Goal: Information Seeking & Learning: Understand process/instructions

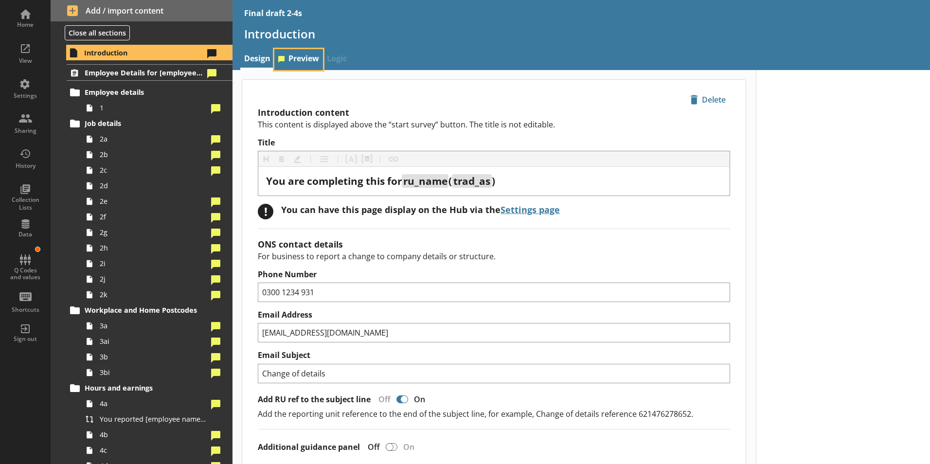
click at [308, 60] on link "Preview" at bounding box center [298, 59] width 49 height 21
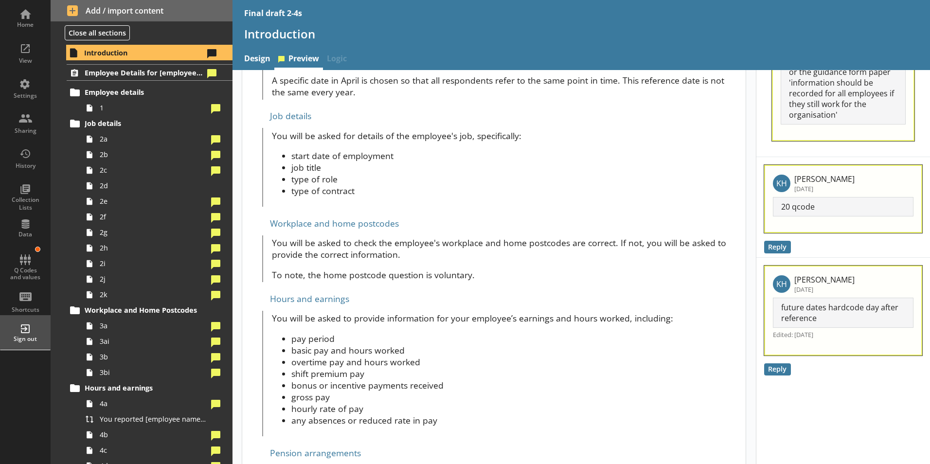
scroll to position [438, 0]
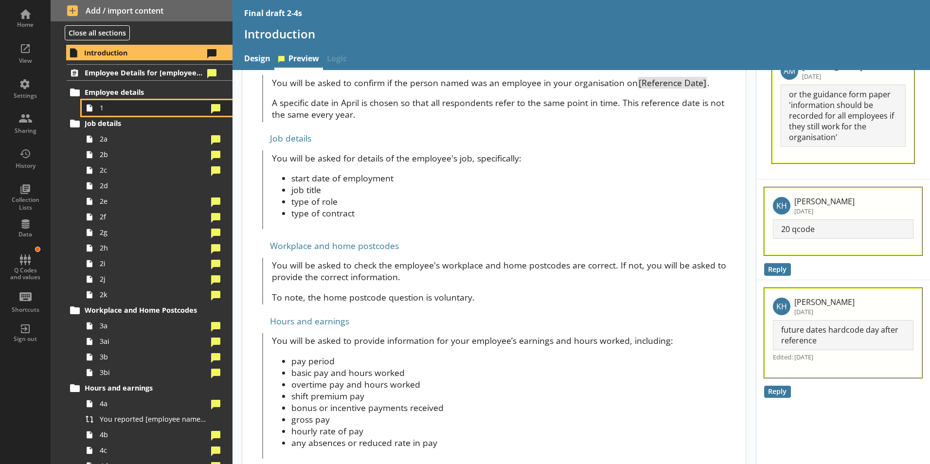
click at [114, 102] on link "1" at bounding box center [157, 108] width 151 height 16
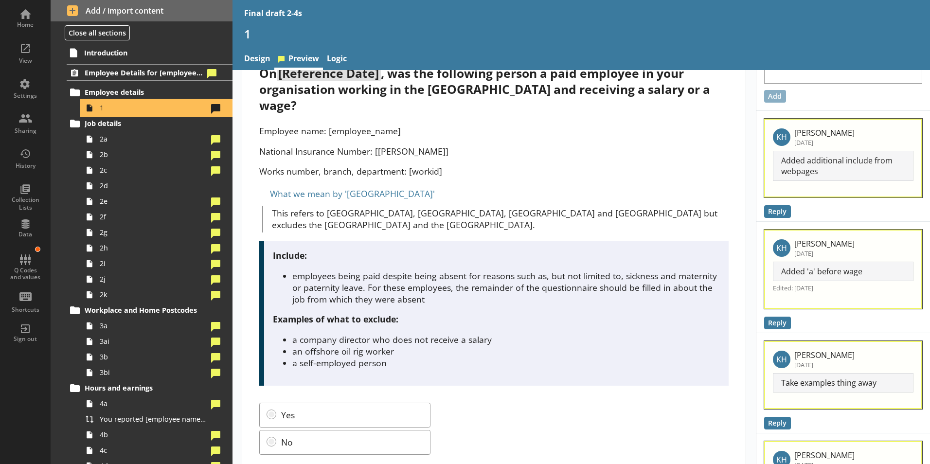
scroll to position [49, 0]
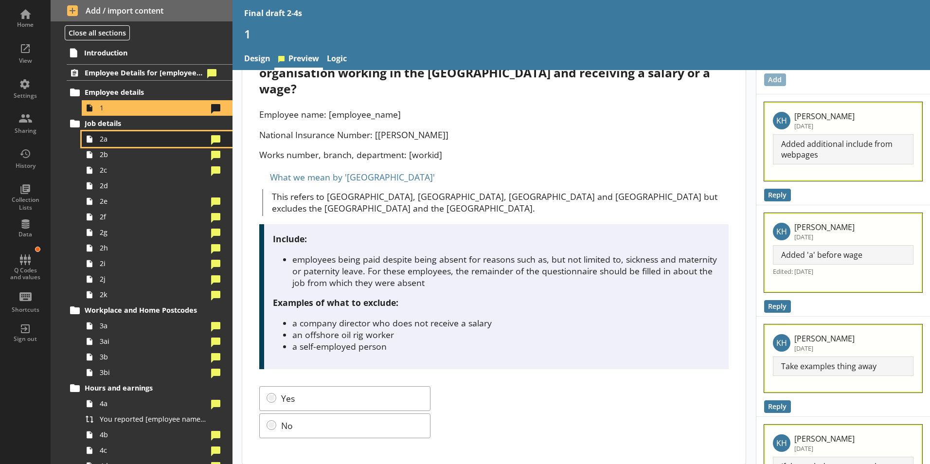
click at [111, 141] on span "2a" at bounding box center [154, 138] width 108 height 9
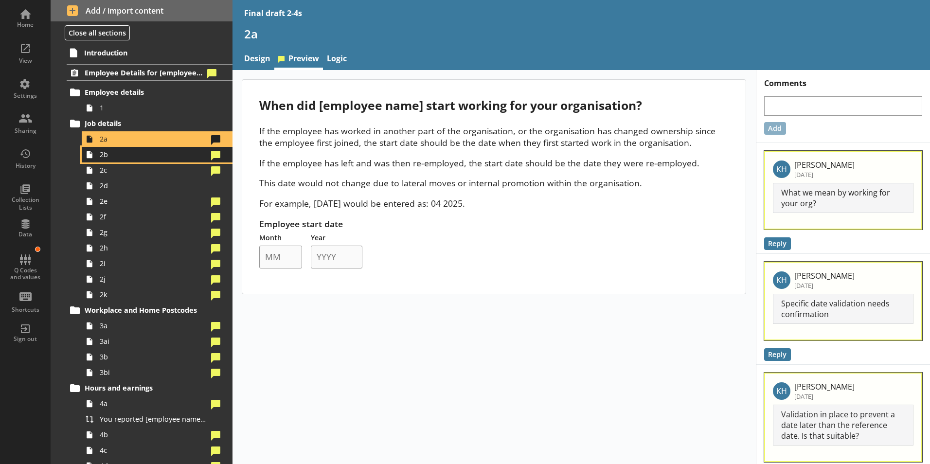
click at [121, 160] on link "2b" at bounding box center [157, 155] width 151 height 16
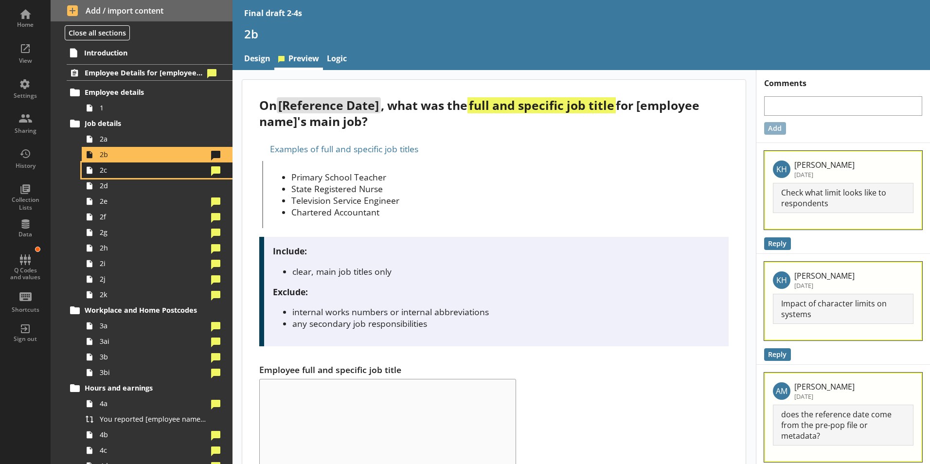
click at [152, 173] on span "2c" at bounding box center [154, 169] width 108 height 9
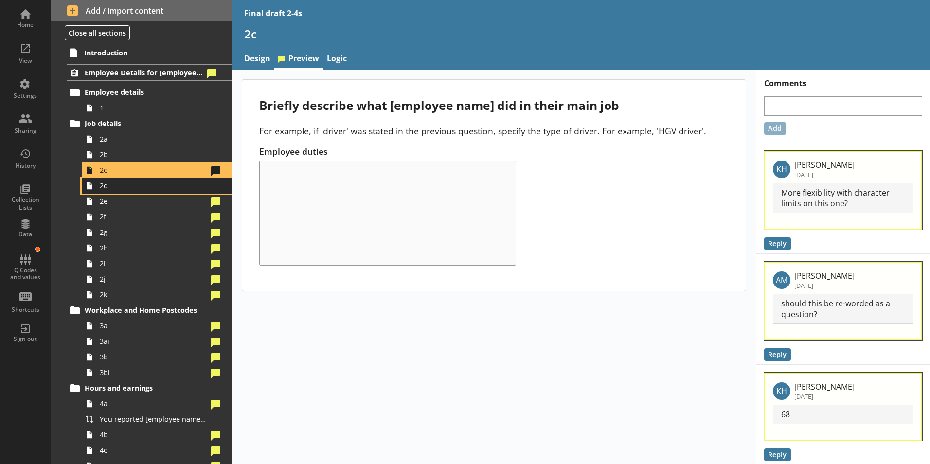
click at [110, 192] on link "2d" at bounding box center [157, 186] width 151 height 16
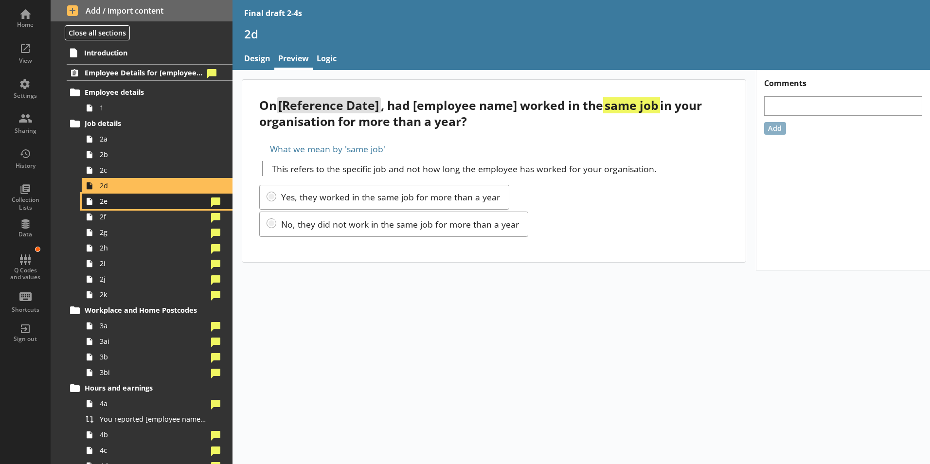
click at [154, 204] on span "2e" at bounding box center [154, 200] width 108 height 9
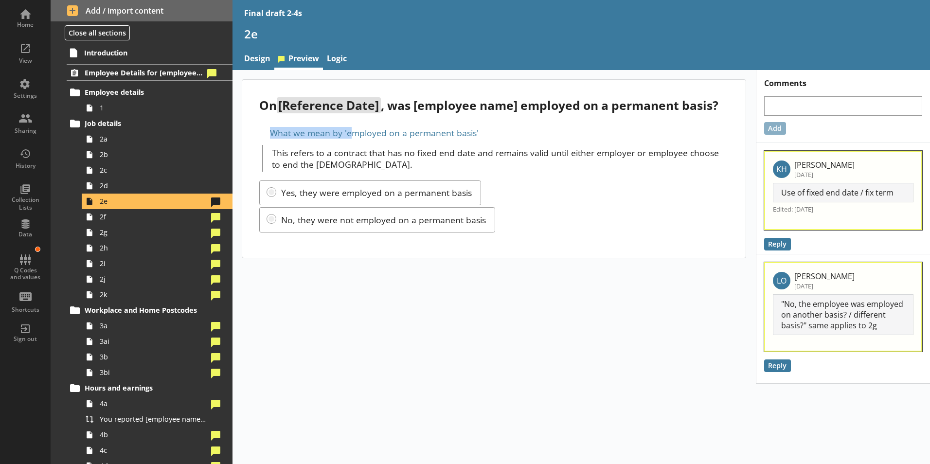
drag, startPoint x: 477, startPoint y: 132, endPoint x: 353, endPoint y: 134, distance: 124.0
click at [353, 134] on div "What we mean by 'employed on a permanent basis'" at bounding box center [493, 133] width 469 height 16
drag, startPoint x: 353, startPoint y: 134, endPoint x: 513, endPoint y: 144, distance: 160.3
click at [514, 145] on div "This refers to a contract that has no fixed end date and remains valid until ei…" at bounding box center [495, 158] width 466 height 27
drag, startPoint x: 513, startPoint y: 144, endPoint x: 440, endPoint y: 126, distance: 76.1
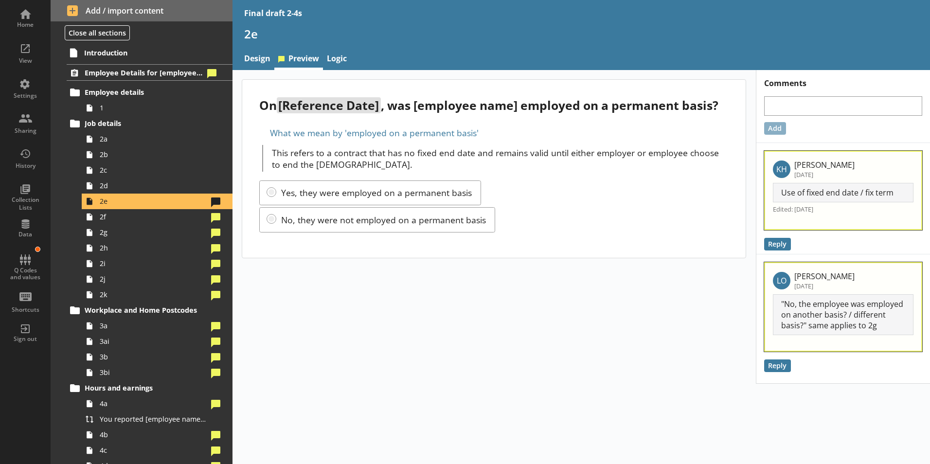
click at [440, 126] on div "What we mean by 'employed on a permanent basis'" at bounding box center [493, 133] width 469 height 16
click at [496, 150] on p "This refers to a contract that has no fixed end date and remains valid until ei…" at bounding box center [500, 158] width 457 height 23
drag, startPoint x: 342, startPoint y: 129, endPoint x: 476, endPoint y: 134, distance: 133.3
click at [476, 134] on div "What we mean by 'employed on a permanent basis'" at bounding box center [493, 133] width 469 height 16
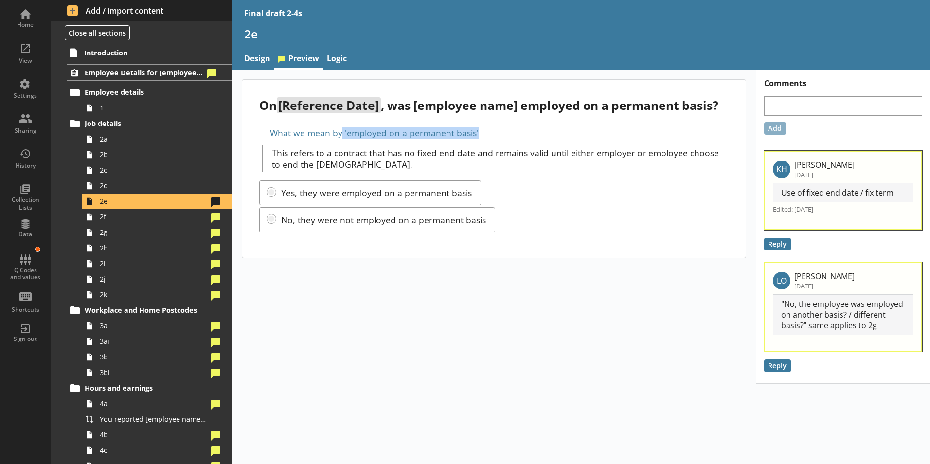
copy div "'employed on a permanent basis'"
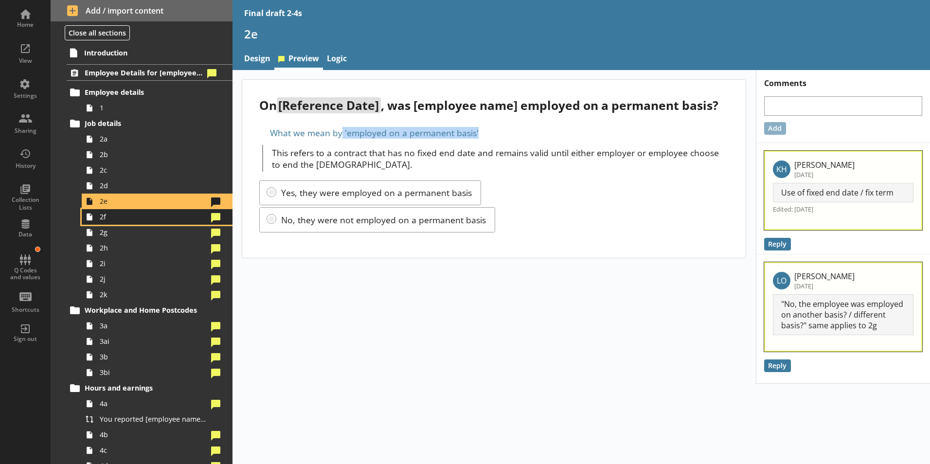
click at [118, 224] on link "2f" at bounding box center [157, 217] width 151 height 16
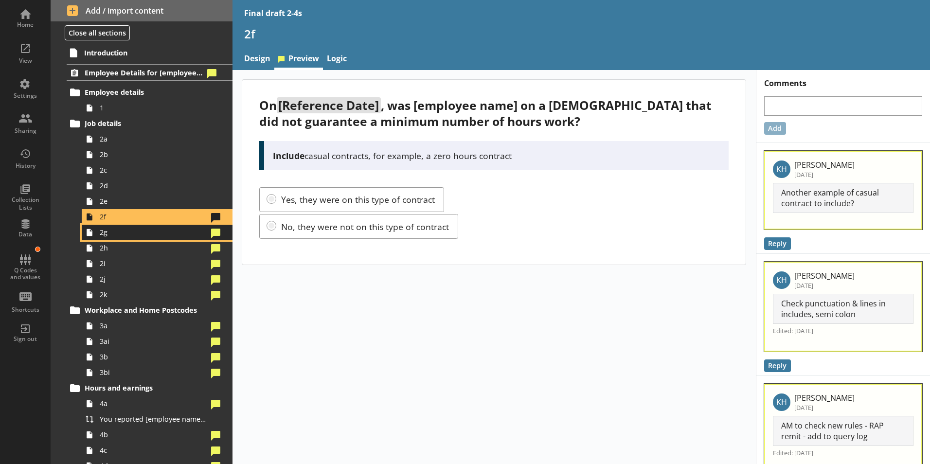
click at [143, 235] on span "2g" at bounding box center [154, 232] width 108 height 9
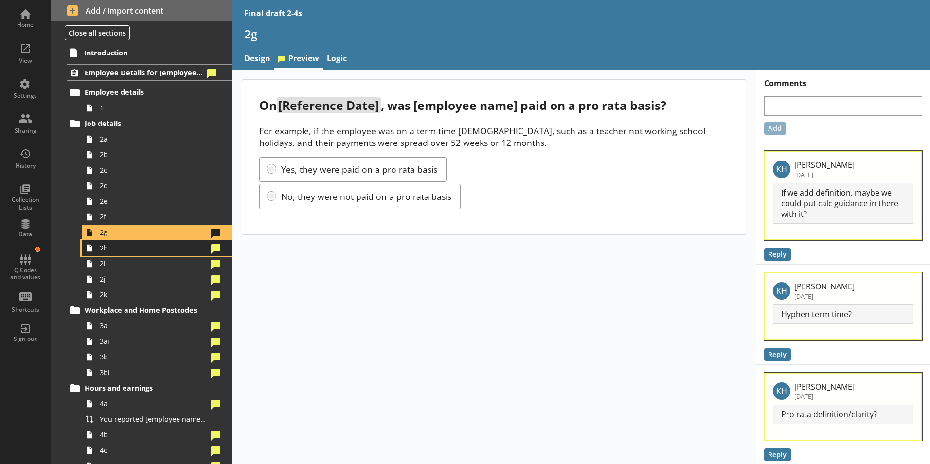
click at [121, 247] on span "2h" at bounding box center [154, 247] width 108 height 9
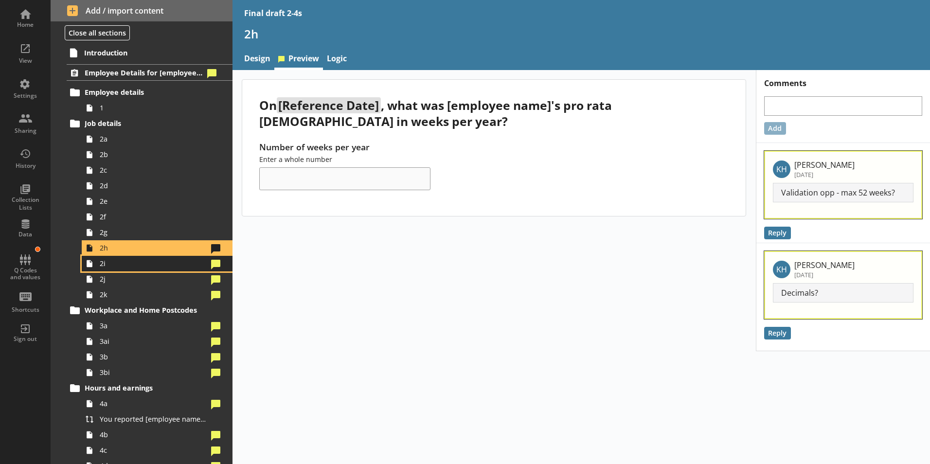
click at [136, 264] on span "2i" at bounding box center [154, 263] width 108 height 9
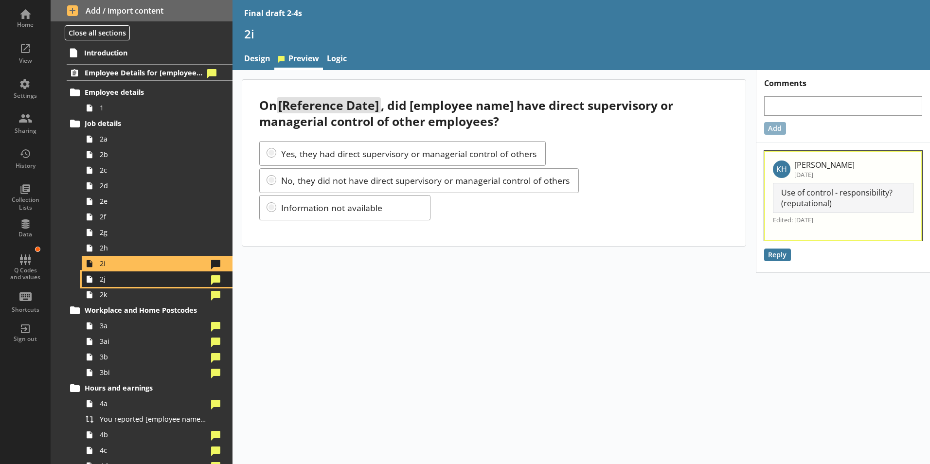
click at [113, 276] on span "2j" at bounding box center [154, 278] width 108 height 9
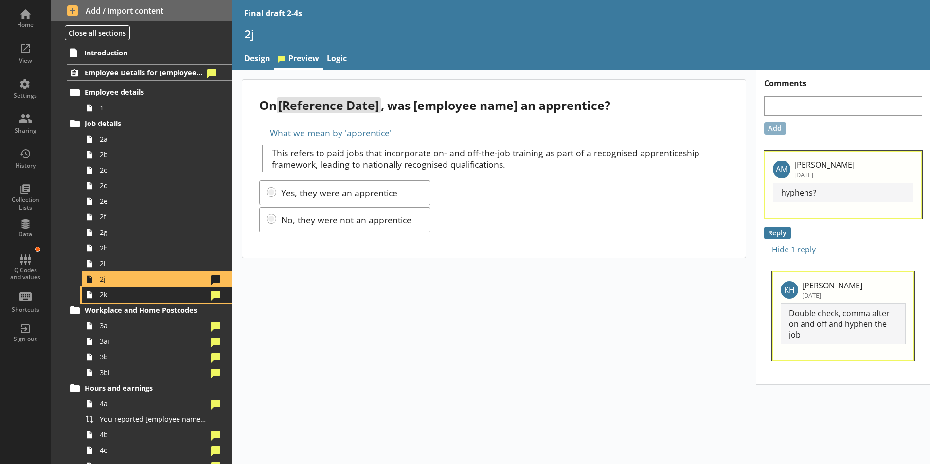
click at [126, 292] on span "2k" at bounding box center [154, 294] width 108 height 9
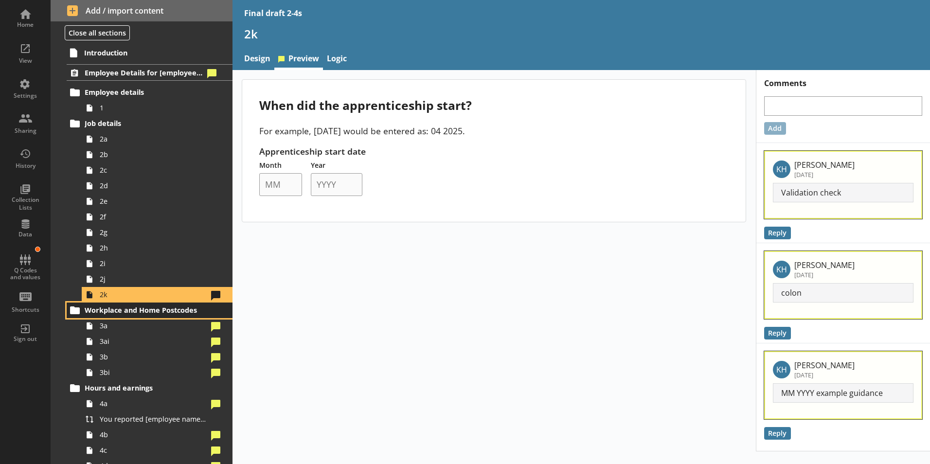
click at [98, 309] on span "Workplace and Home Postcodes" at bounding box center [144, 309] width 119 height 9
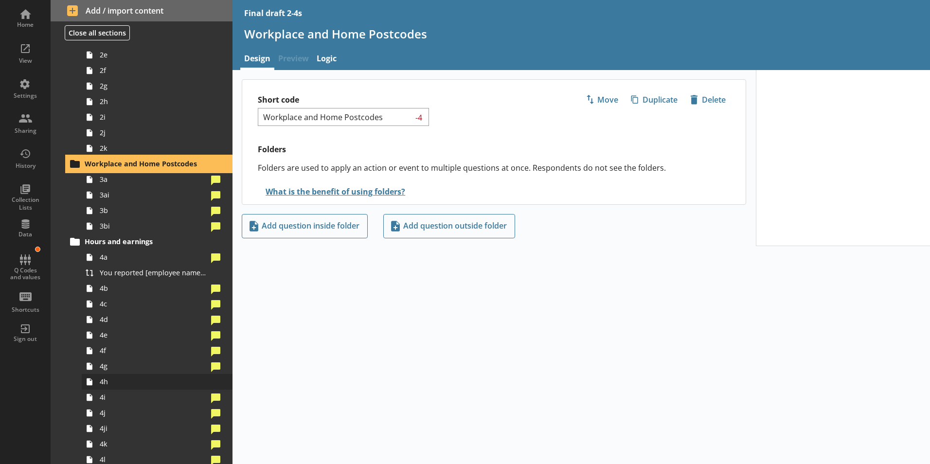
scroll to position [146, 0]
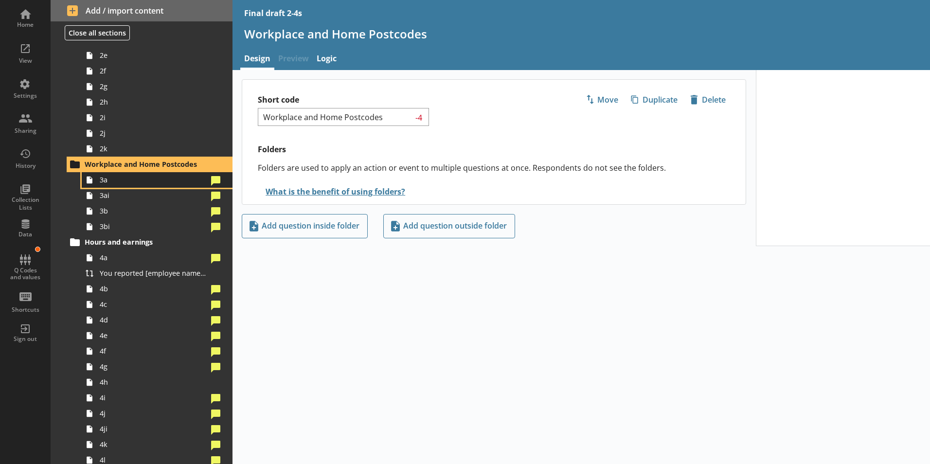
click at [151, 186] on link "3a" at bounding box center [157, 180] width 151 height 16
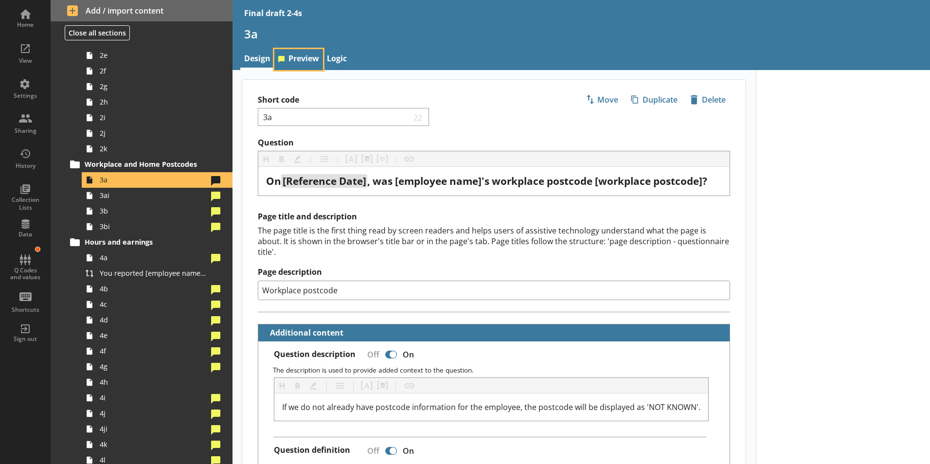
click at [304, 61] on link "Preview" at bounding box center [298, 59] width 49 height 21
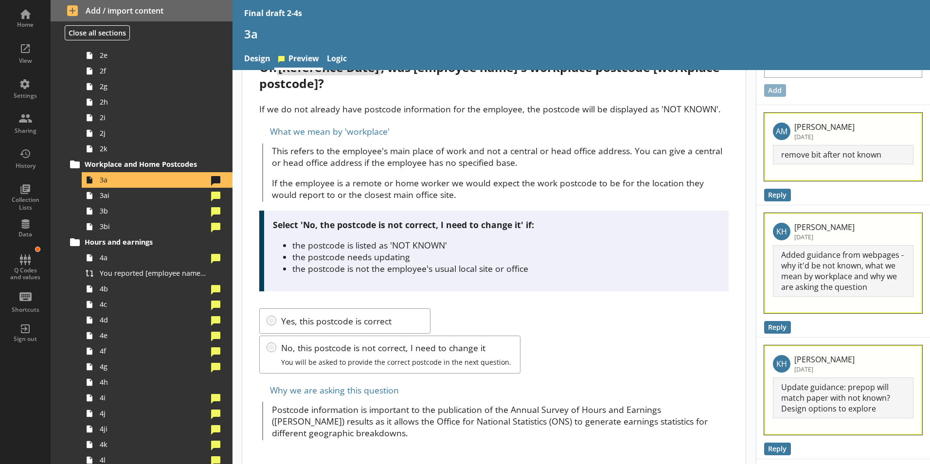
scroll to position [49, 0]
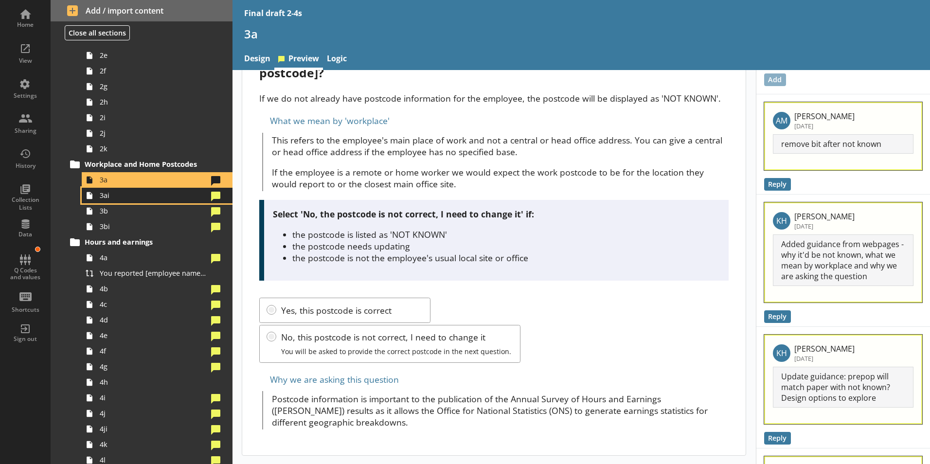
click at [121, 198] on span "3ai" at bounding box center [154, 195] width 108 height 9
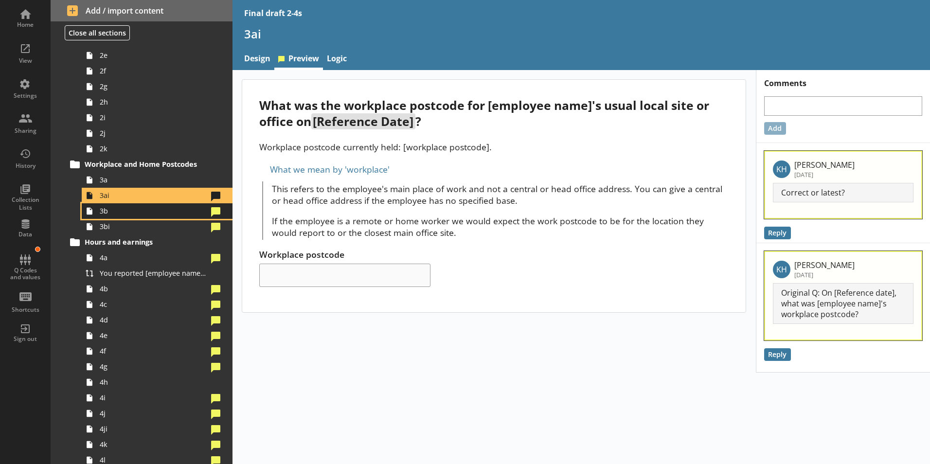
click at [109, 212] on span "3b" at bounding box center [154, 210] width 108 height 9
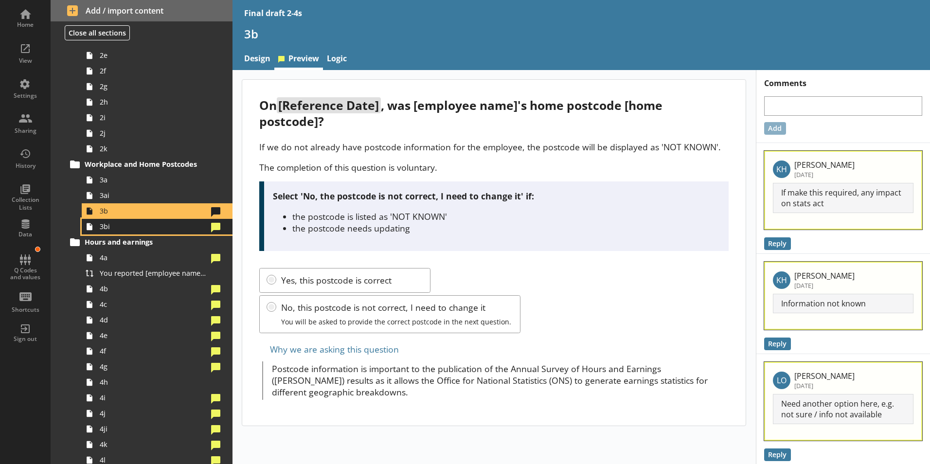
click at [129, 230] on span "3bi" at bounding box center [154, 226] width 108 height 9
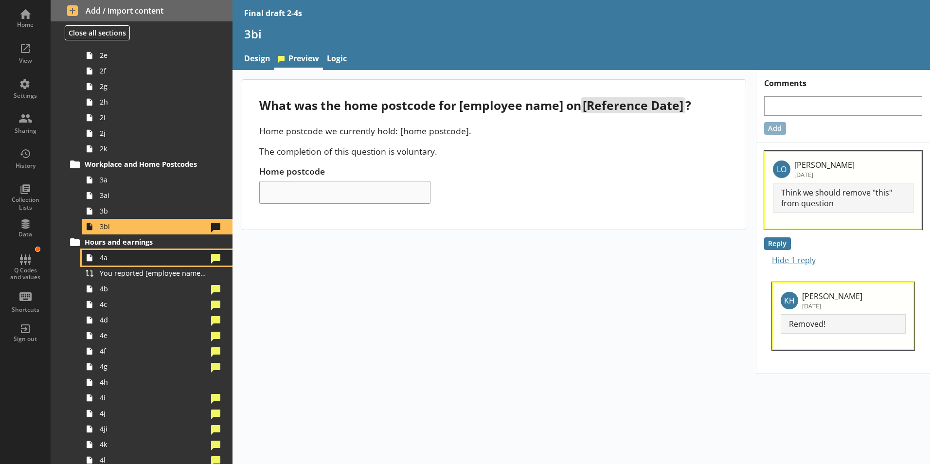
click at [129, 259] on span "4a" at bounding box center [154, 257] width 108 height 9
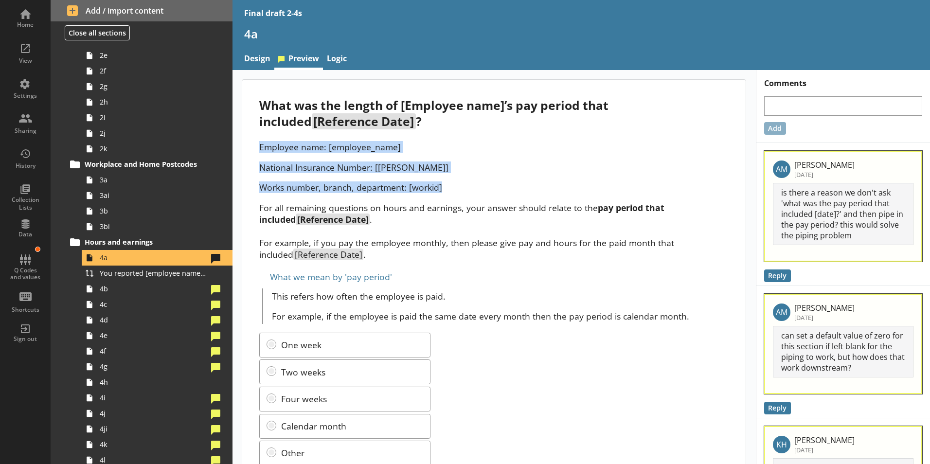
drag, startPoint x: 258, startPoint y: 146, endPoint x: 448, endPoint y: 184, distance: 193.9
click at [448, 184] on div "What was the length of [Employee name]’s pay period that included [Reference Da…" at bounding box center [493, 305] width 503 height 451
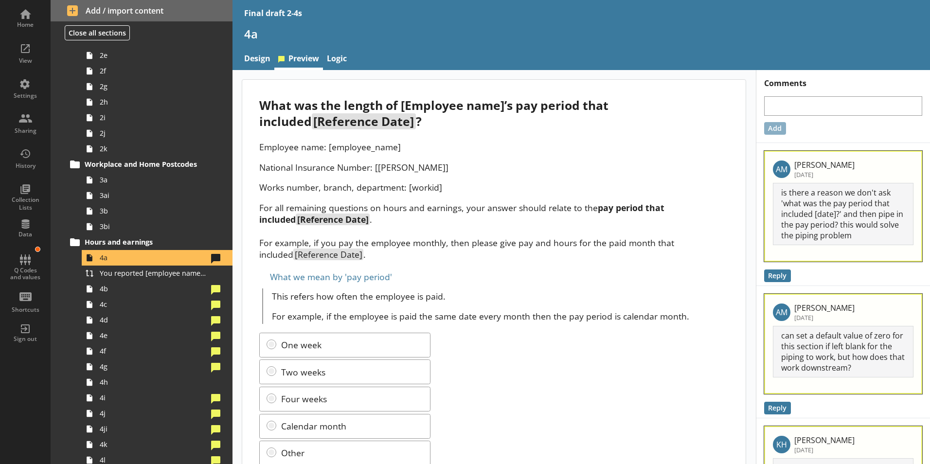
drag, startPoint x: 448, startPoint y: 184, endPoint x: 457, endPoint y: 200, distance: 18.3
click at [459, 201] on div "Employee name: [employee_name] National Insurance Number: [[PERSON_NAME]] Works…" at bounding box center [493, 200] width 469 height 119
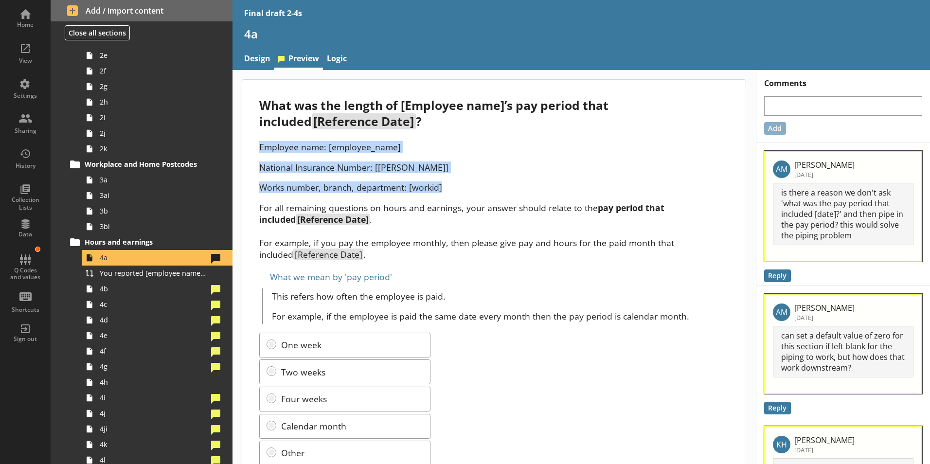
drag, startPoint x: 423, startPoint y: 182, endPoint x: 252, endPoint y: 146, distance: 174.5
click at [252, 146] on div "What was the length of [Employee name]’s pay period that included [Reference Da…" at bounding box center [493, 305] width 503 height 451
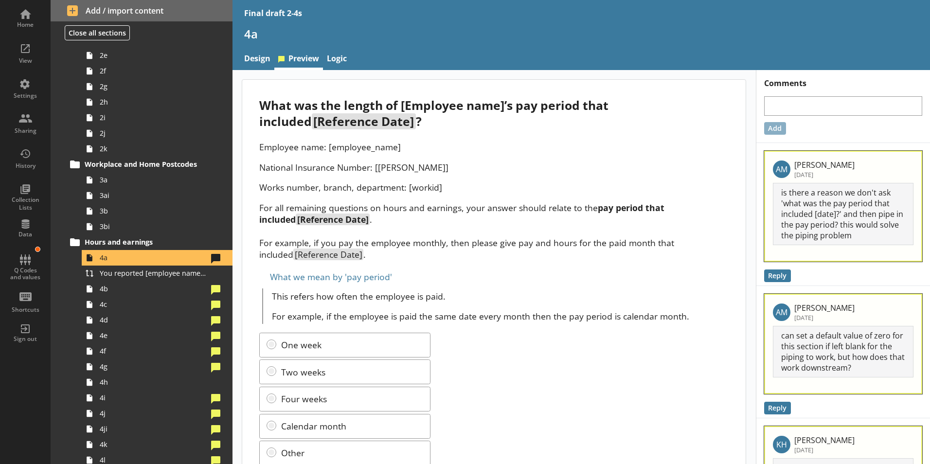
click at [409, 219] on p "For all remaining questions on hours and earnings, your answer should relate to…" at bounding box center [493, 231] width 469 height 58
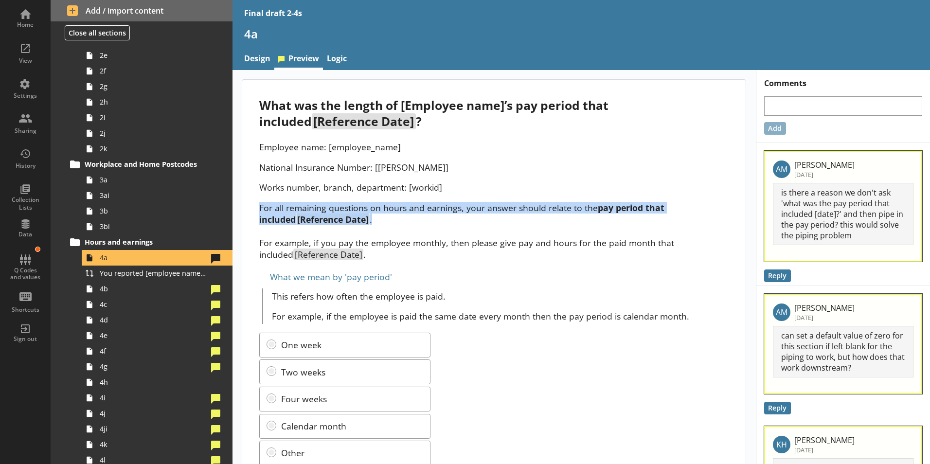
drag, startPoint x: 261, startPoint y: 205, endPoint x: 348, endPoint y: 217, distance: 87.4
click at [348, 217] on p "For all remaining questions on hours and earnings, your answer should relate to…" at bounding box center [493, 231] width 469 height 58
drag, startPoint x: 348, startPoint y: 217, endPoint x: 304, endPoint y: 209, distance: 44.4
copy p "For all remaining questions on hours and earnings, your answer should relate to…"
drag, startPoint x: 352, startPoint y: 223, endPoint x: 345, endPoint y: 222, distance: 7.0
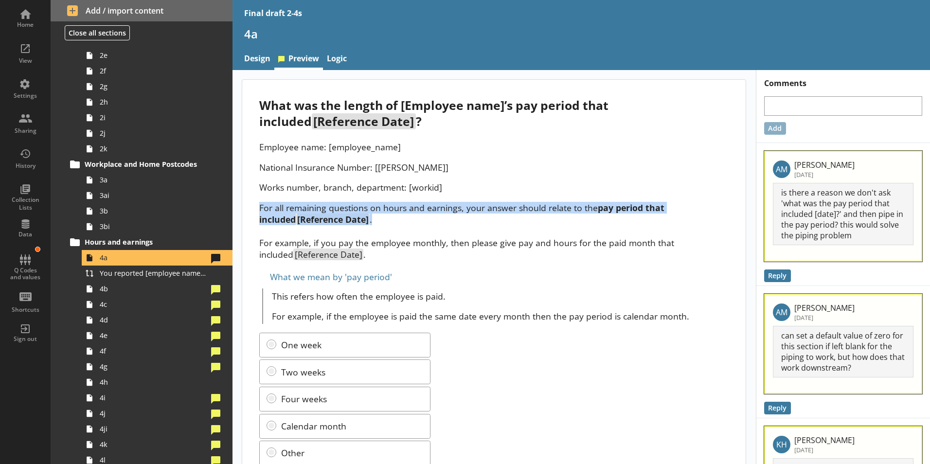
click at [352, 223] on p "For all remaining questions on hours and earnings, your answer should relate to…" at bounding box center [493, 231] width 469 height 58
drag, startPoint x: 259, startPoint y: 208, endPoint x: 421, endPoint y: 219, distance: 161.8
click at [421, 219] on p "For all remaining questions on hours and earnings, your answer should relate to…" at bounding box center [493, 231] width 469 height 58
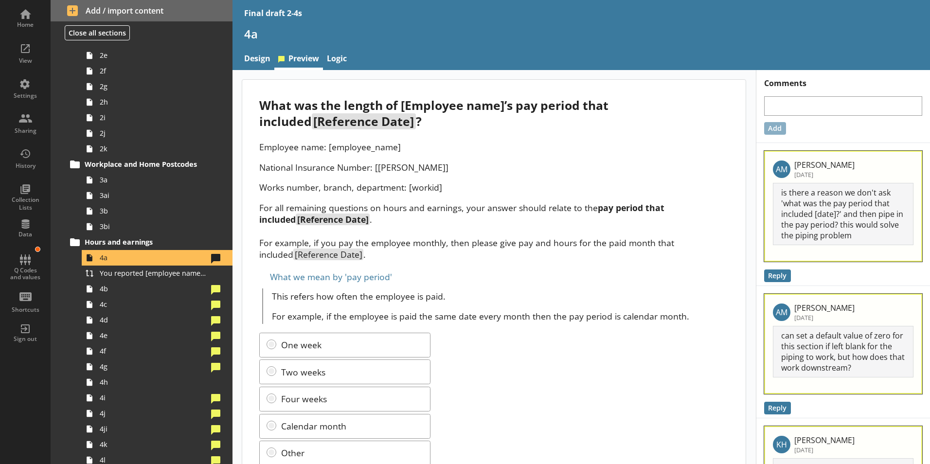
click at [546, 239] on p "For all remaining questions on hours and earnings, your answer should relate to…" at bounding box center [493, 231] width 469 height 58
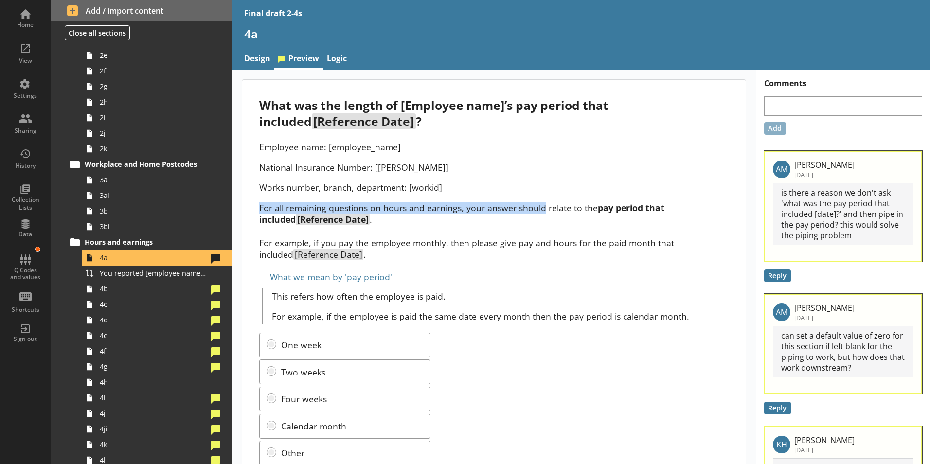
drag, startPoint x: 544, startPoint y: 207, endPoint x: 260, endPoint y: 210, distance: 284.0
click at [260, 210] on p "For all remaining questions on hours and earnings, your answer should relate to…" at bounding box center [493, 231] width 469 height 58
copy p "For all remaining questions on hours and earnings, your answer should"
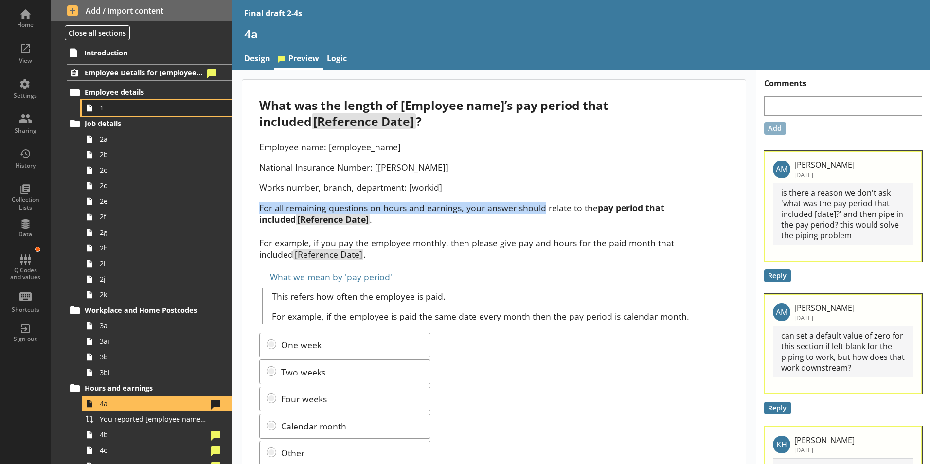
click at [122, 105] on span "1" at bounding box center [154, 107] width 108 height 9
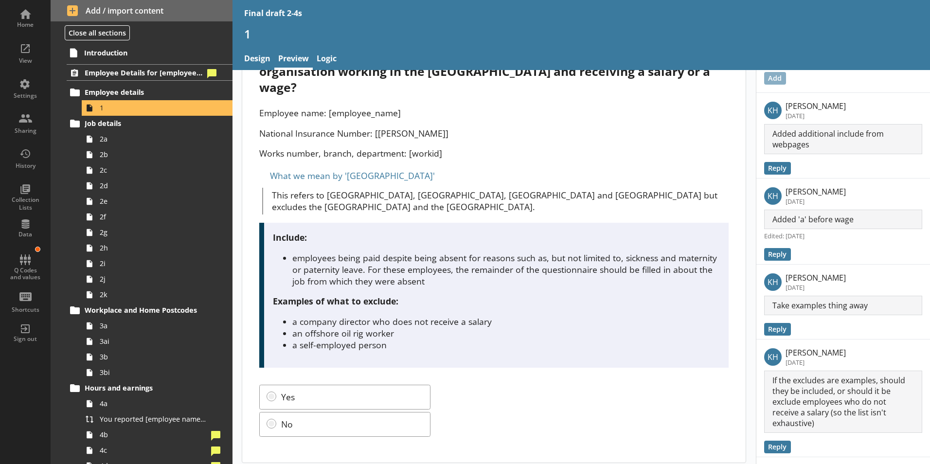
scroll to position [126, 0]
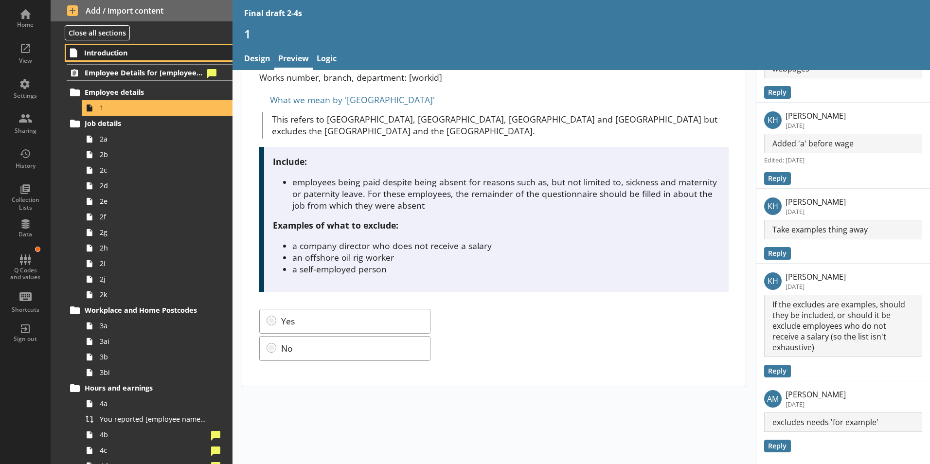
click at [113, 53] on span "Introduction" at bounding box center [144, 52] width 120 height 9
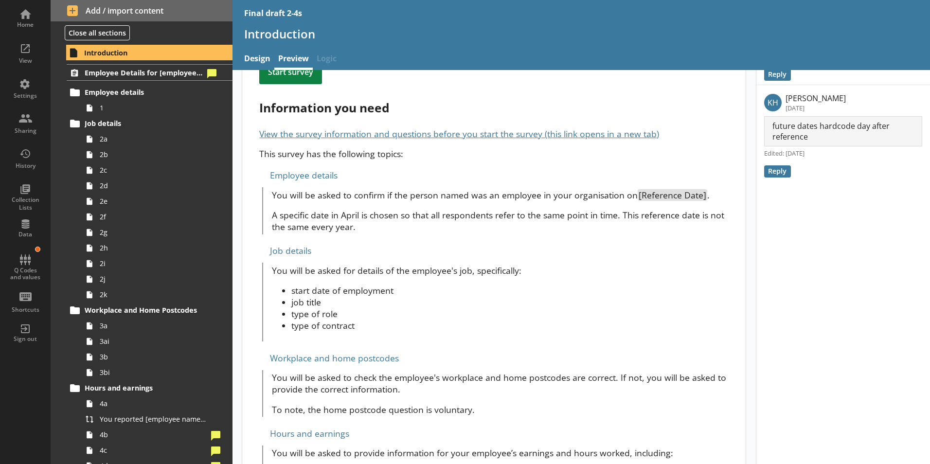
scroll to position [389, 0]
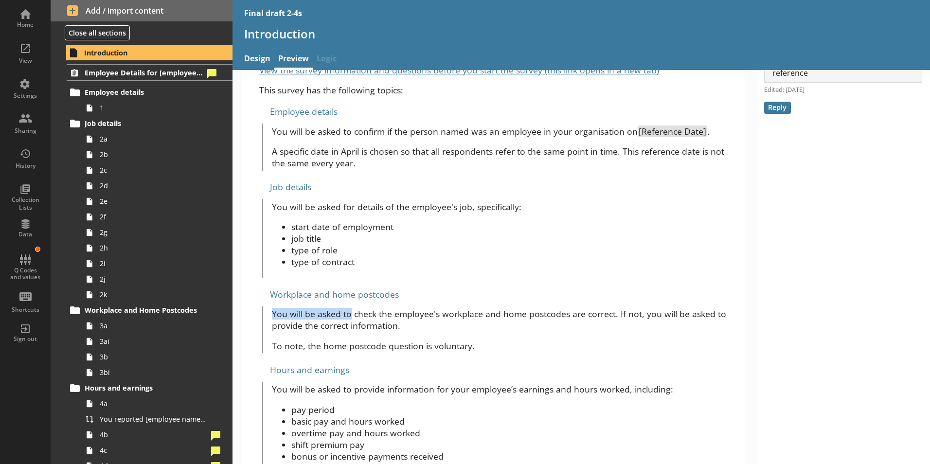
drag, startPoint x: 271, startPoint y: 303, endPoint x: 348, endPoint y: 304, distance: 76.8
click at [348, 308] on p "You will be asked to check the employee's workplace and home postcodes are corr…" at bounding box center [500, 319] width 457 height 23
copy p "You will be asked to"
click at [499, 327] on span "You will be asked to check the employee's workplace and home postcodes are corr…" at bounding box center [500, 330] width 457 height 44
drag, startPoint x: 494, startPoint y: 330, endPoint x: 267, endPoint y: 333, distance: 226.6
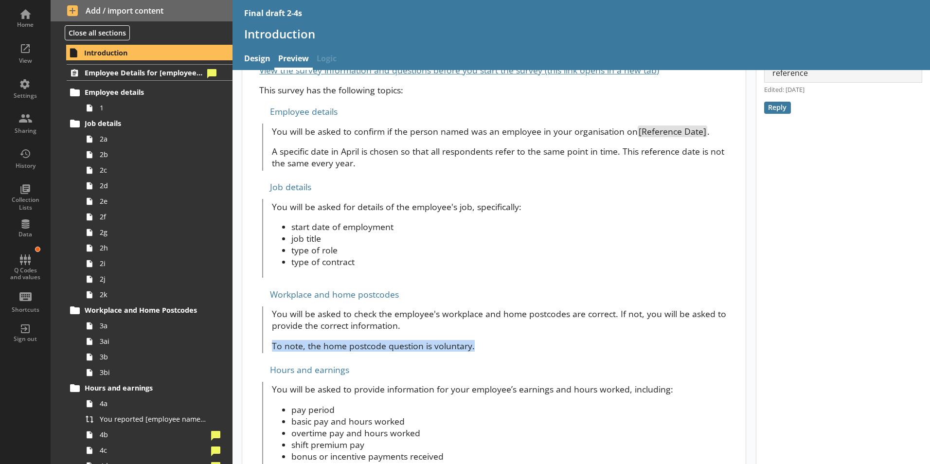
click at [267, 333] on div "You will be asked to check the employee's workplace and home postcodes are corr…" at bounding box center [495, 329] width 466 height 47
copy p "To note, the home postcode question is voluntary."
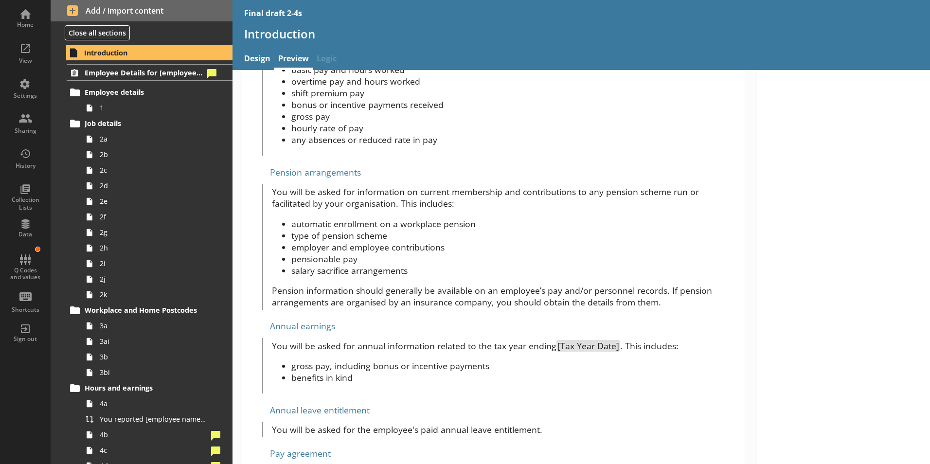
scroll to position [827, 0]
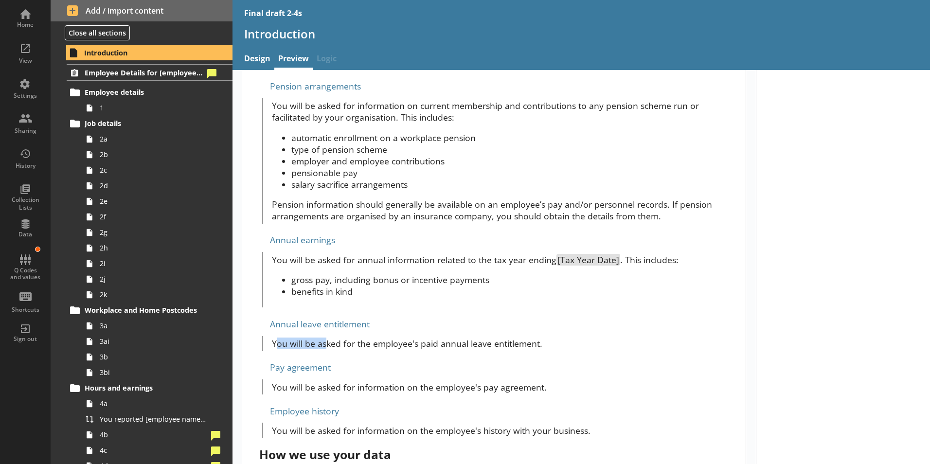
drag, startPoint x: 274, startPoint y: 327, endPoint x: 327, endPoint y: 324, distance: 53.1
click at [327, 336] on div "You will be asked for the employee's paid annual leave entitlement." at bounding box center [495, 343] width 466 height 15
drag, startPoint x: 327, startPoint y: 324, endPoint x: 333, endPoint y: 344, distance: 21.1
drag, startPoint x: 341, startPoint y: 372, endPoint x: 266, endPoint y: 379, distance: 75.2
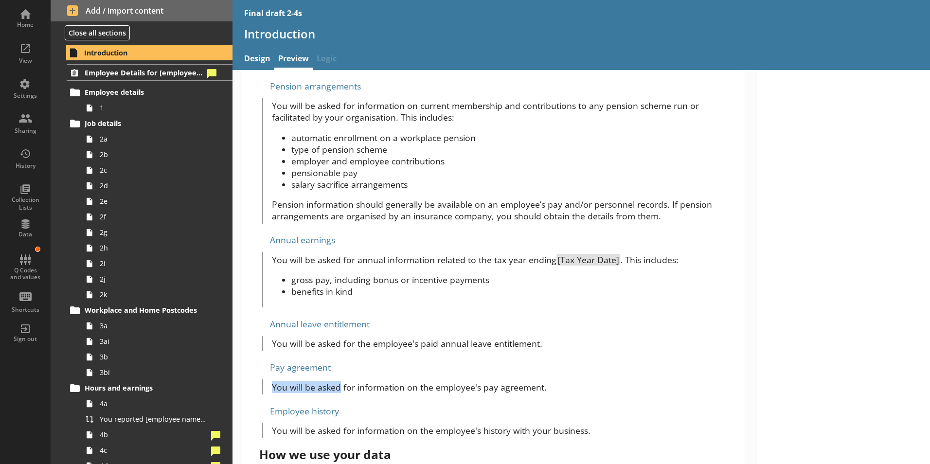
click at [266, 379] on div "You will be asked for information on the employee's pay agreement." at bounding box center [495, 386] width 466 height 15
copy p "You will be asked"
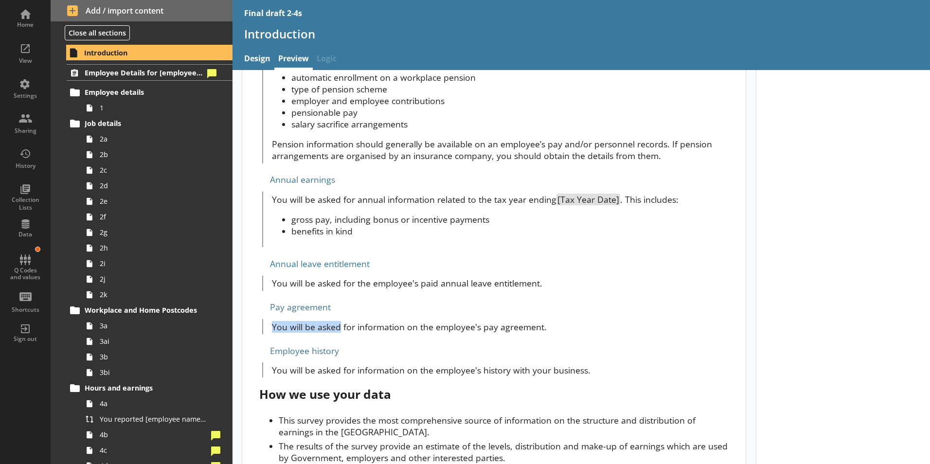
scroll to position [923, 0]
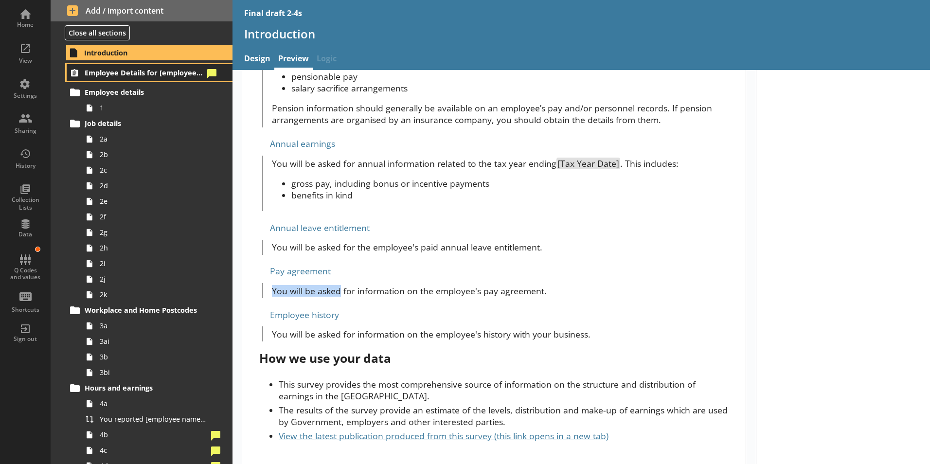
click at [126, 68] on span "Employee Details for [employee_name]" at bounding box center [144, 72] width 119 height 9
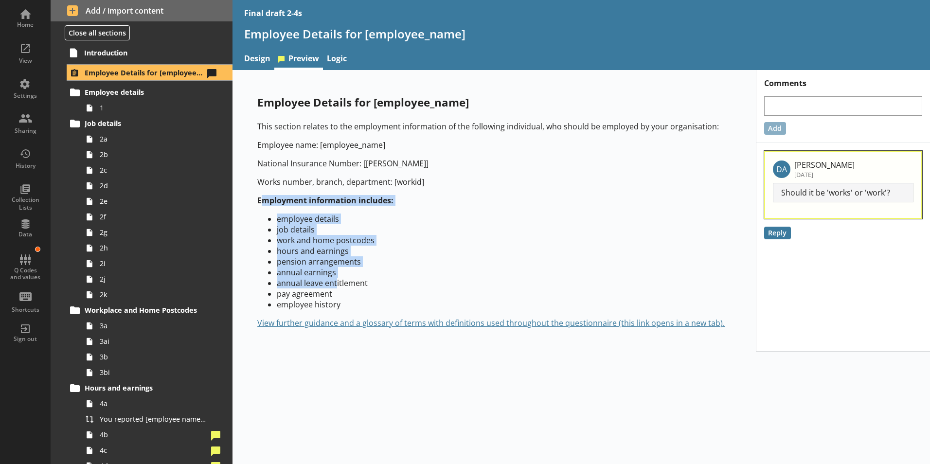
drag, startPoint x: 260, startPoint y: 200, endPoint x: 338, endPoint y: 276, distance: 109.0
click at [338, 276] on div "This section relates to the employment information of the following individual,…" at bounding box center [493, 224] width 473 height 207
drag, startPoint x: 338, startPoint y: 276, endPoint x: 336, endPoint y: 251, distance: 24.4
click at [336, 251] on li "hours and earnings" at bounding box center [504, 251] width 454 height 11
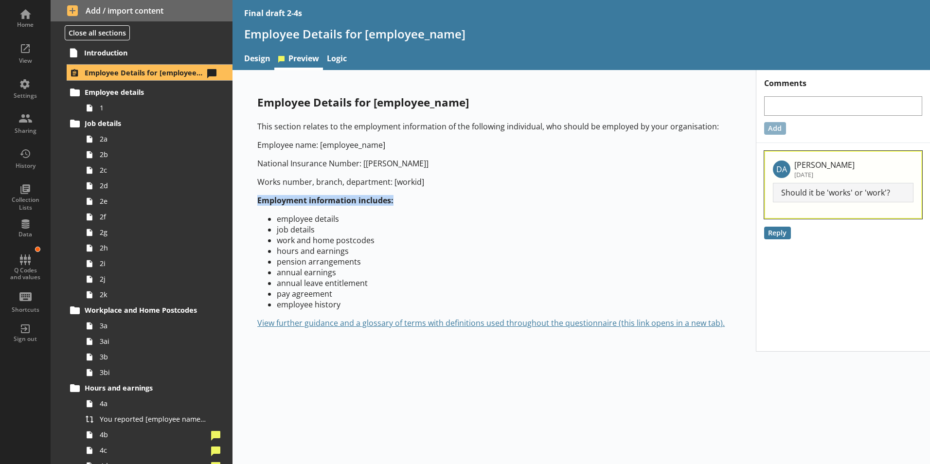
drag, startPoint x: 258, startPoint y: 198, endPoint x: 450, endPoint y: 199, distance: 191.6
click at [450, 199] on p "Employment information includes:" at bounding box center [493, 200] width 473 height 11
copy strong "Employment information includes:"
click at [104, 98] on link "Employee details" at bounding box center [150, 93] width 166 height 16
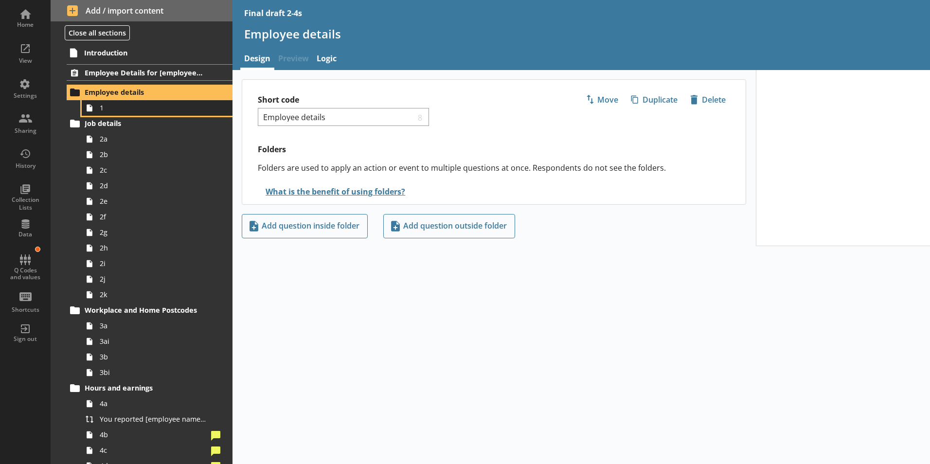
click at [103, 112] on span "1" at bounding box center [154, 107] width 108 height 9
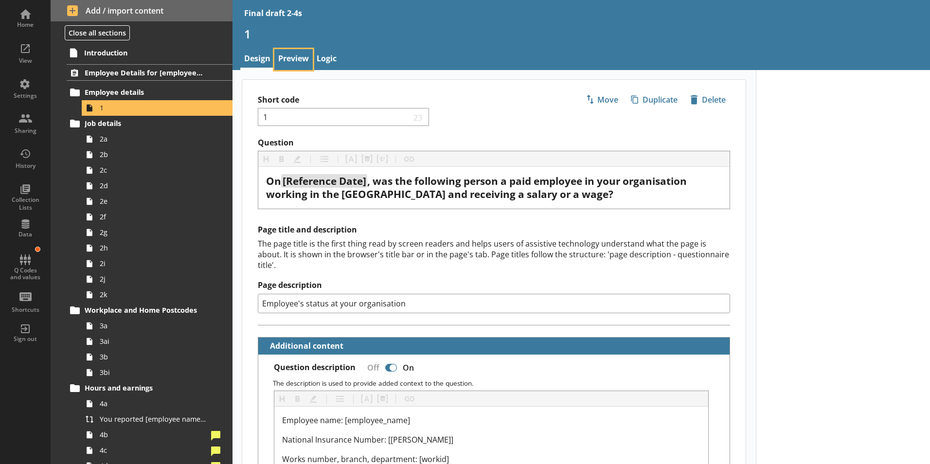
click at [296, 55] on link "Preview" at bounding box center [293, 59] width 38 height 21
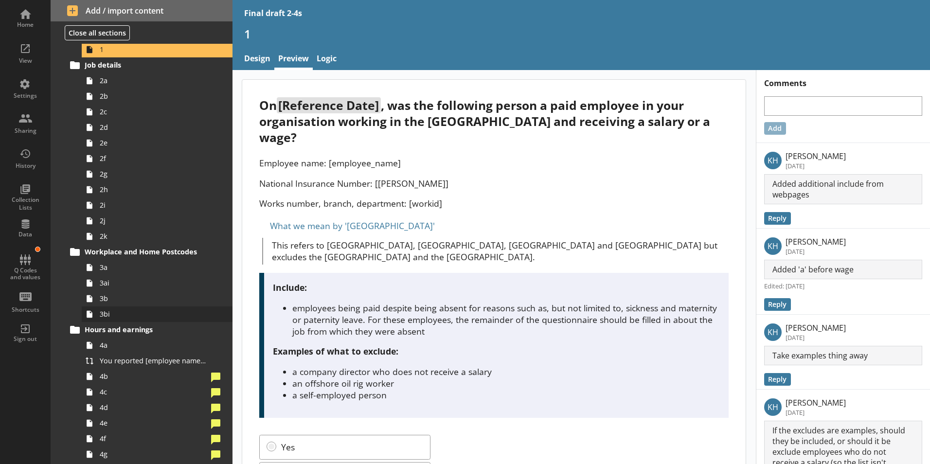
scroll to position [194, 0]
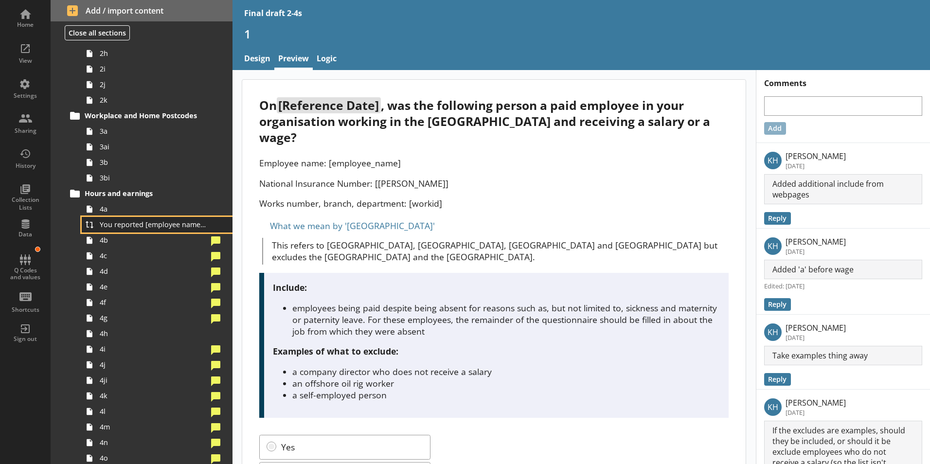
click at [140, 217] on link "You reported [employee name]'s pay period that included [Reference Date] to be …" at bounding box center [157, 225] width 151 height 16
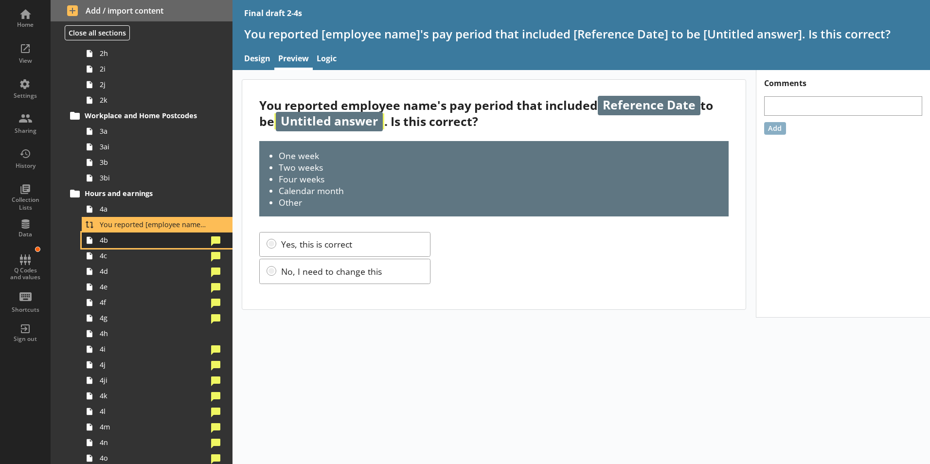
click at [153, 238] on span "4b" at bounding box center [154, 239] width 108 height 9
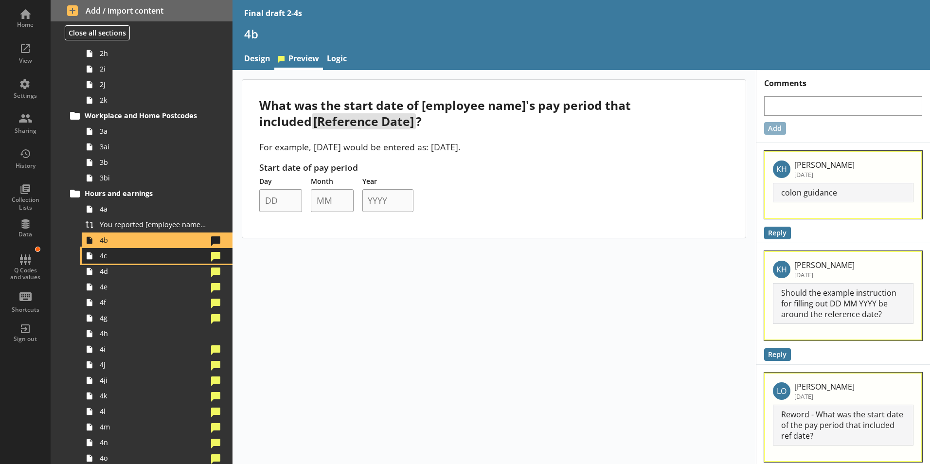
click at [117, 259] on span "4c" at bounding box center [154, 255] width 108 height 9
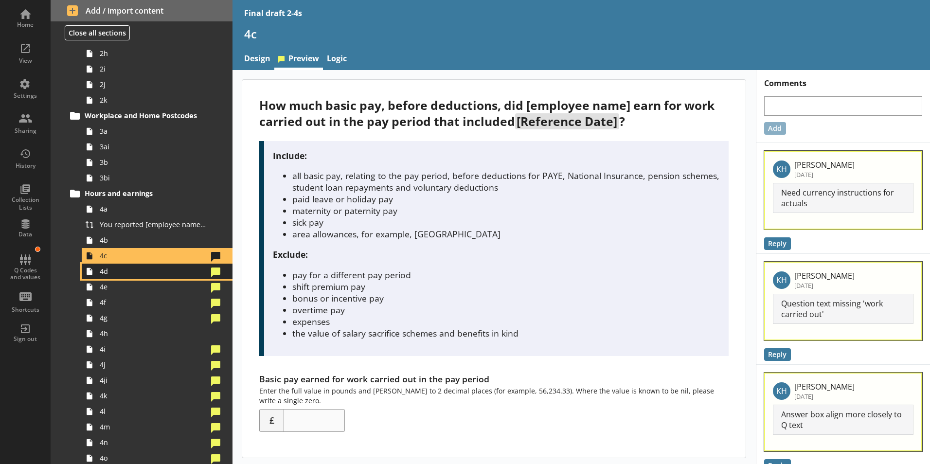
click at [133, 276] on link "4d" at bounding box center [157, 272] width 151 height 16
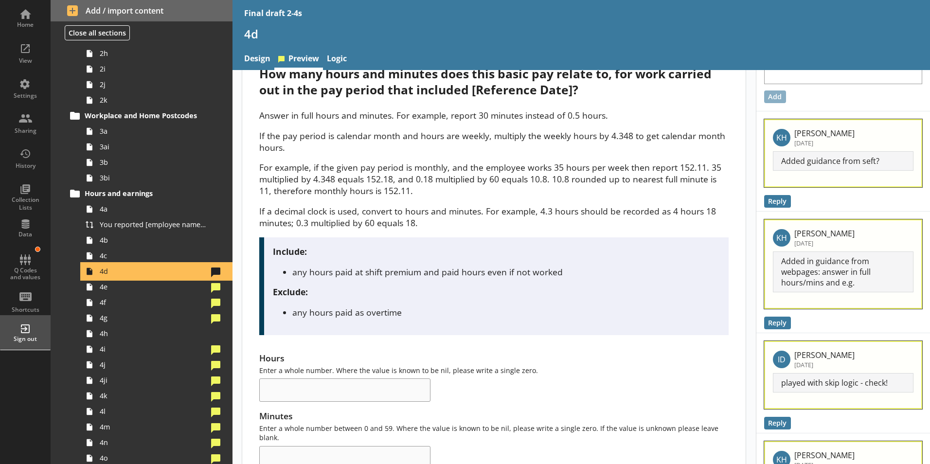
scroll to position [49, 0]
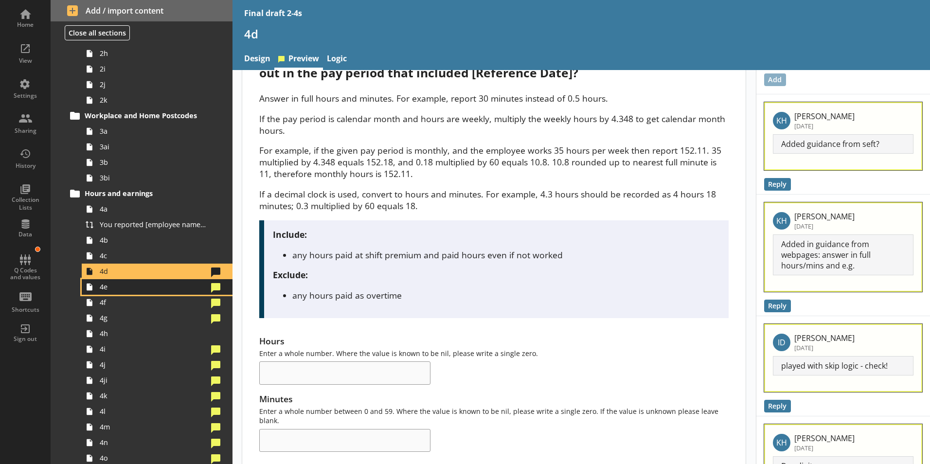
click at [107, 289] on span "4e" at bounding box center [154, 286] width 108 height 9
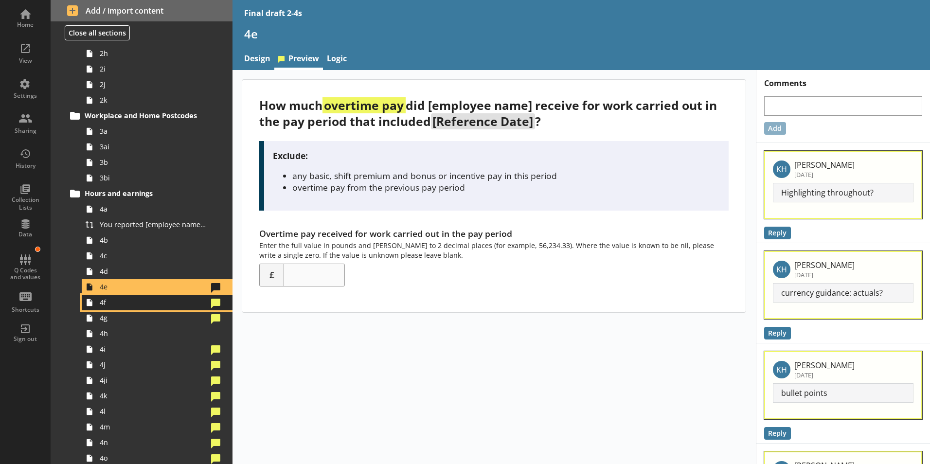
click at [137, 303] on span "4f" at bounding box center [154, 302] width 108 height 9
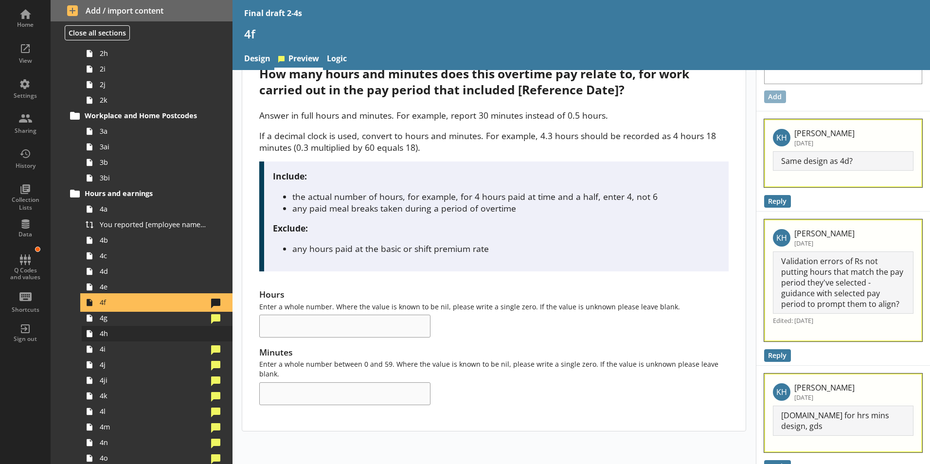
scroll to position [49, 0]
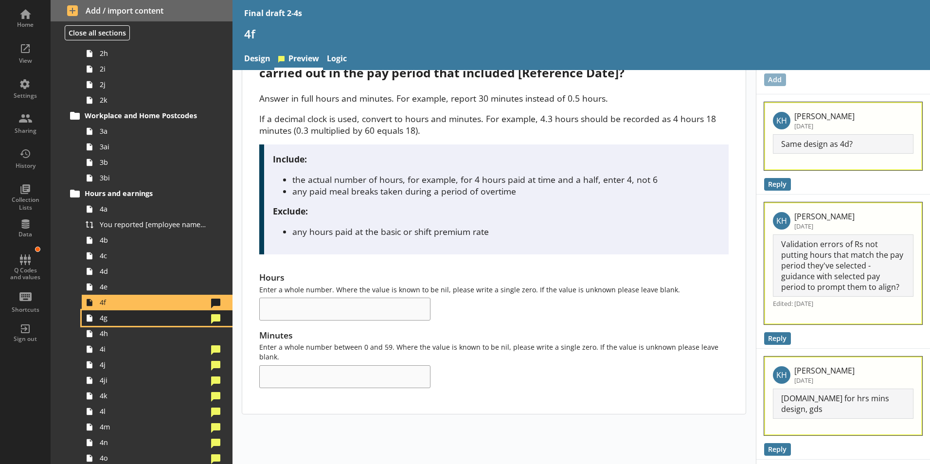
click at [123, 321] on span "4g" at bounding box center [154, 317] width 108 height 9
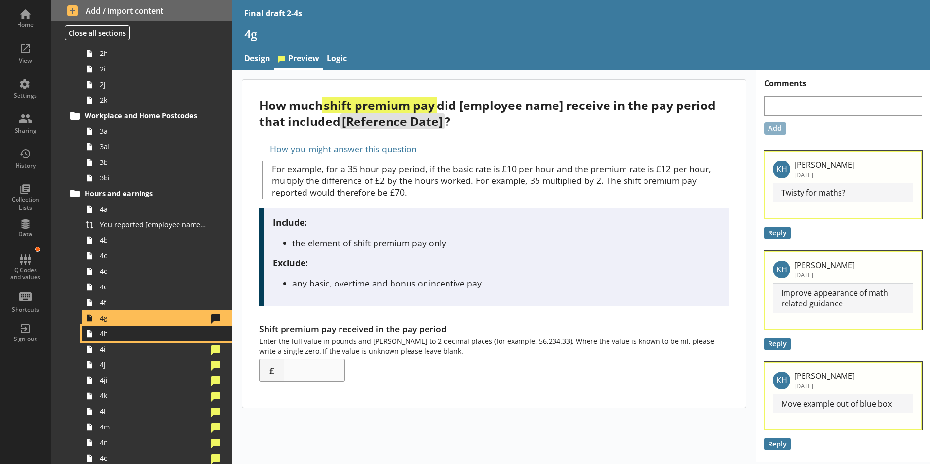
click at [131, 333] on span "4h" at bounding box center [154, 333] width 108 height 9
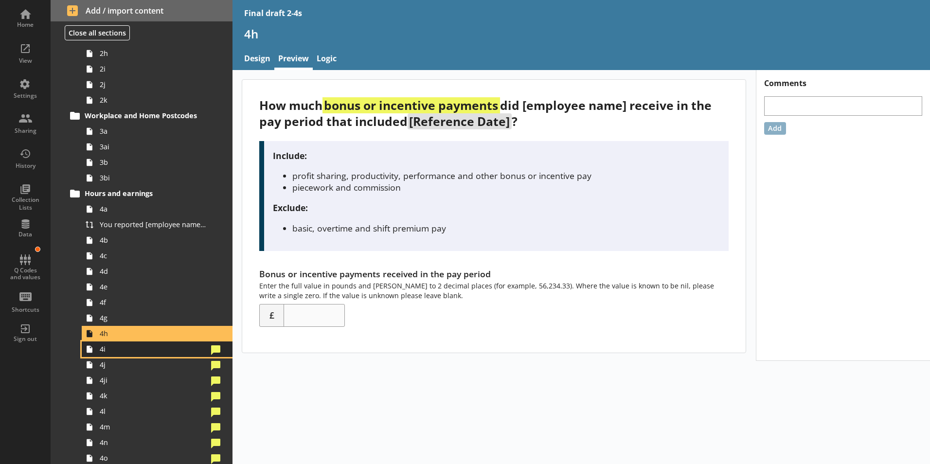
click at [108, 352] on span "4i" at bounding box center [154, 348] width 108 height 9
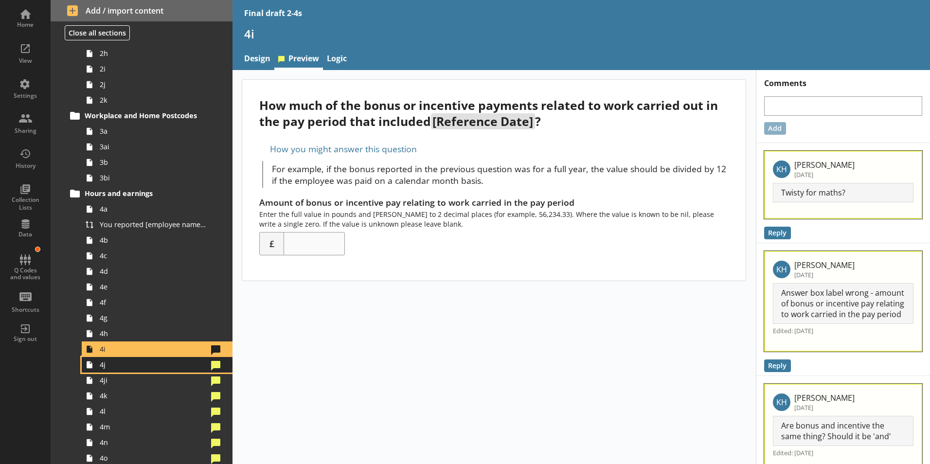
click at [137, 362] on span "4j" at bounding box center [154, 364] width 108 height 9
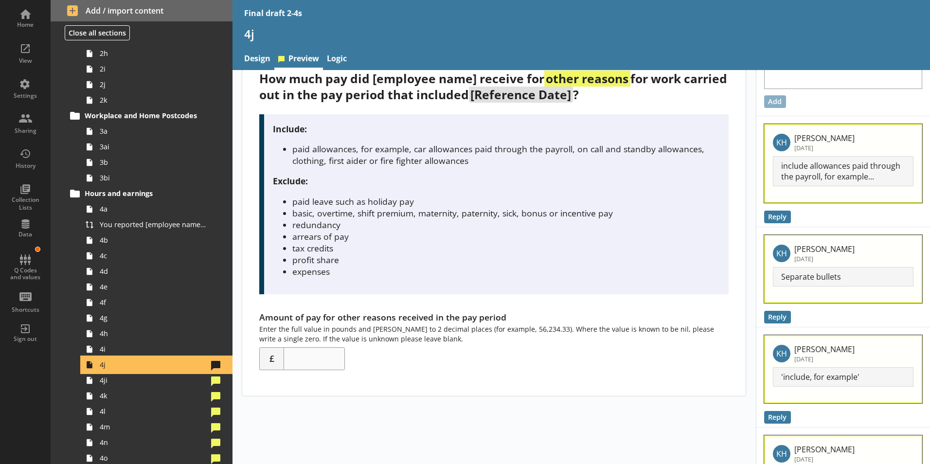
scroll to position [49, 0]
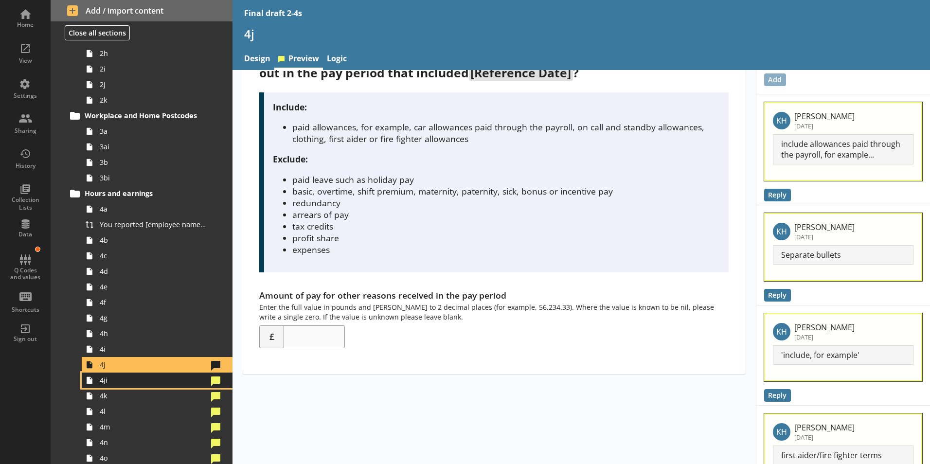
click at [127, 381] on span "4ji" at bounding box center [154, 379] width 108 height 9
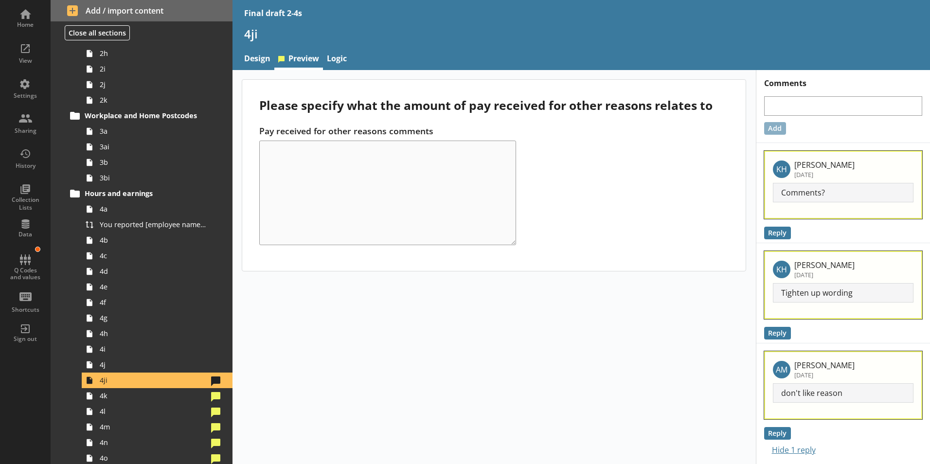
click at [266, 48] on div "4ji" at bounding box center [580, 37] width 697 height 23
click at [267, 56] on link "Design" at bounding box center [257, 59] width 34 height 21
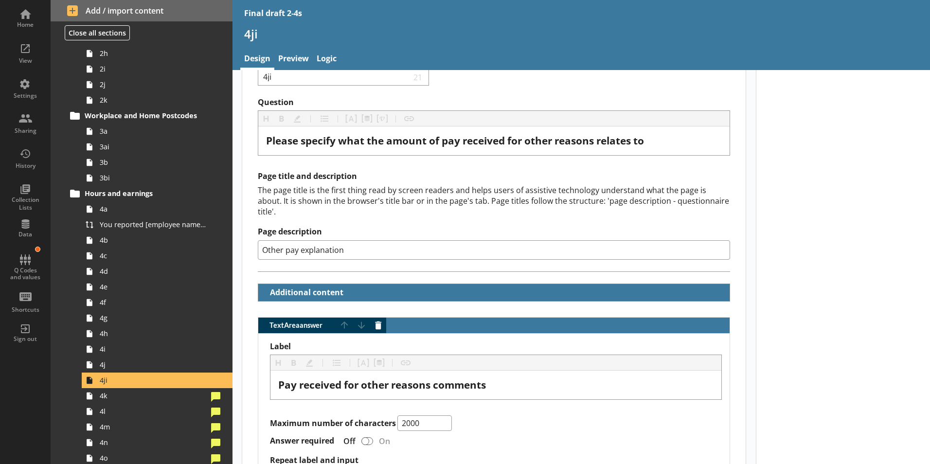
scroll to position [39, 0]
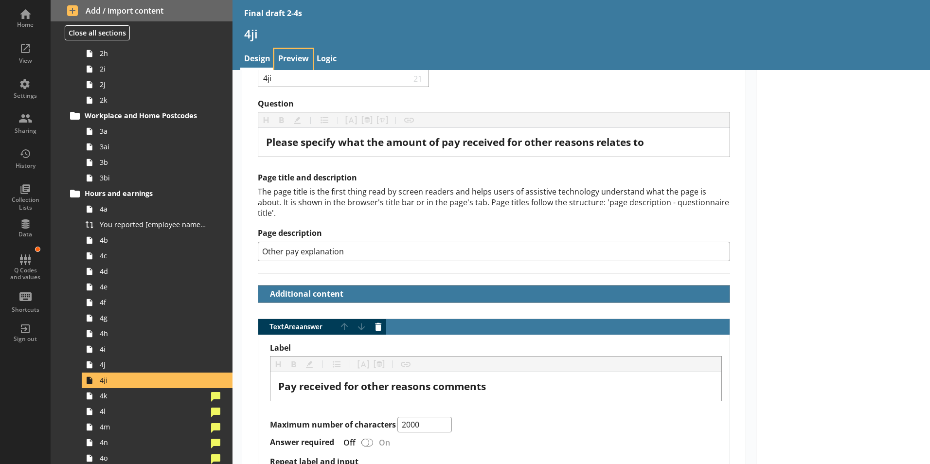
click at [308, 61] on link "Preview" at bounding box center [293, 59] width 38 height 21
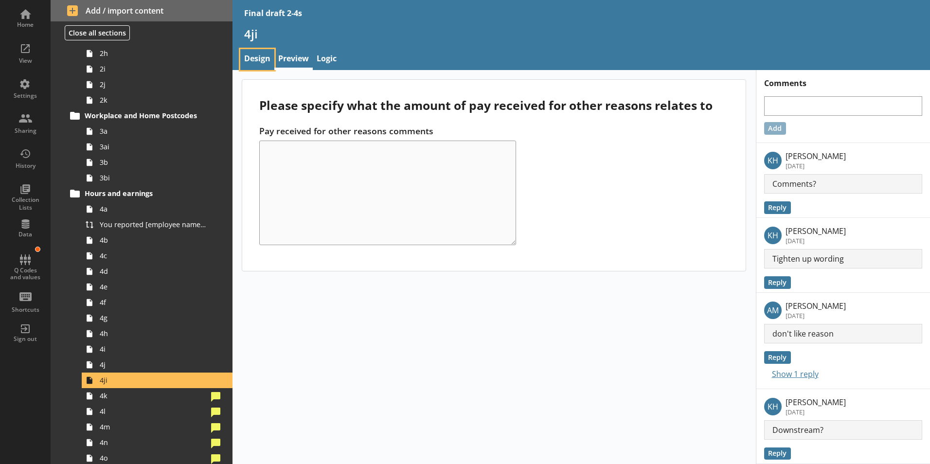
click at [246, 57] on link "Design" at bounding box center [257, 59] width 34 height 21
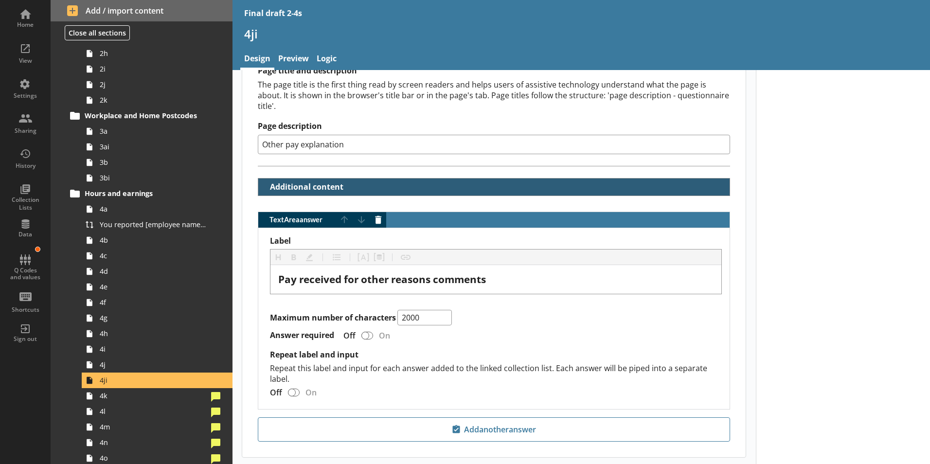
scroll to position [185, 0]
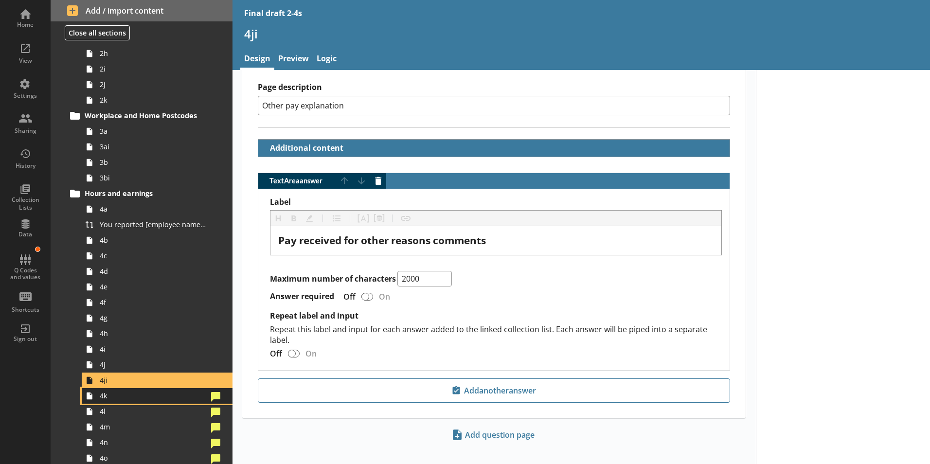
click at [118, 401] on link "4k" at bounding box center [157, 396] width 151 height 16
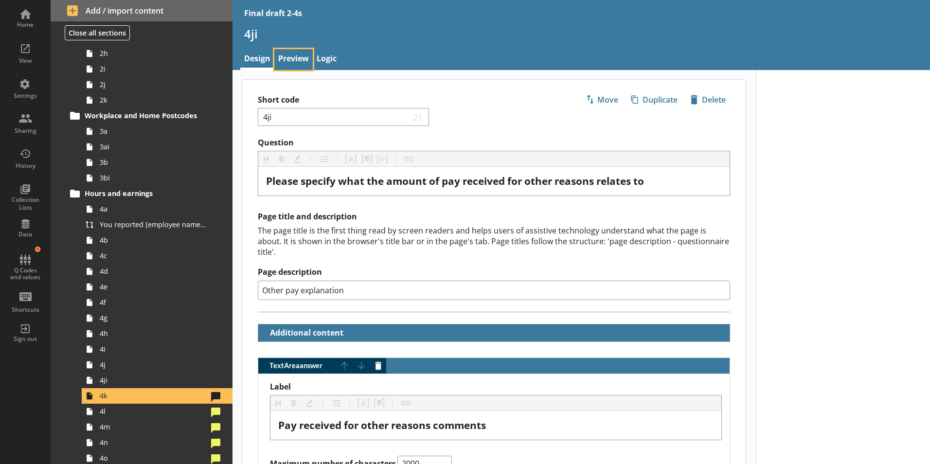
click at [300, 53] on link "Preview" at bounding box center [293, 59] width 38 height 21
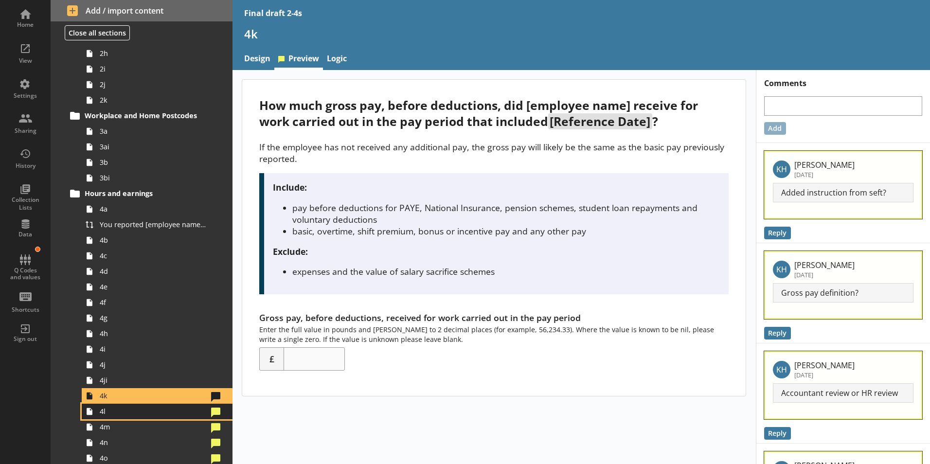
click at [113, 405] on link "4l" at bounding box center [157, 412] width 151 height 16
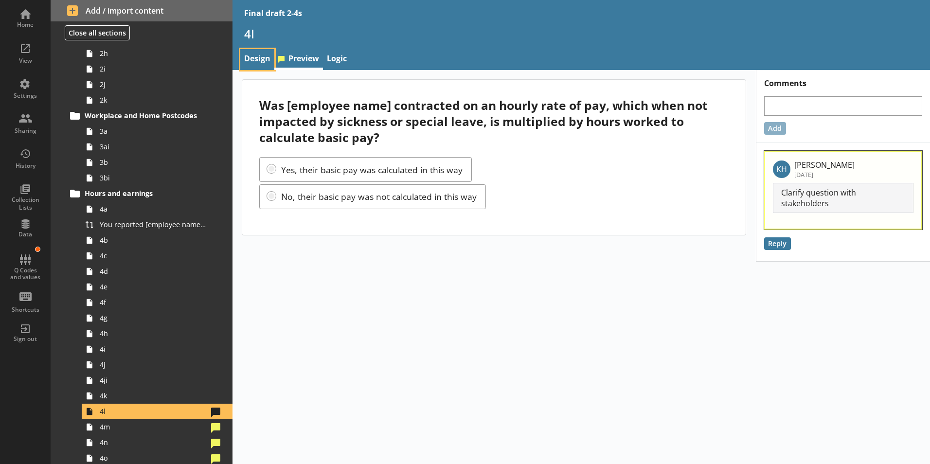
click at [258, 52] on link "Design" at bounding box center [257, 59] width 34 height 21
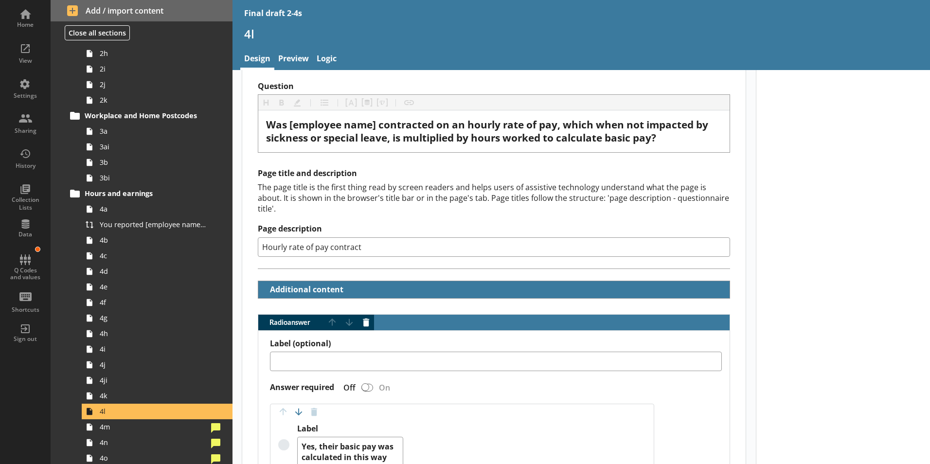
scroll to position [194, 0]
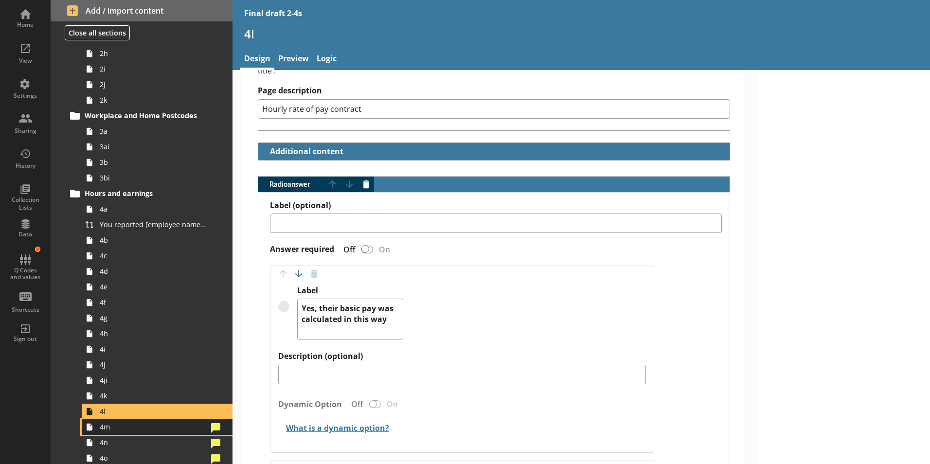
click at [91, 430] on icon at bounding box center [90, 426] width 6 height 7
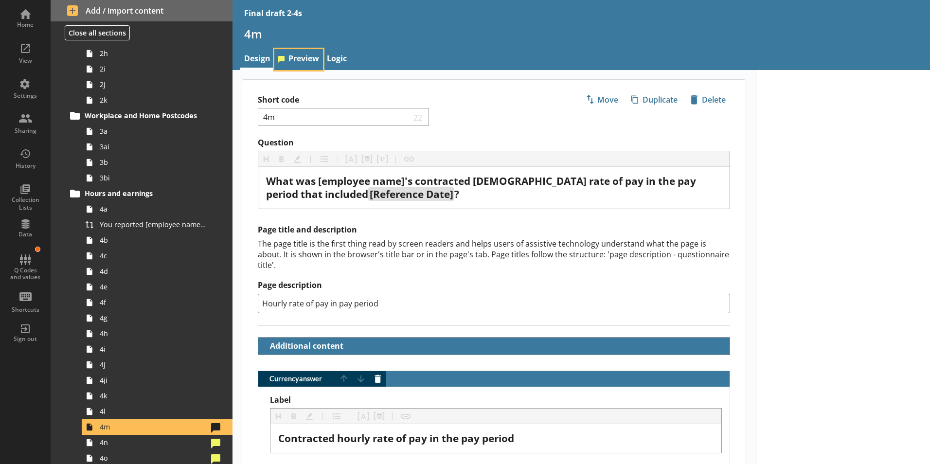
click at [297, 53] on link "Preview" at bounding box center [298, 59] width 49 height 21
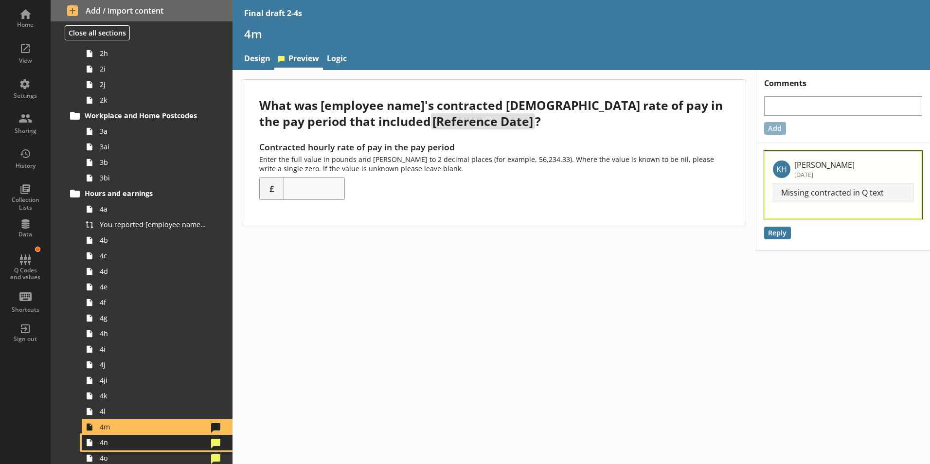
click at [124, 442] on span "4n" at bounding box center [154, 442] width 108 height 9
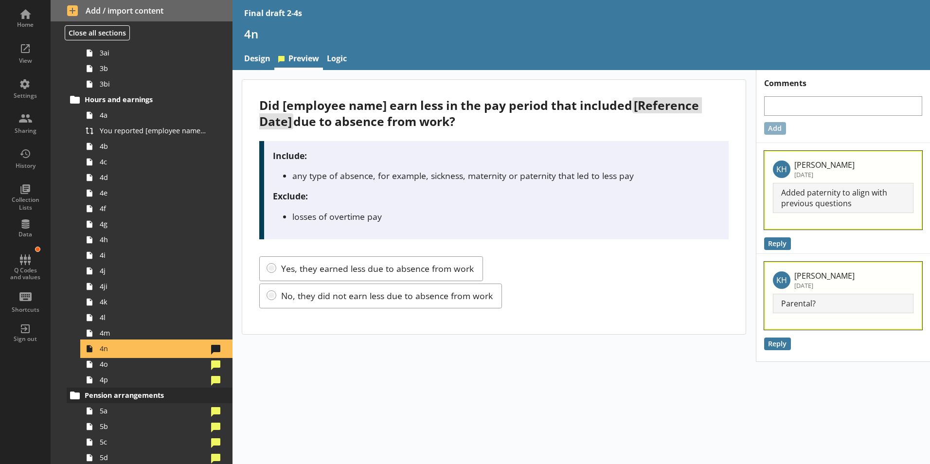
scroll to position [292, 0]
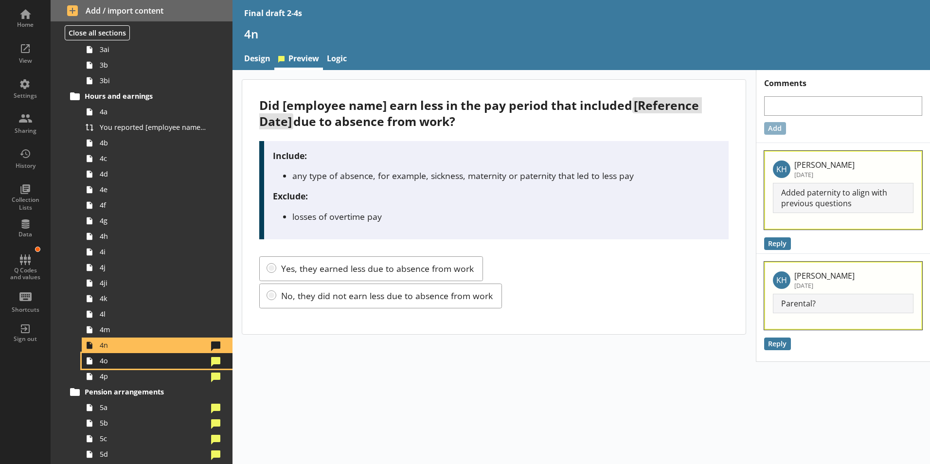
click at [111, 368] on link "4o" at bounding box center [157, 361] width 151 height 16
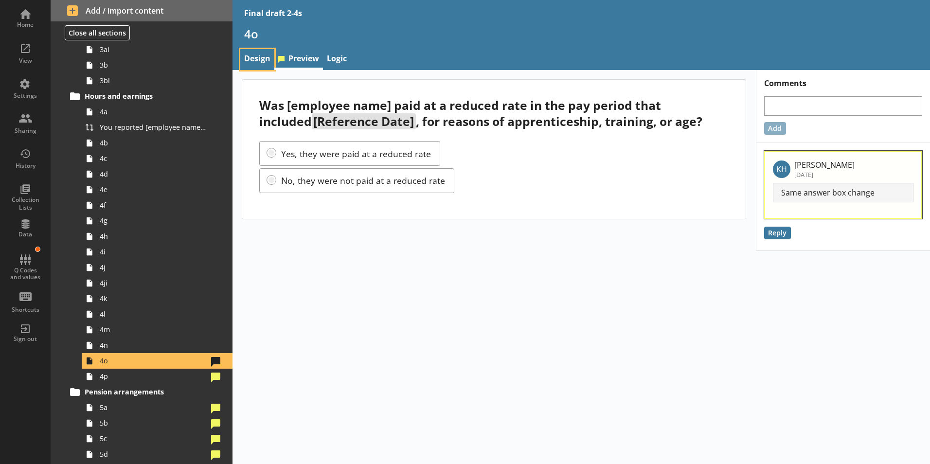
click at [256, 53] on link "Design" at bounding box center [257, 59] width 34 height 21
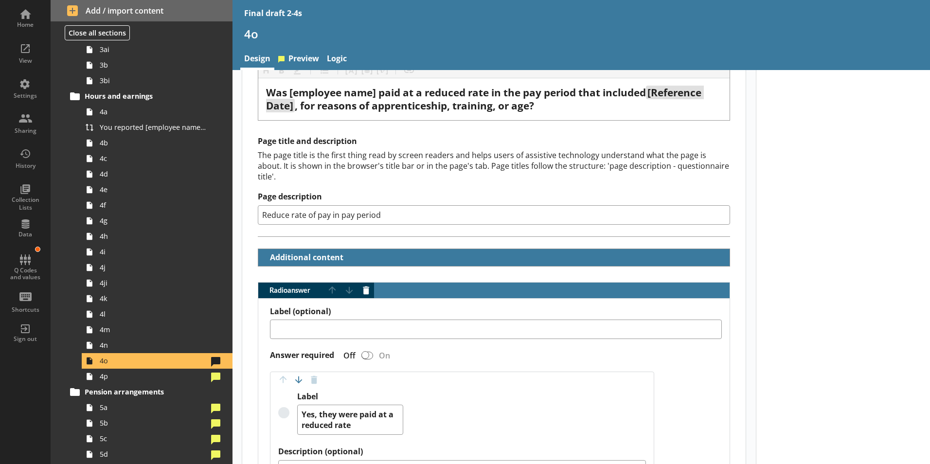
scroll to position [97, 0]
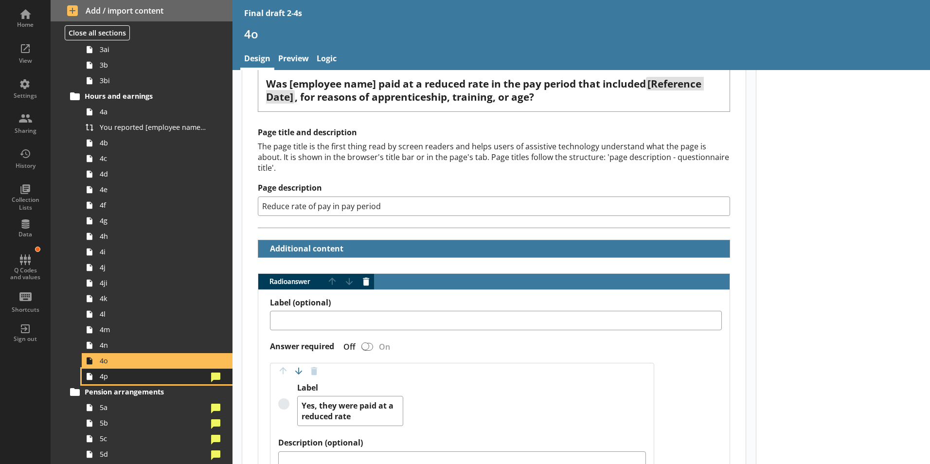
click at [151, 382] on link "4p" at bounding box center [157, 377] width 151 height 16
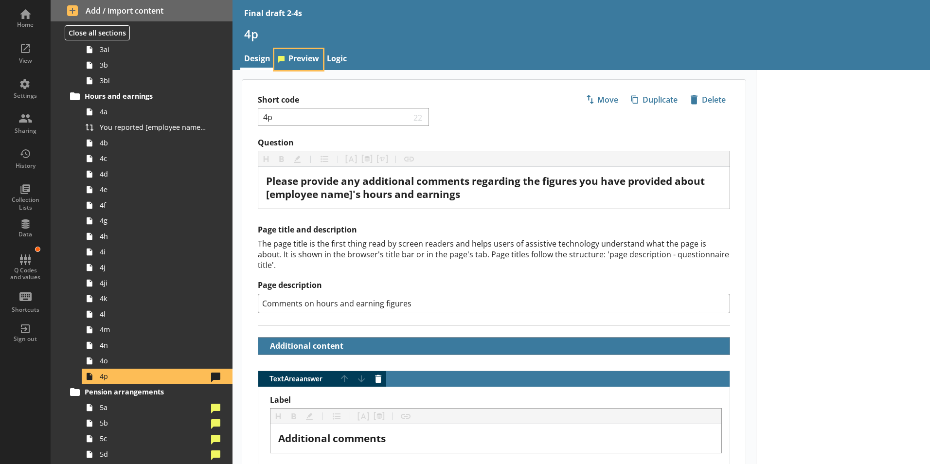
click at [306, 53] on link "Preview" at bounding box center [298, 59] width 49 height 21
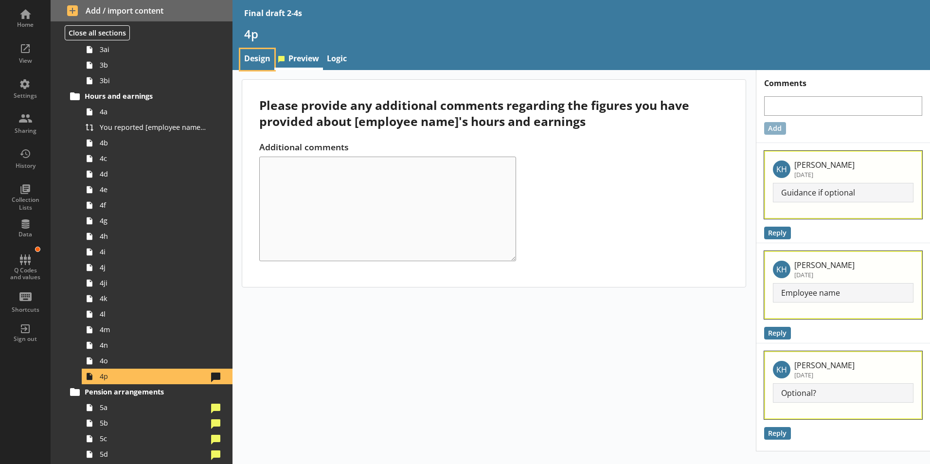
click at [259, 64] on link "Design" at bounding box center [257, 59] width 34 height 21
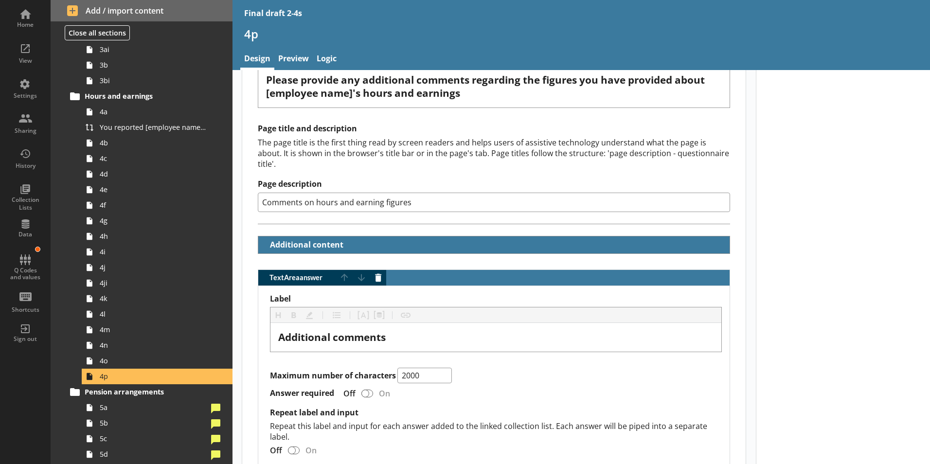
scroll to position [101, 0]
click at [302, 56] on link "Preview" at bounding box center [293, 59] width 38 height 21
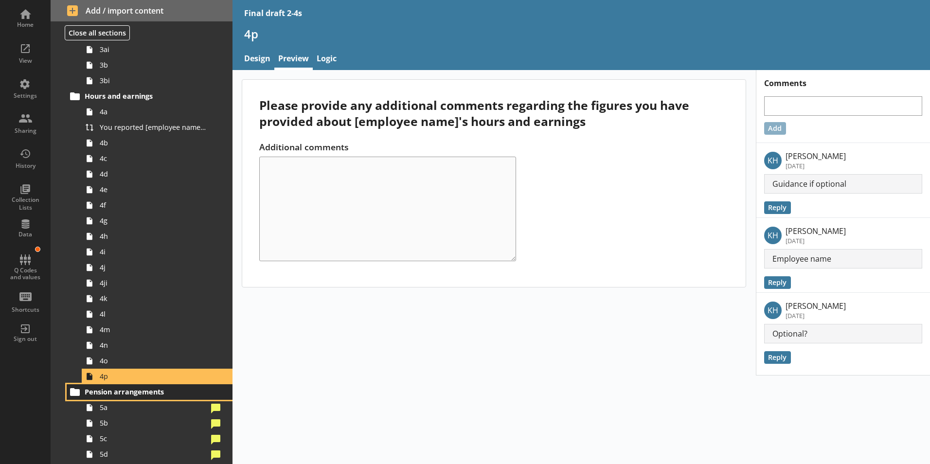
click at [116, 395] on span "Pension arrangements" at bounding box center [144, 391] width 119 height 9
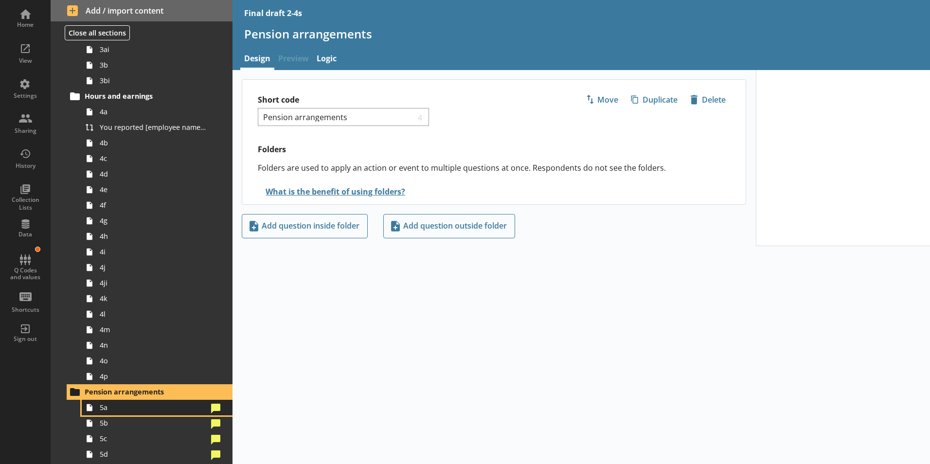
click at [123, 404] on span "5a" at bounding box center [154, 407] width 108 height 9
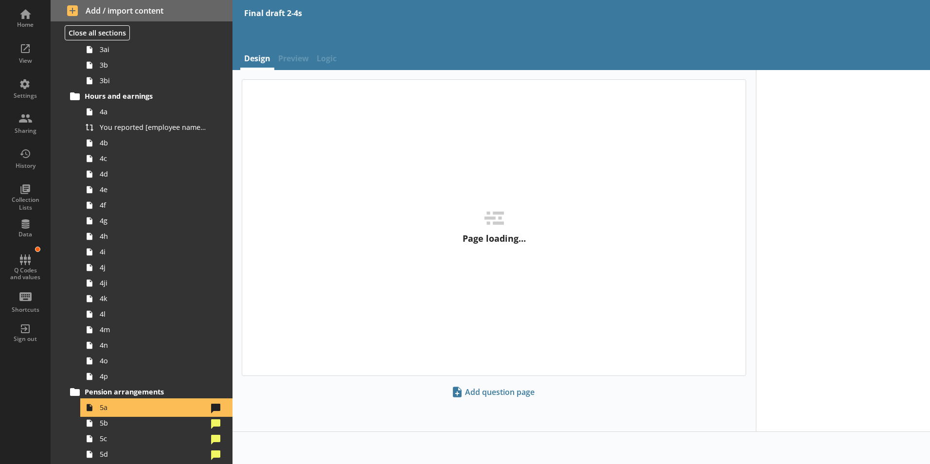
type textarea "x"
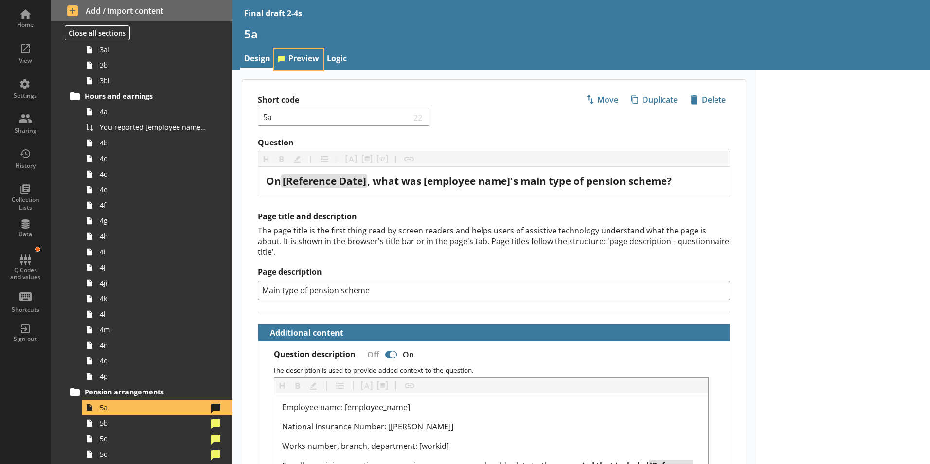
click at [290, 68] on link "Preview" at bounding box center [298, 59] width 49 height 21
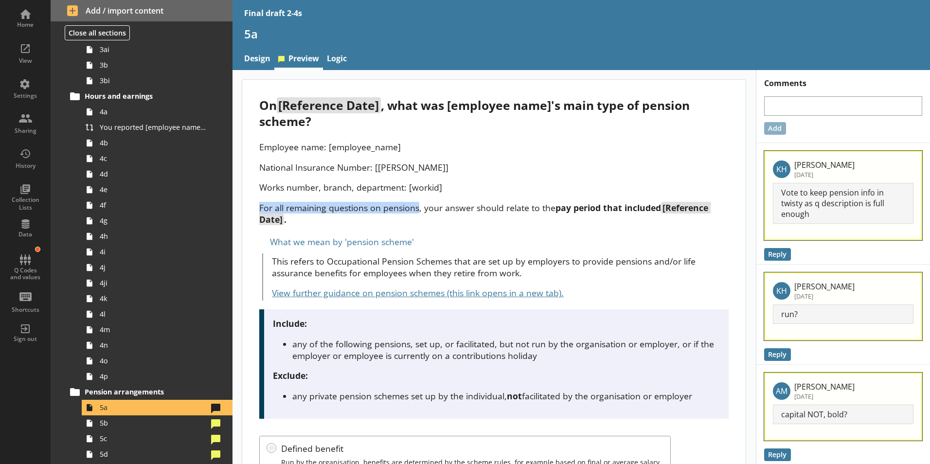
drag, startPoint x: 259, startPoint y: 208, endPoint x: 419, endPoint y: 207, distance: 159.5
click at [419, 207] on p "For all remaining questions on pensions, your answer should relate to the pay p…" at bounding box center [493, 213] width 469 height 23
copy p "For all remaining questions on pensions"
click at [442, 222] on p "For all remaining questions on pensions, your answer should relate to the pay p…" at bounding box center [493, 213] width 469 height 23
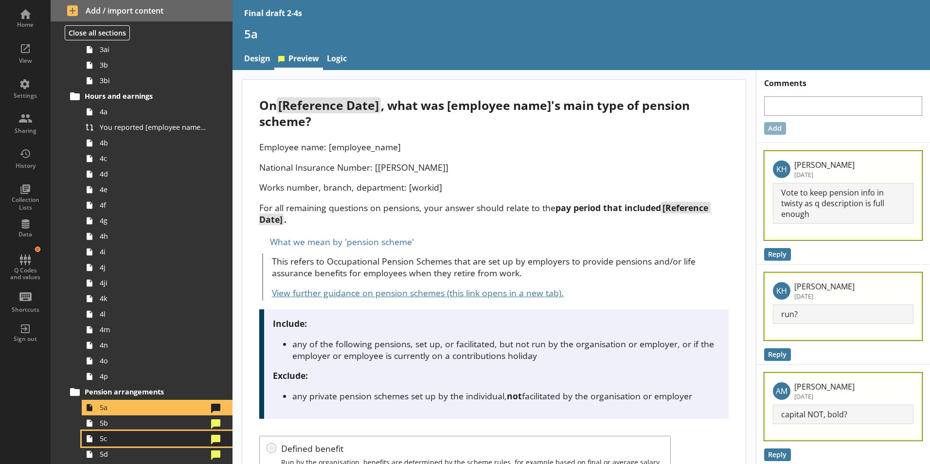
click at [109, 433] on link "5c" at bounding box center [157, 439] width 151 height 16
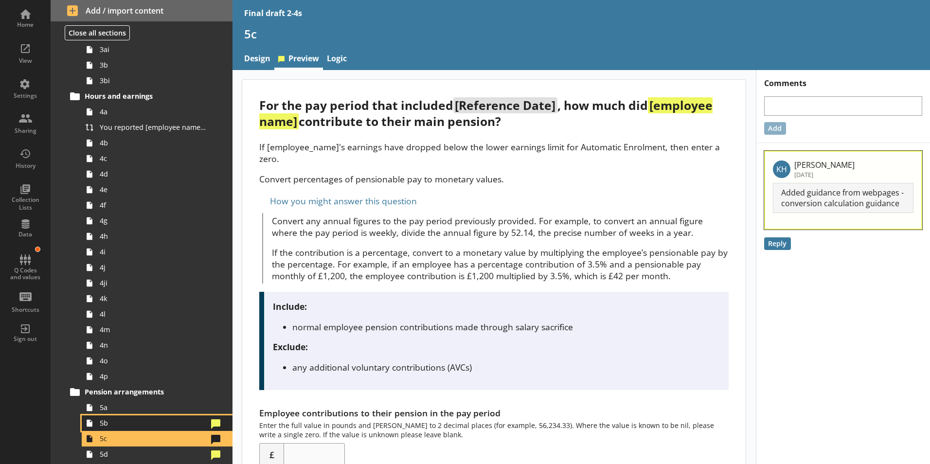
click at [113, 423] on span "5b" at bounding box center [154, 422] width 108 height 9
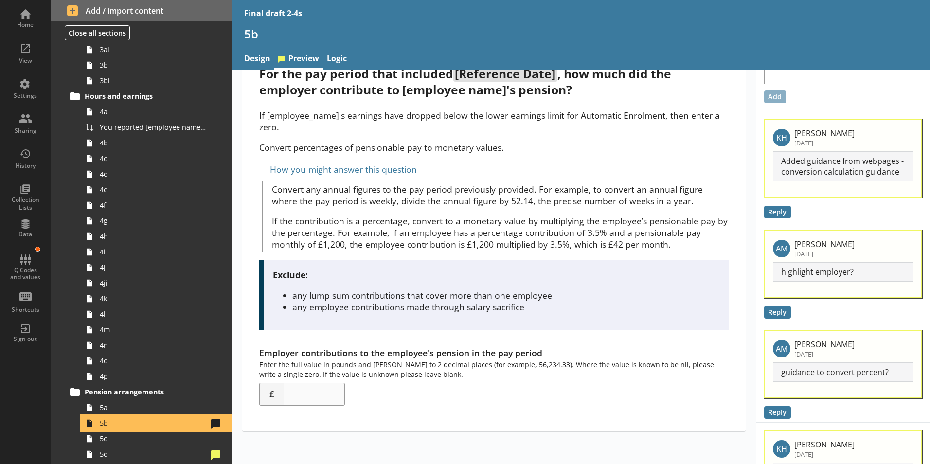
scroll to position [49, 0]
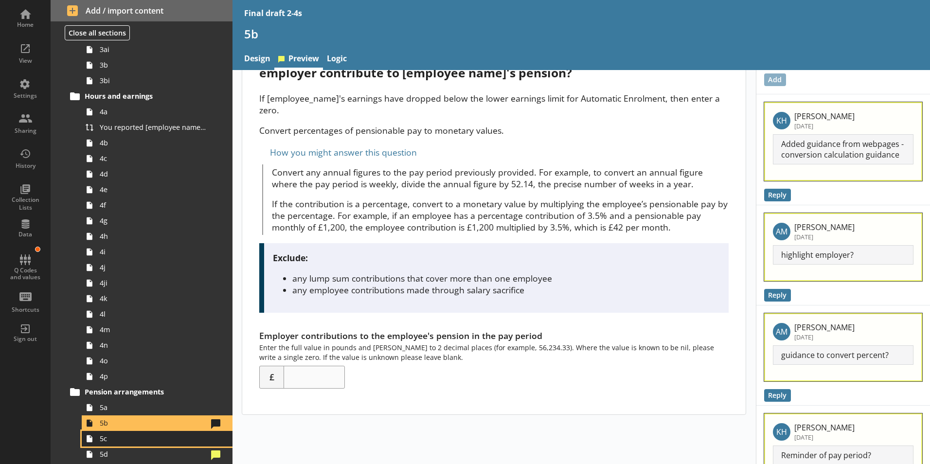
click at [100, 443] on link "5c" at bounding box center [157, 439] width 151 height 16
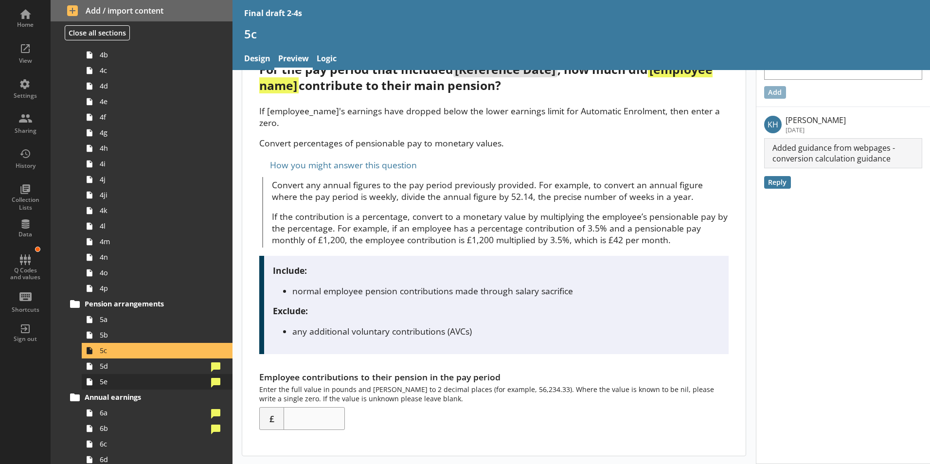
scroll to position [389, 0]
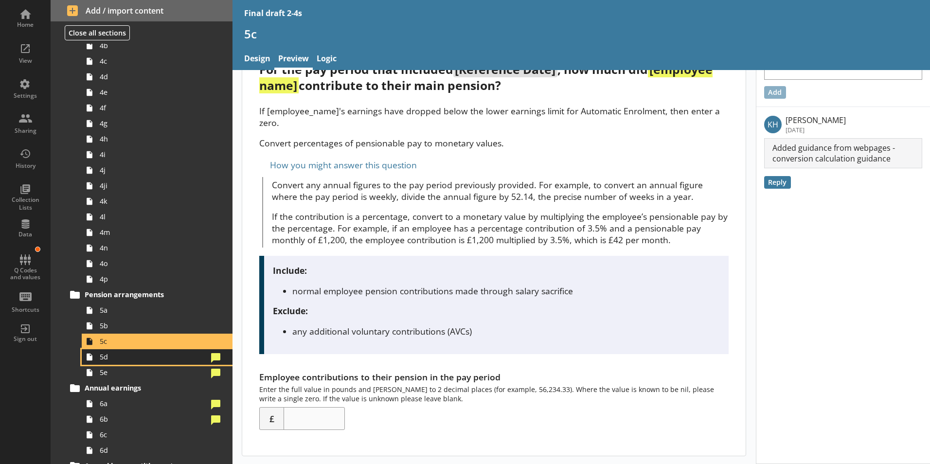
click at [112, 357] on span "5d" at bounding box center [154, 356] width 108 height 9
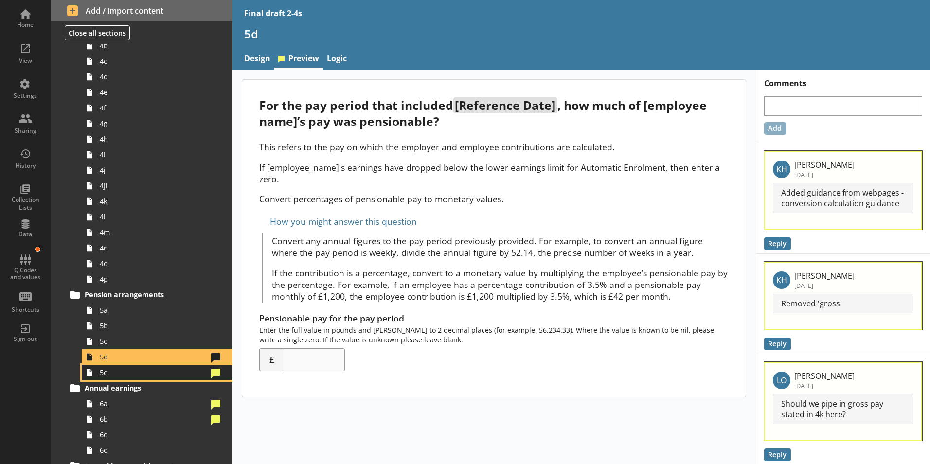
click at [97, 374] on link "5e" at bounding box center [157, 373] width 151 height 16
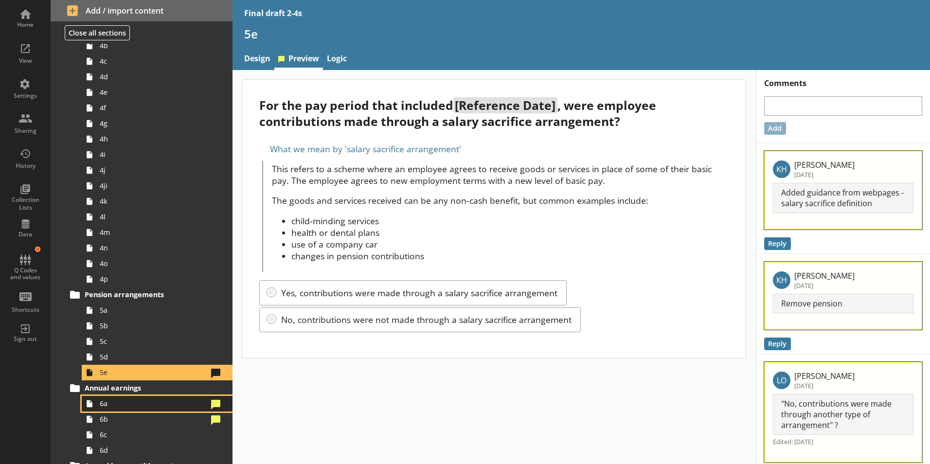
click at [111, 399] on span "6a" at bounding box center [154, 403] width 108 height 9
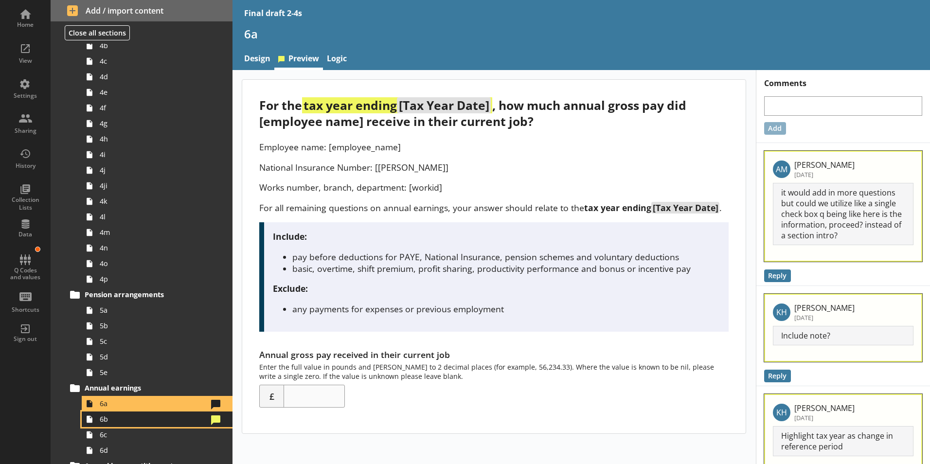
click at [106, 423] on span "6b" at bounding box center [154, 418] width 108 height 9
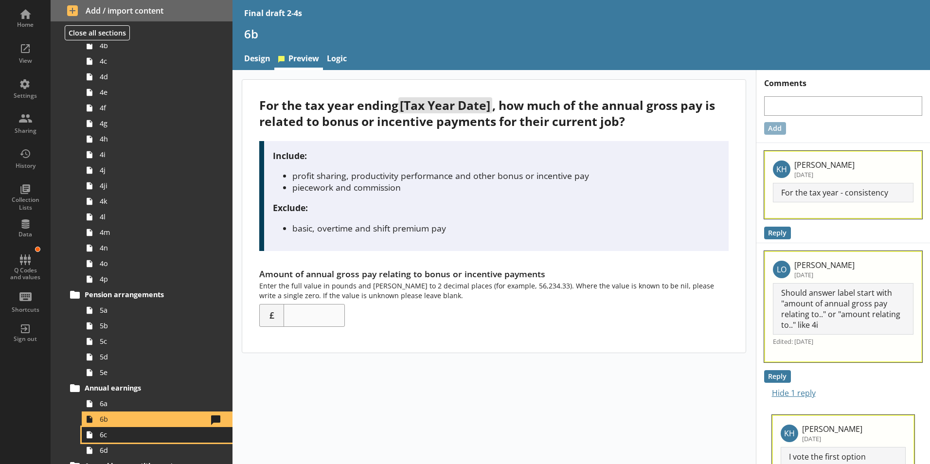
click at [148, 442] on link "6c" at bounding box center [157, 435] width 151 height 16
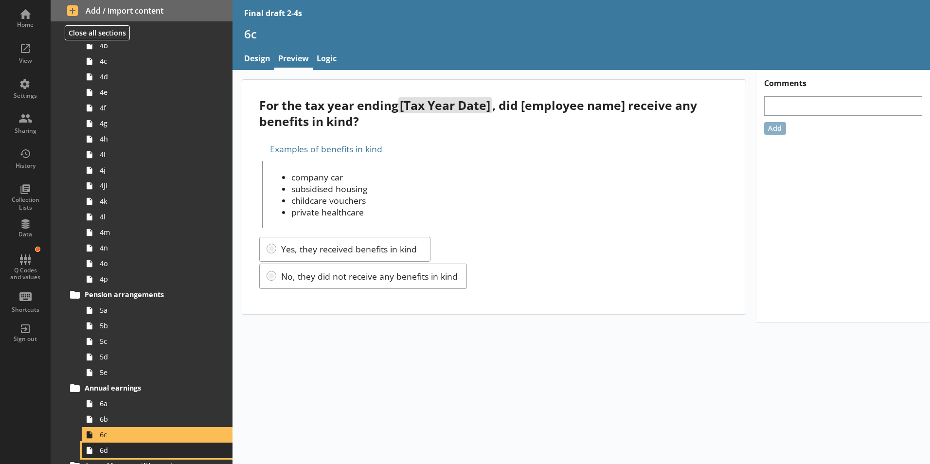
click at [102, 452] on span "6d" at bounding box center [154, 449] width 108 height 9
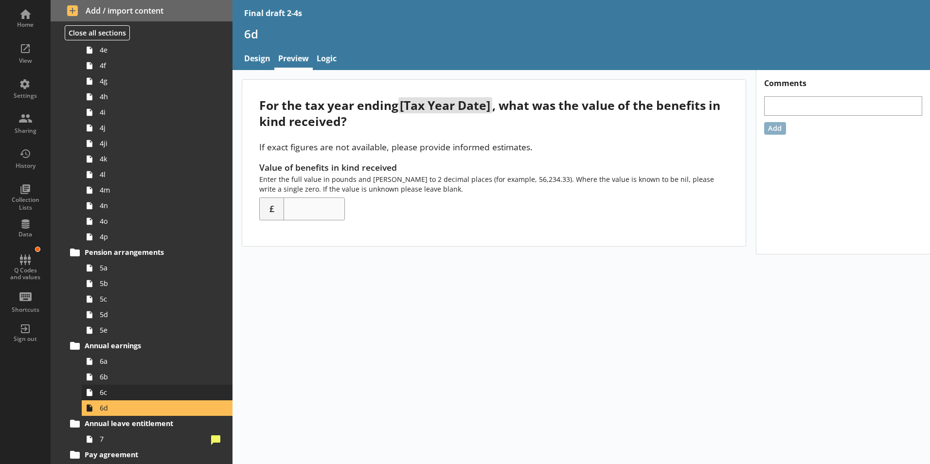
scroll to position [535, 0]
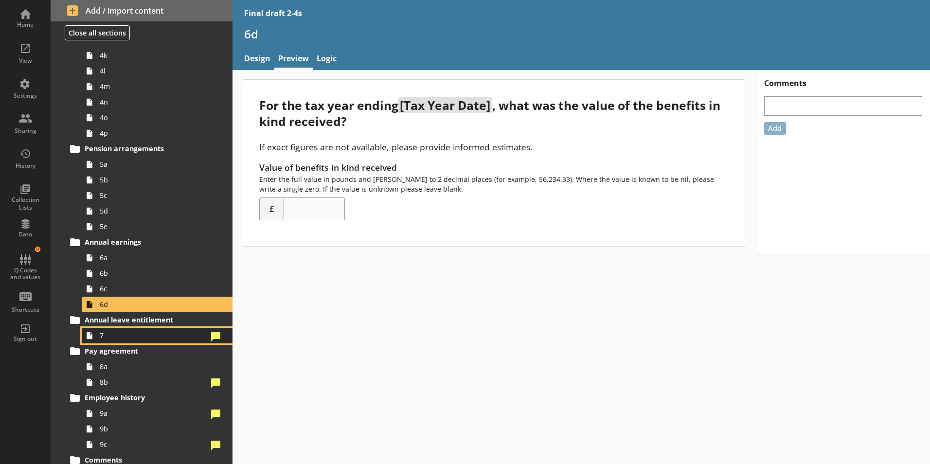
click at [106, 334] on span "7" at bounding box center [154, 335] width 108 height 9
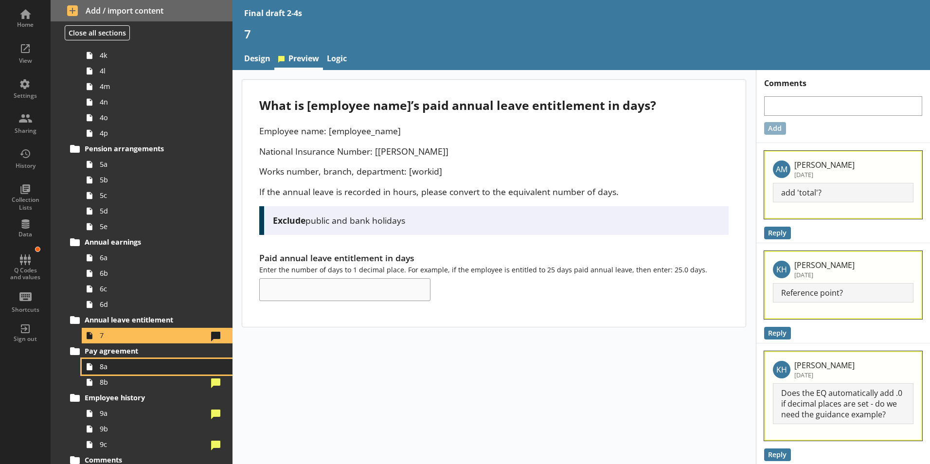
click at [101, 372] on link "8a" at bounding box center [157, 367] width 151 height 16
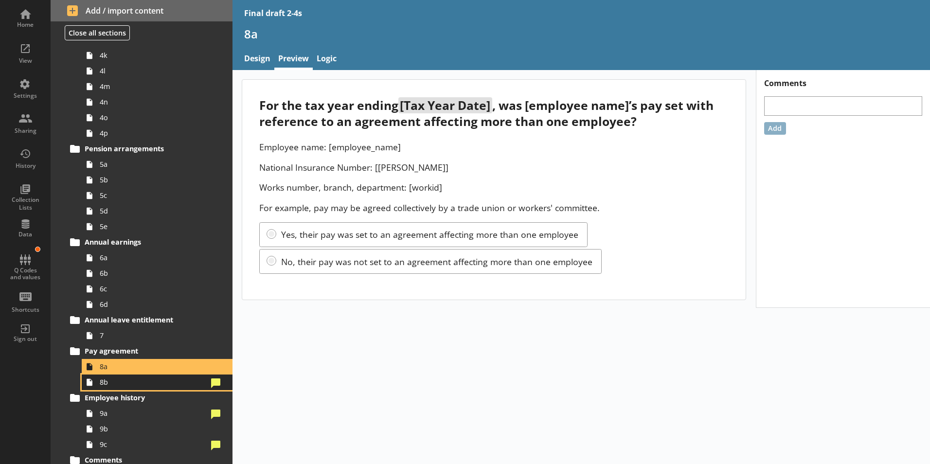
click at [105, 383] on span "8b" at bounding box center [154, 381] width 108 height 9
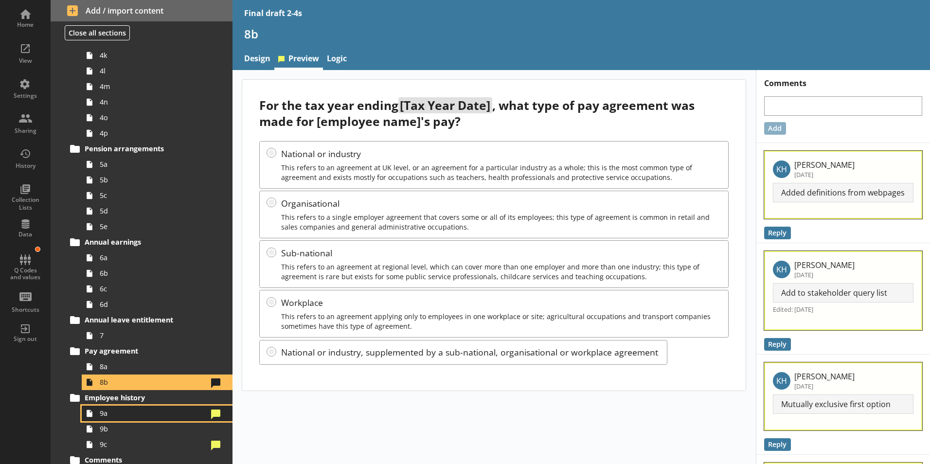
click at [117, 416] on span "9a" at bounding box center [154, 412] width 108 height 9
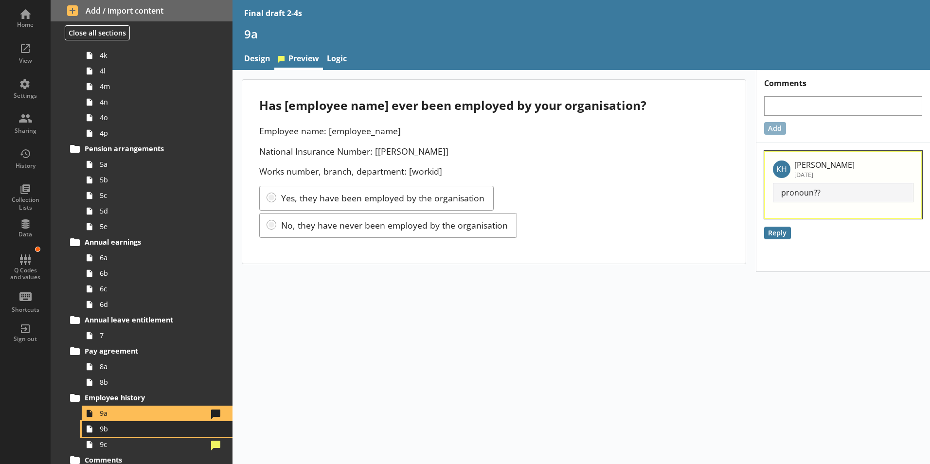
click at [158, 423] on link "9b" at bounding box center [157, 429] width 151 height 16
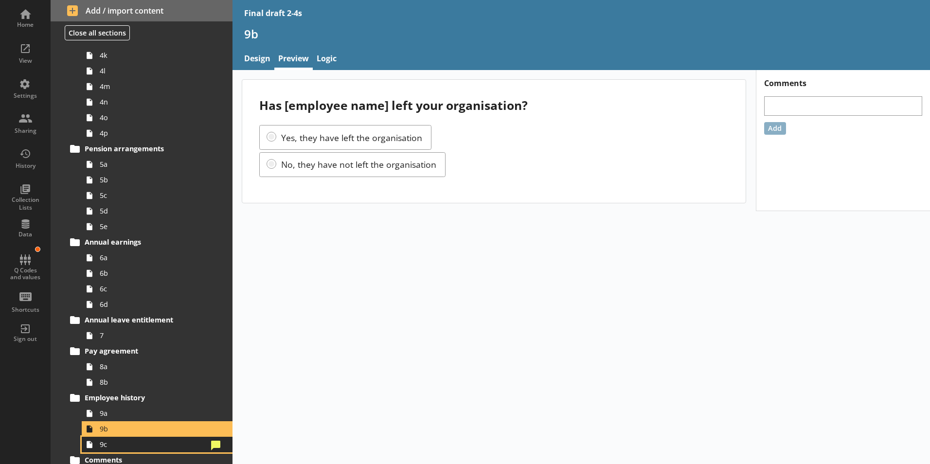
click at [113, 448] on span "9c" at bounding box center [154, 444] width 108 height 9
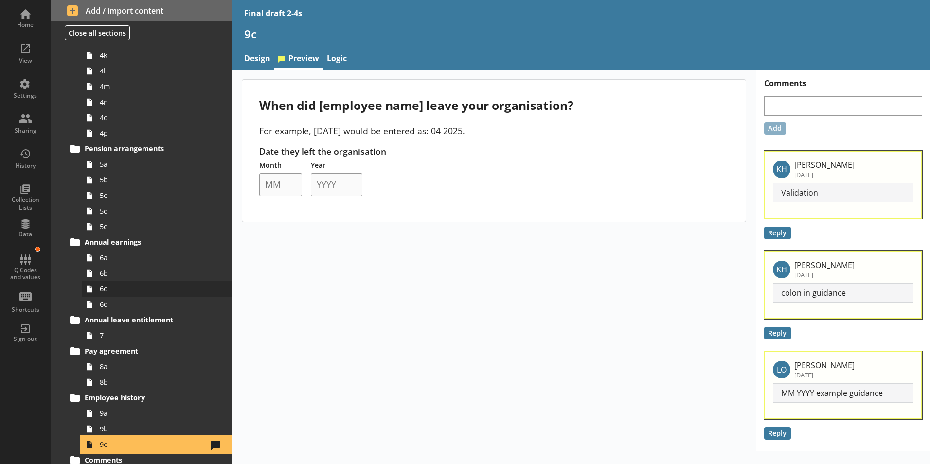
scroll to position [583, 0]
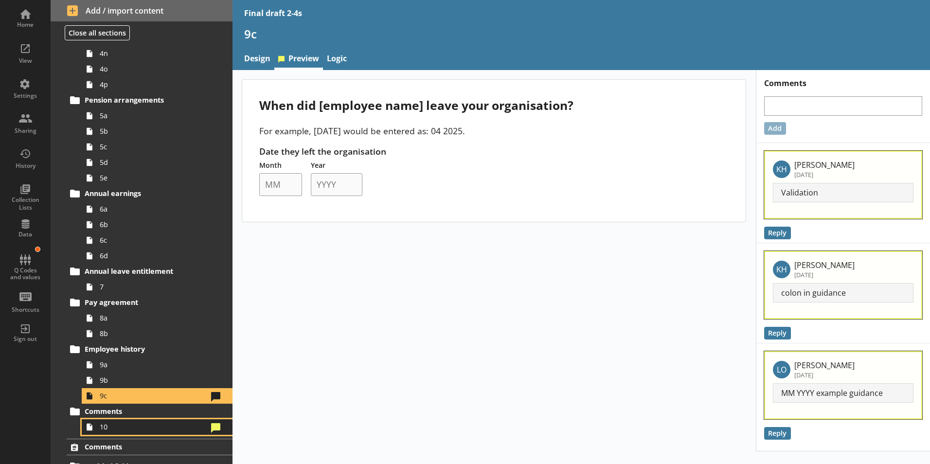
click at [114, 427] on span "10" at bounding box center [154, 426] width 108 height 9
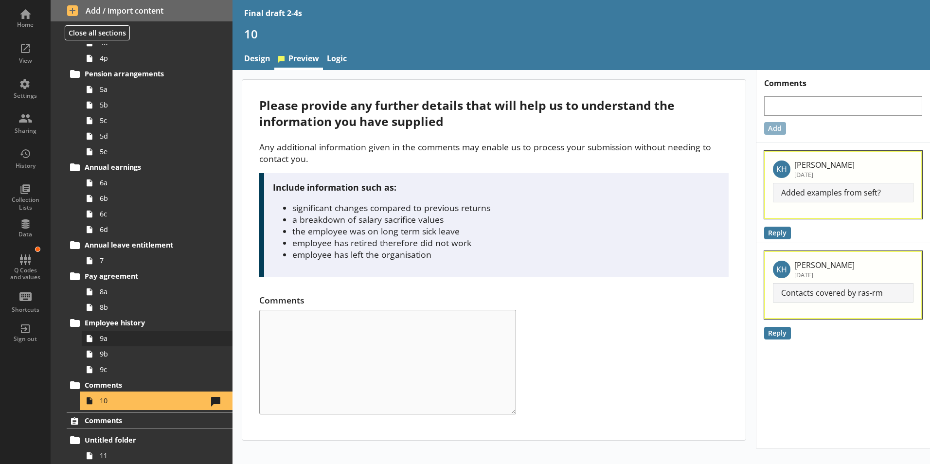
scroll to position [633, 0]
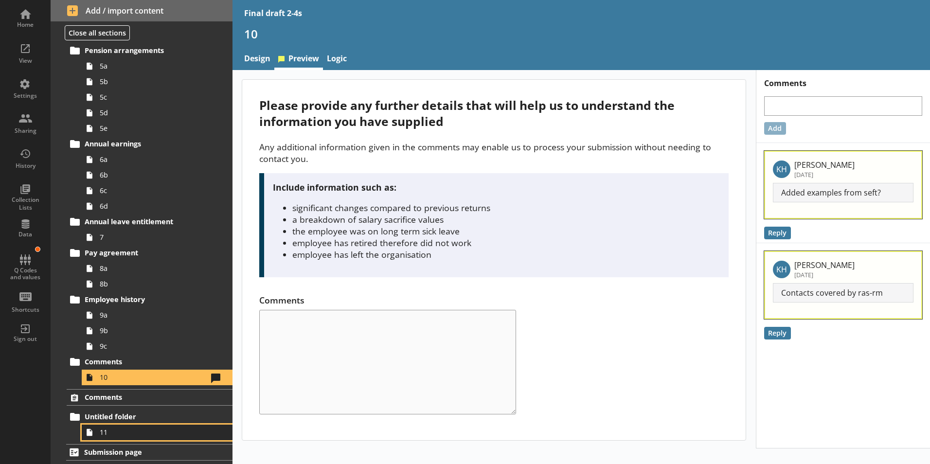
click at [126, 438] on link "11" at bounding box center [157, 432] width 151 height 16
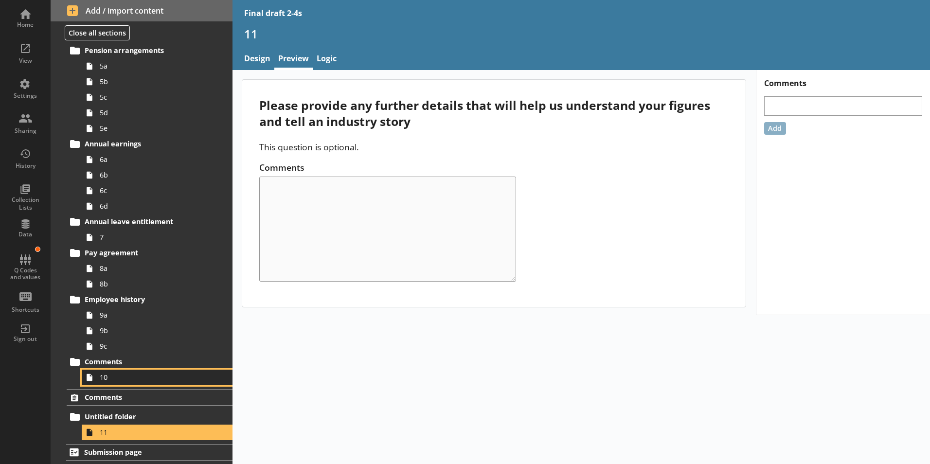
click at [116, 374] on span "10" at bounding box center [154, 376] width 108 height 9
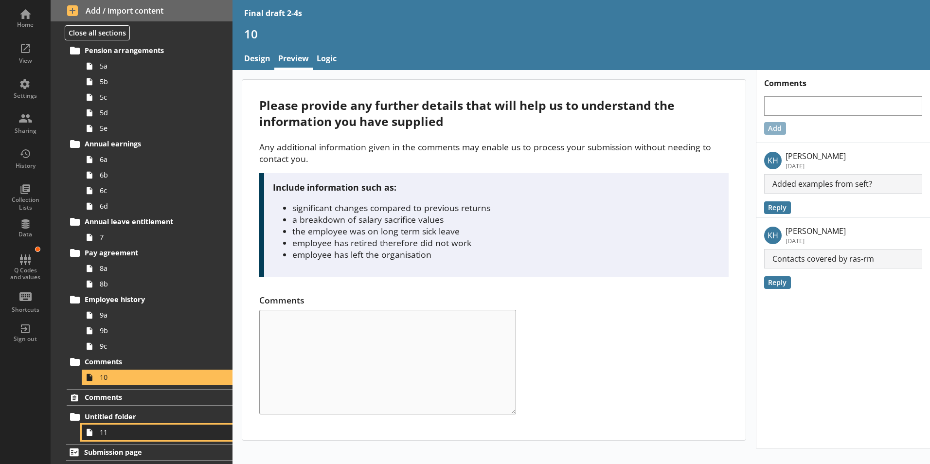
click at [115, 434] on span "11" at bounding box center [154, 431] width 108 height 9
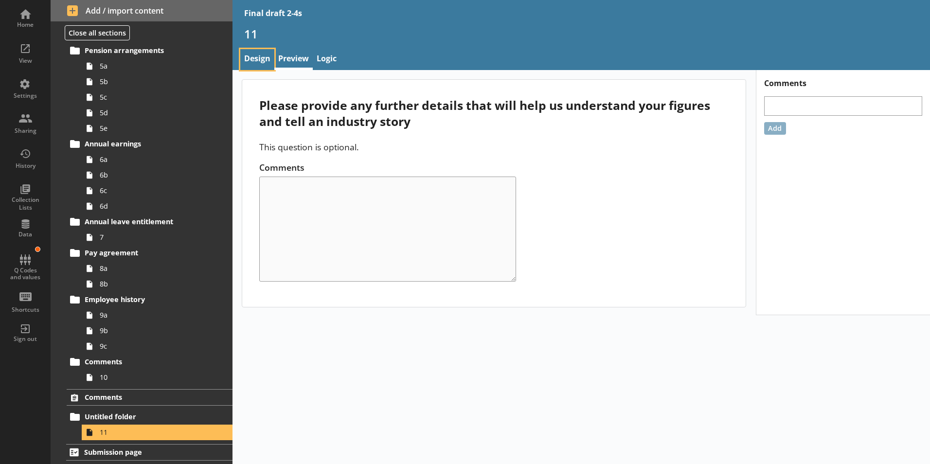
click at [258, 60] on link "Design" at bounding box center [257, 59] width 34 height 21
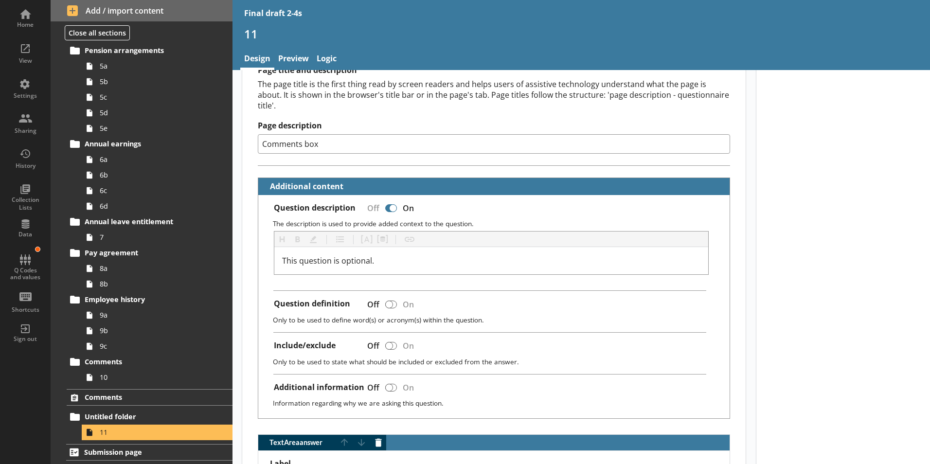
scroll to position [146, 0]
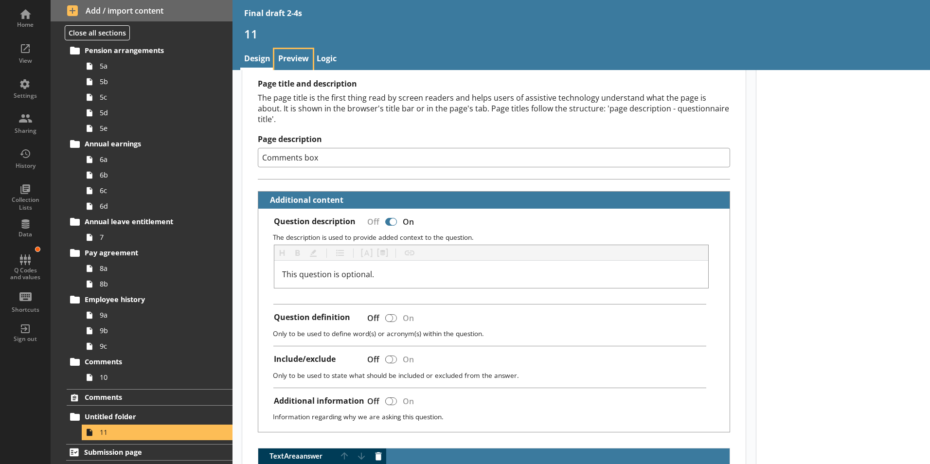
click at [290, 63] on link "Preview" at bounding box center [293, 59] width 38 height 21
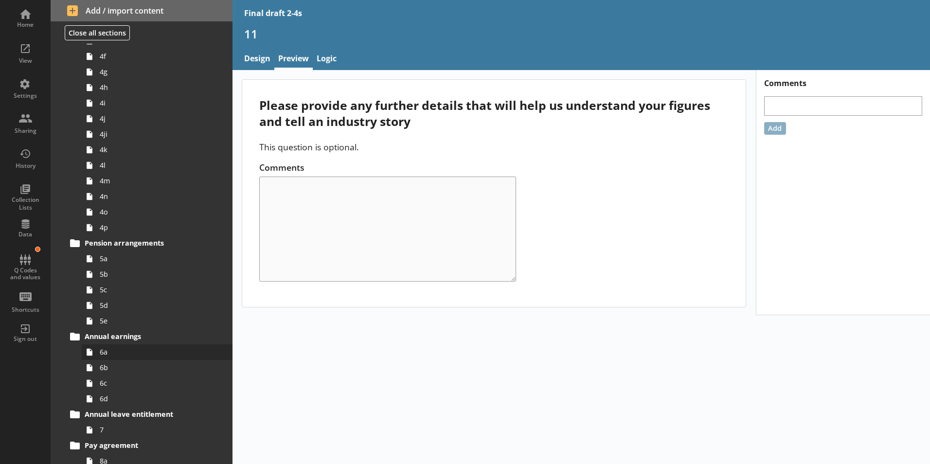
scroll to position [439, 0]
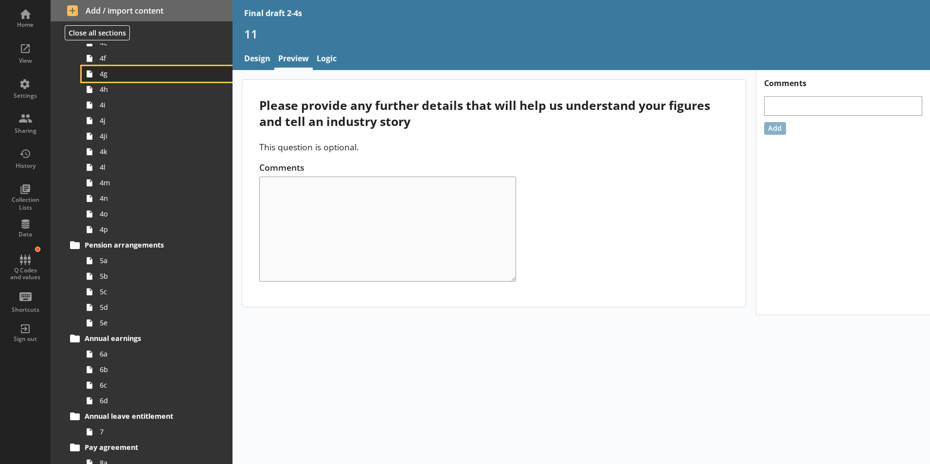
click at [105, 67] on link "4g" at bounding box center [157, 74] width 151 height 16
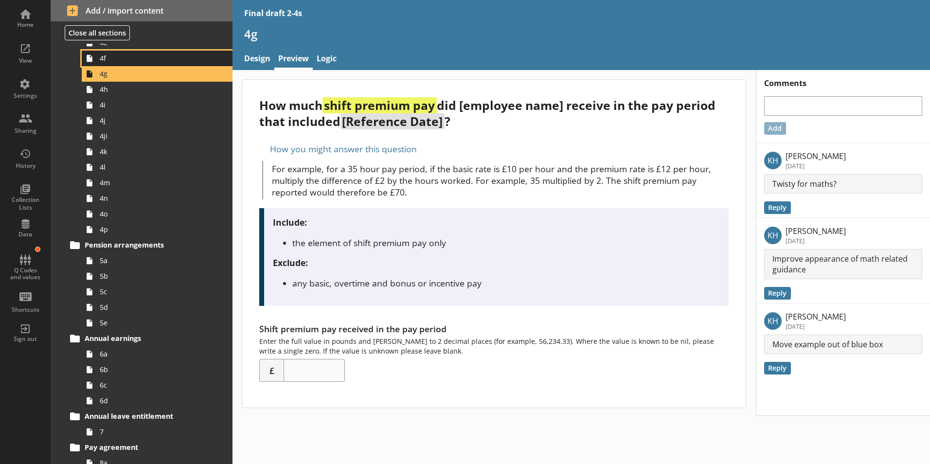
click at [137, 57] on span "4f" at bounding box center [154, 57] width 108 height 9
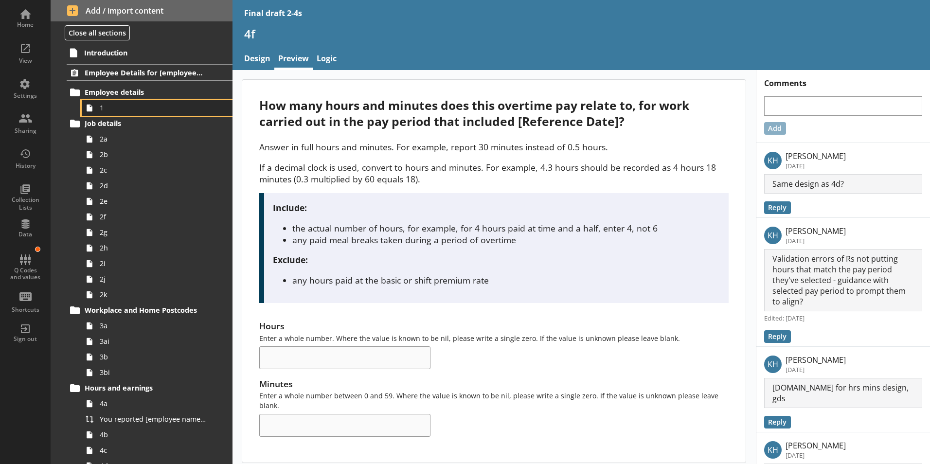
click at [161, 111] on span "1" at bounding box center [154, 107] width 108 height 9
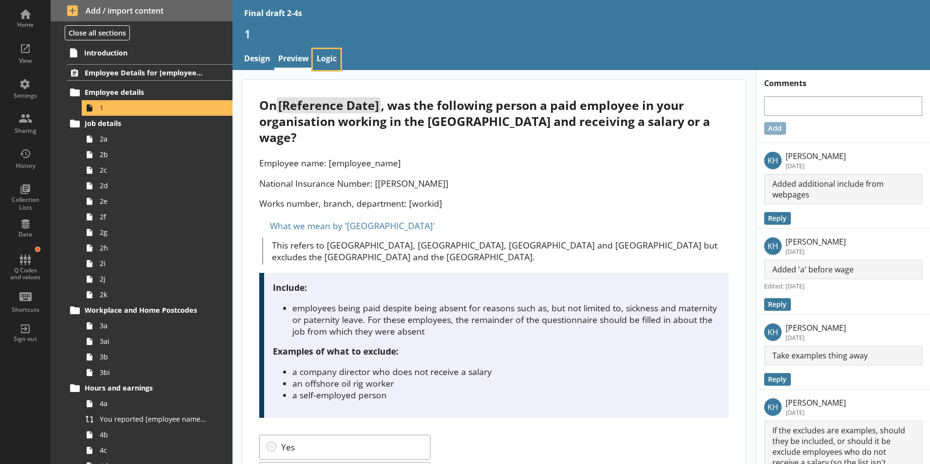
click at [327, 63] on link "Logic" at bounding box center [327, 59] width 28 height 21
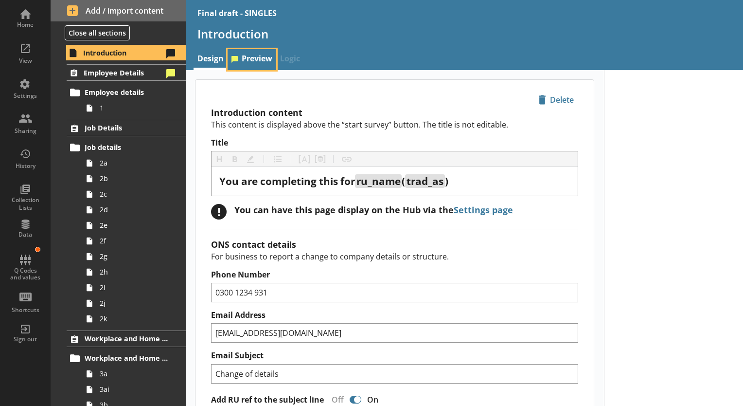
click at [245, 56] on link "Preview" at bounding box center [252, 59] width 49 height 21
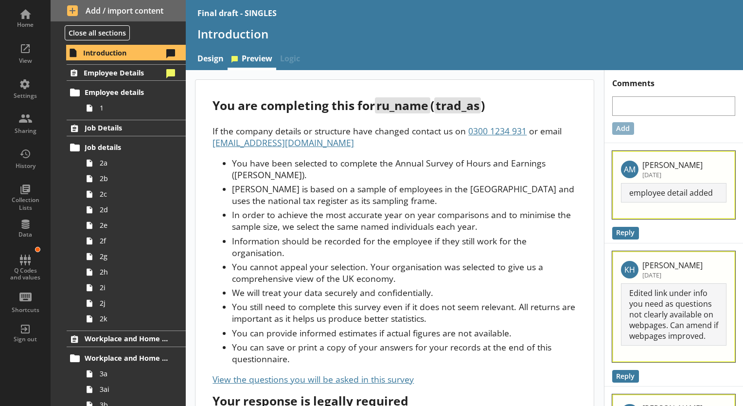
scroll to position [49, 0]
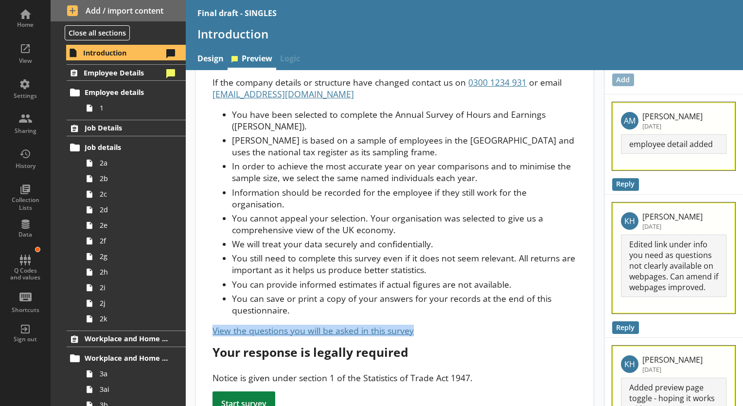
drag, startPoint x: 428, startPoint y: 331, endPoint x: 214, endPoint y: 330, distance: 214.0
click at [214, 330] on div "View the questions you will be asked in this survey" at bounding box center [394, 330] width 364 height 12
copy span "View the questions you will be asked in this survey"
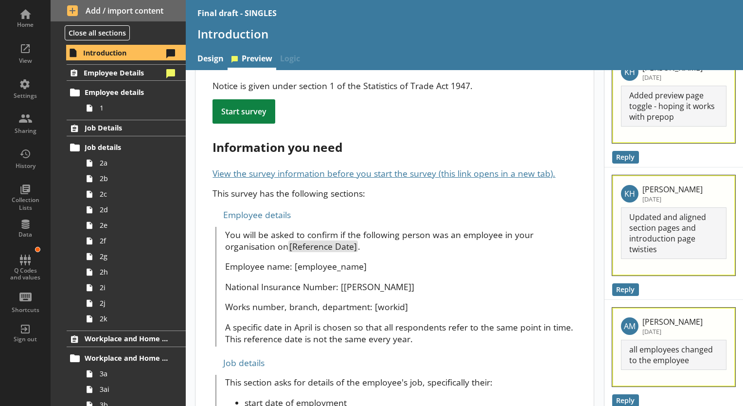
scroll to position [389, 0]
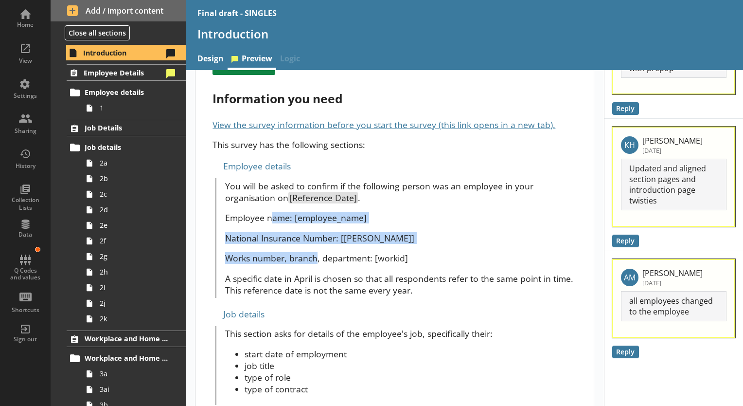
drag, startPoint x: 270, startPoint y: 222, endPoint x: 324, endPoint y: 246, distance: 58.8
click at [324, 246] on span "You will be asked to confirm if the following person was an employee in your or…" at bounding box center [401, 238] width 352 height 116
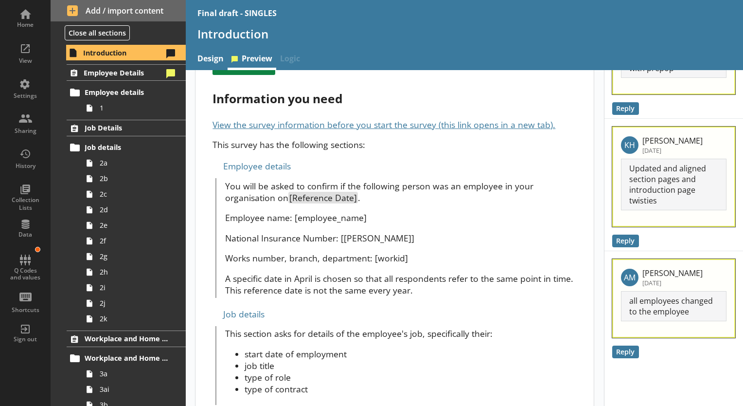
drag, startPoint x: 324, startPoint y: 246, endPoint x: 352, endPoint y: 269, distance: 36.2
click at [352, 269] on span "You will be asked to confirm if the following person was an employee in your or…" at bounding box center [401, 238] width 352 height 116
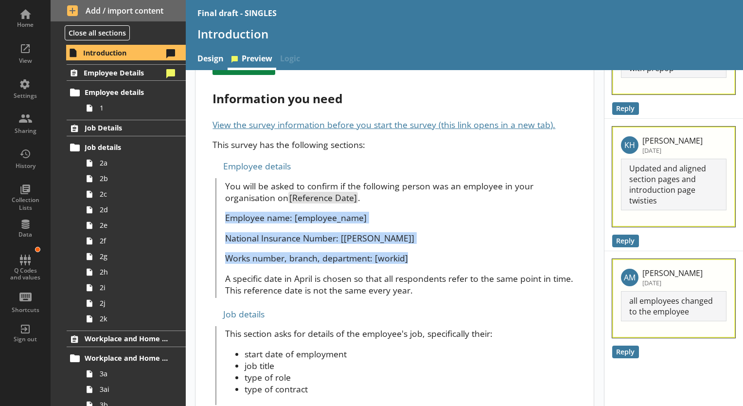
drag, startPoint x: 407, startPoint y: 260, endPoint x: 227, endPoint y: 215, distance: 186.3
click at [227, 215] on span "You will be asked to confirm if the following person was an employee in your or…" at bounding box center [401, 238] width 352 height 116
drag, startPoint x: 227, startPoint y: 215, endPoint x: 241, endPoint y: 220, distance: 15.5
copy span "Employee name: [employee_name] National Insurance Number: [[PERSON_NAME]] Works…"
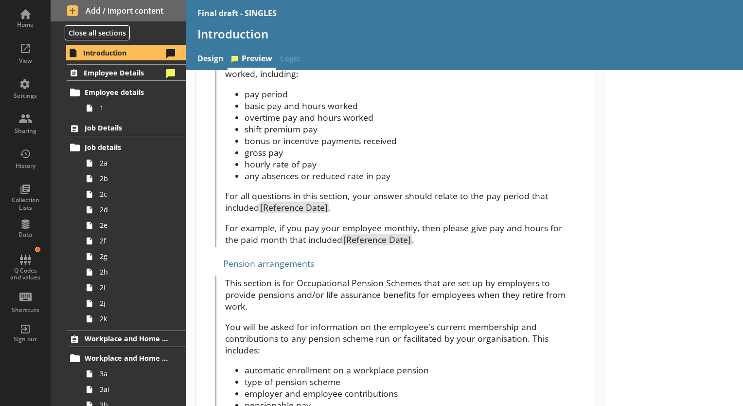
scroll to position [827, 0]
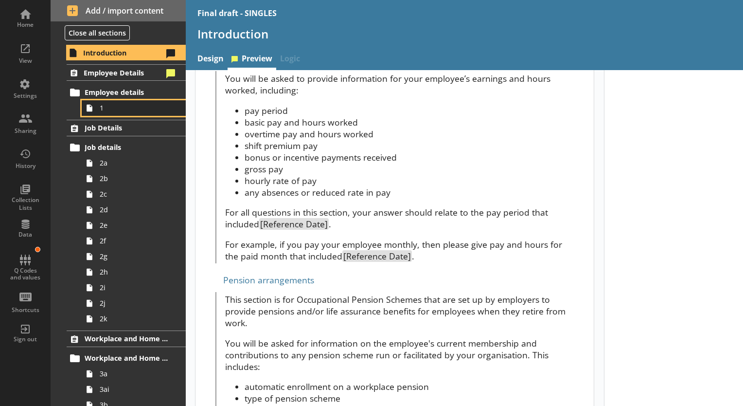
click at [131, 115] on link "1" at bounding box center [134, 108] width 104 height 16
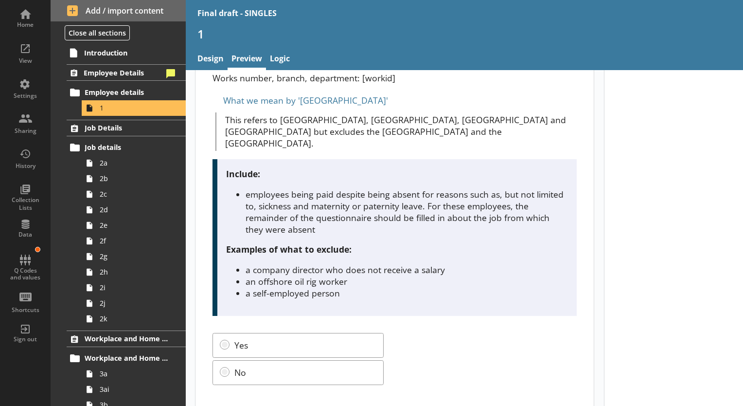
scroll to position [126, 0]
click at [218, 59] on link "Design" at bounding box center [211, 59] width 34 height 21
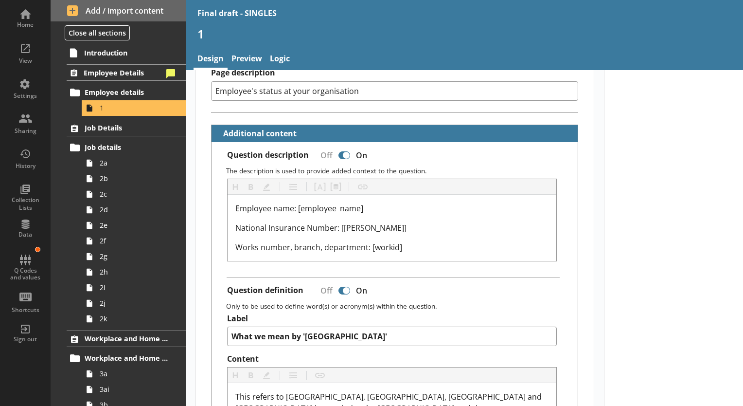
scroll to position [243, 0]
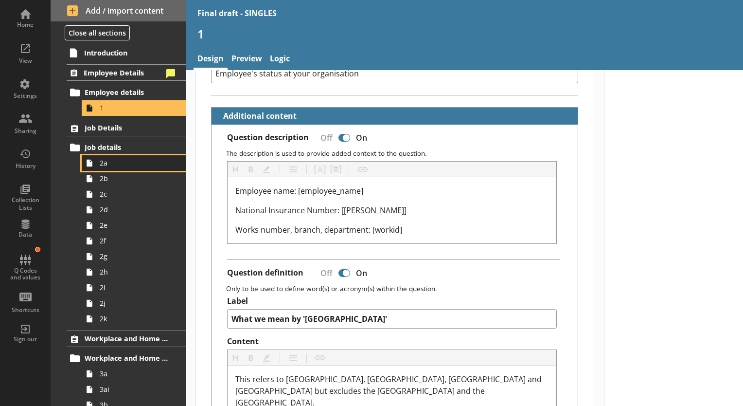
click at [114, 162] on span "2a" at bounding box center [136, 162] width 73 height 9
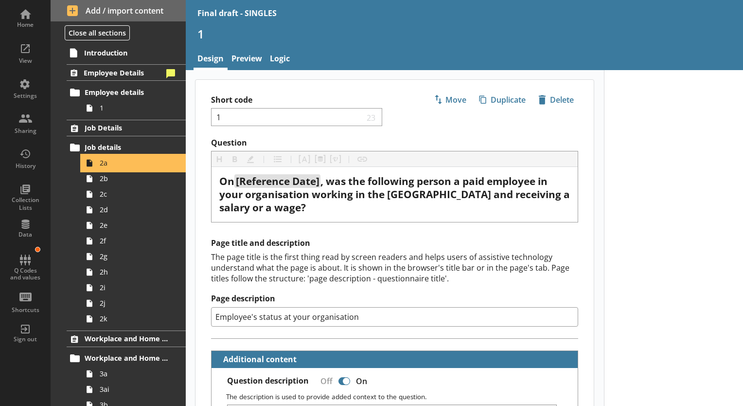
type textarea "x"
select select "mm/yyyy"
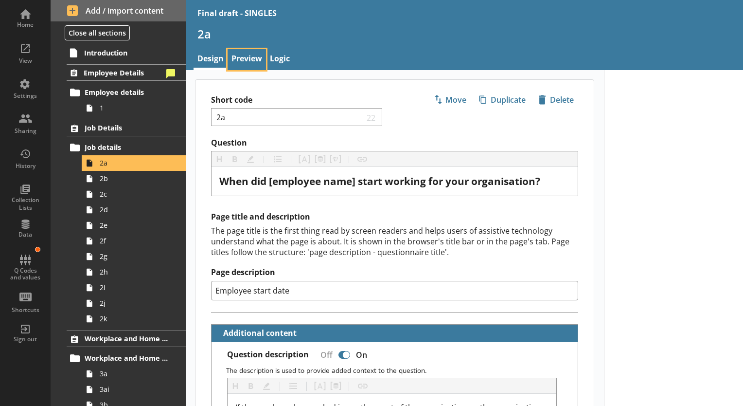
click at [252, 56] on link "Preview" at bounding box center [247, 59] width 38 height 21
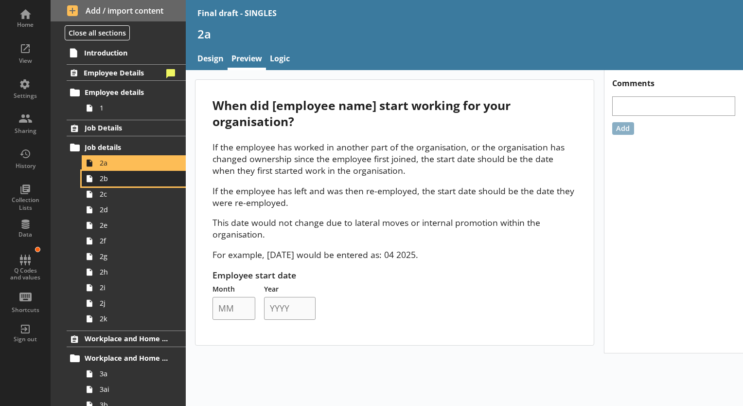
click at [137, 179] on span "2b" at bounding box center [136, 178] width 73 height 9
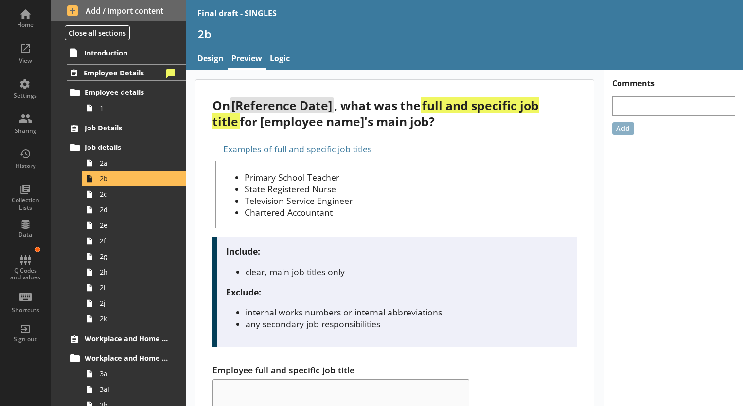
scroll to position [111, 0]
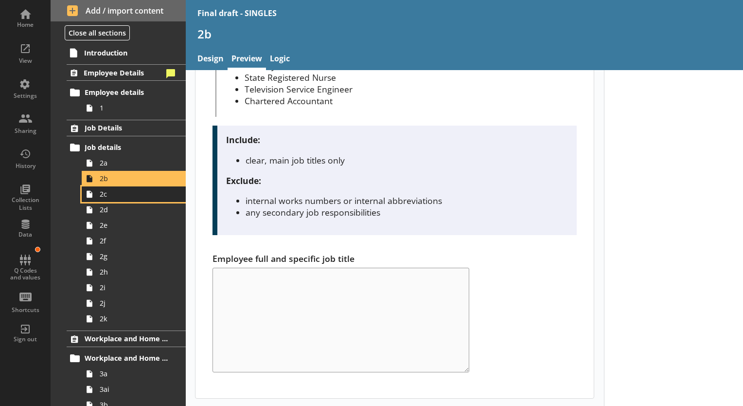
click at [123, 192] on span "2c" at bounding box center [136, 193] width 73 height 9
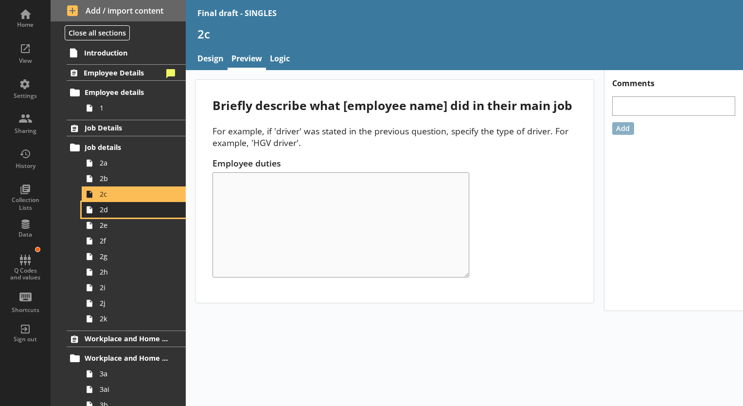
click at [107, 209] on span "2d" at bounding box center [136, 209] width 73 height 9
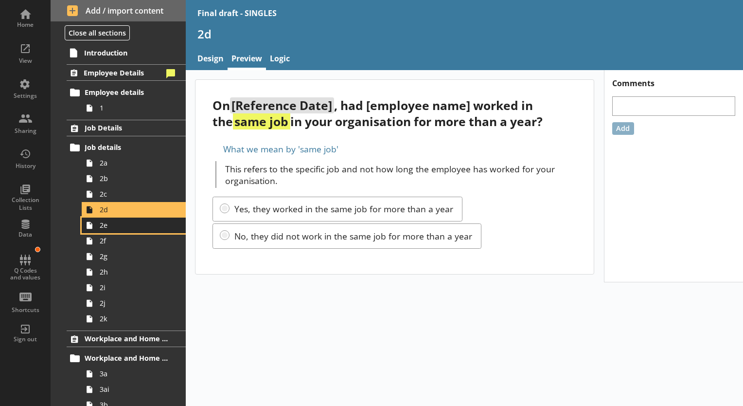
click at [110, 231] on link "2e" at bounding box center [134, 225] width 104 height 16
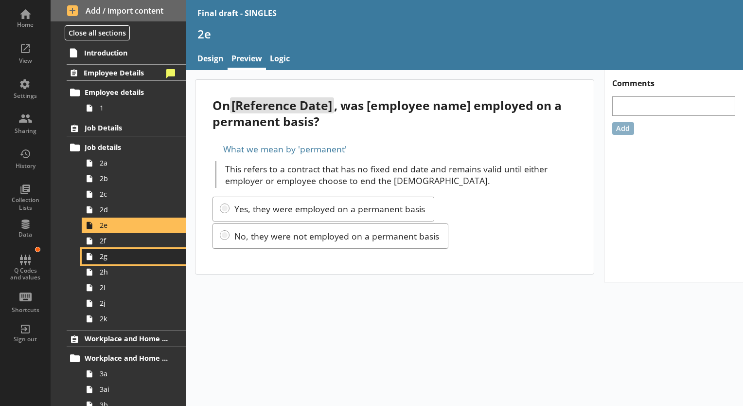
click at [128, 251] on span "2g" at bounding box center [136, 255] width 73 height 9
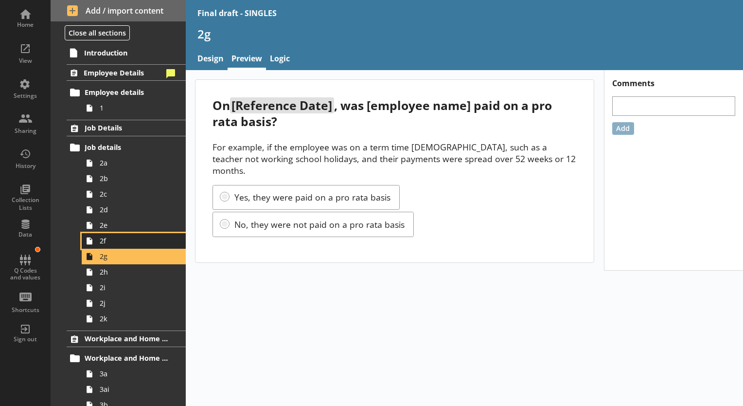
click at [116, 243] on span "2f" at bounding box center [136, 240] width 73 height 9
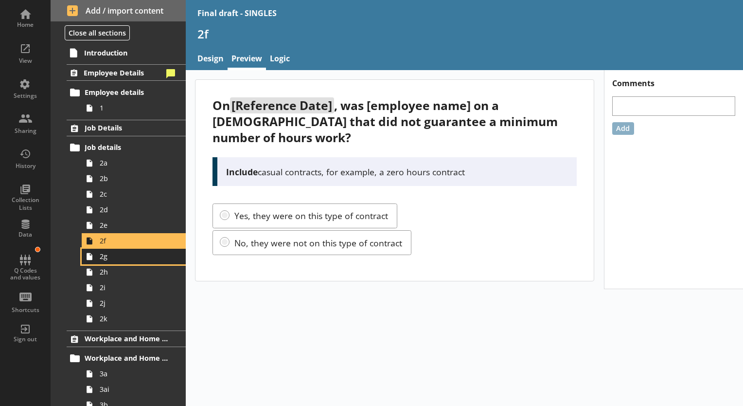
click at [133, 262] on link "2g" at bounding box center [134, 256] width 104 height 16
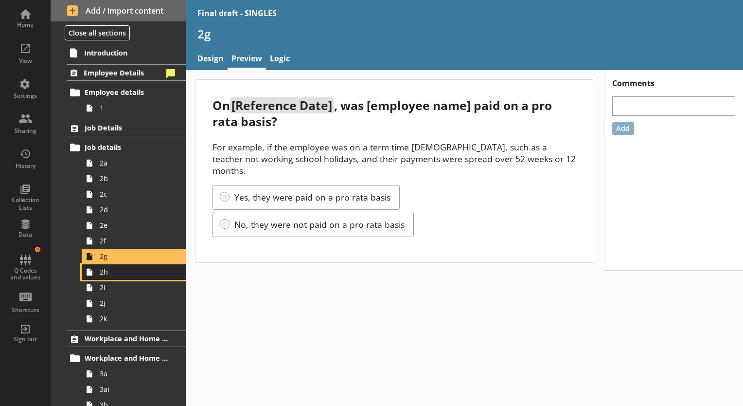
click at [134, 273] on span "2h" at bounding box center [136, 271] width 73 height 9
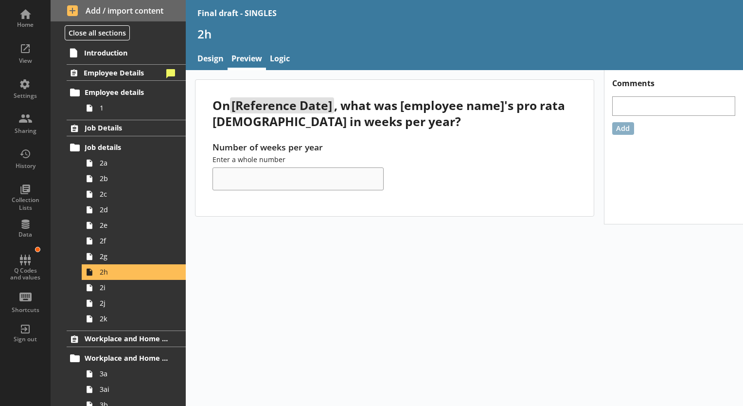
click at [260, 164] on div "Number of weeks per year Enter a whole number" at bounding box center [394, 165] width 364 height 49
click at [117, 285] on span "2i" at bounding box center [136, 287] width 73 height 9
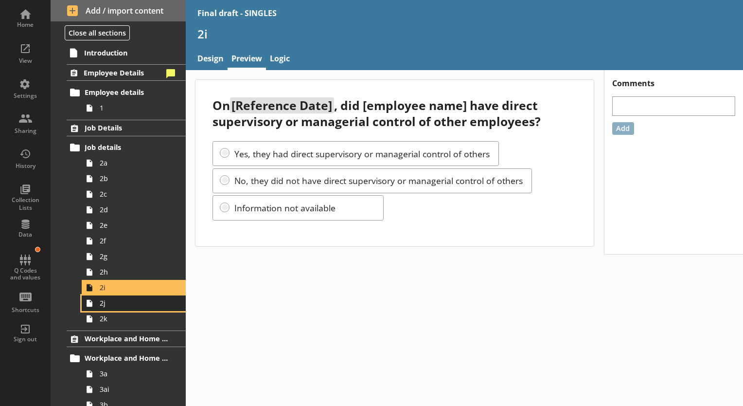
click at [111, 302] on span "2j" at bounding box center [136, 302] width 73 height 9
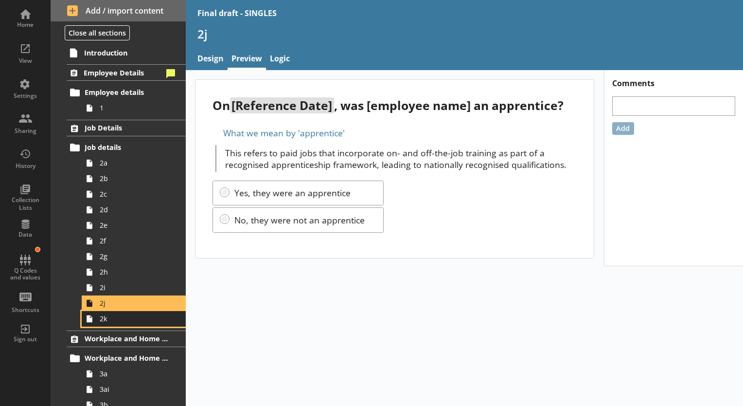
click at [122, 322] on span "2k" at bounding box center [136, 318] width 73 height 9
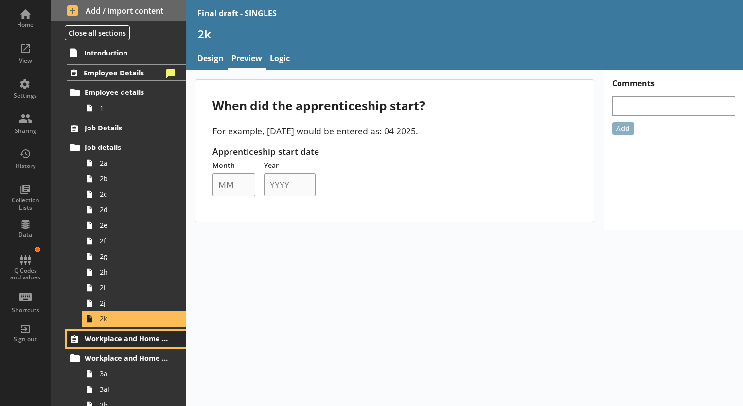
click at [98, 341] on span "Workplace and Home Postcodes" at bounding box center [127, 338] width 84 height 9
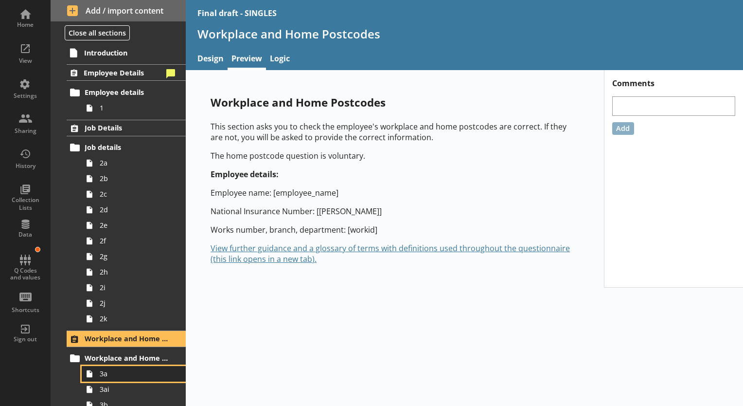
click at [112, 380] on link "3a" at bounding box center [134, 374] width 104 height 16
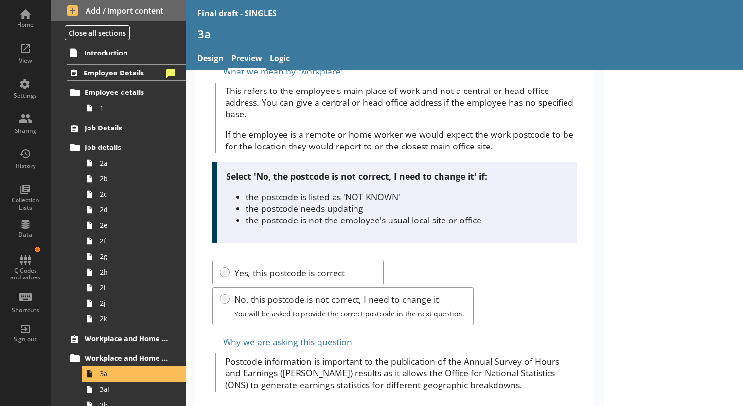
scroll to position [129, 0]
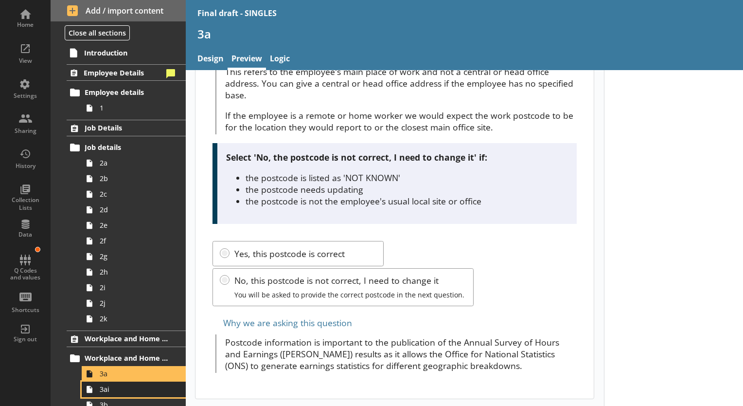
click at [132, 388] on span "3ai" at bounding box center [136, 388] width 73 height 9
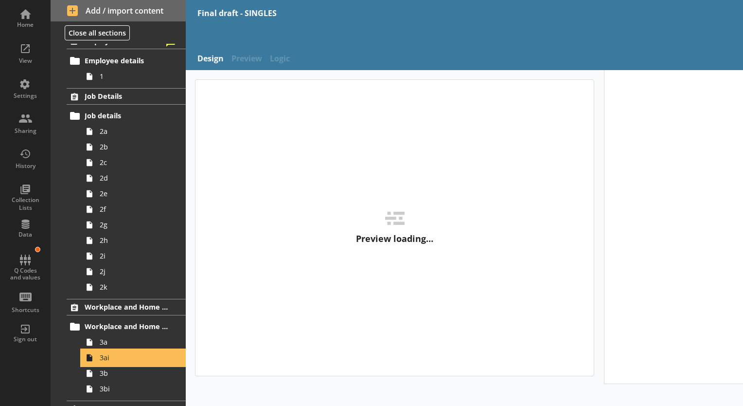
scroll to position [49, 0]
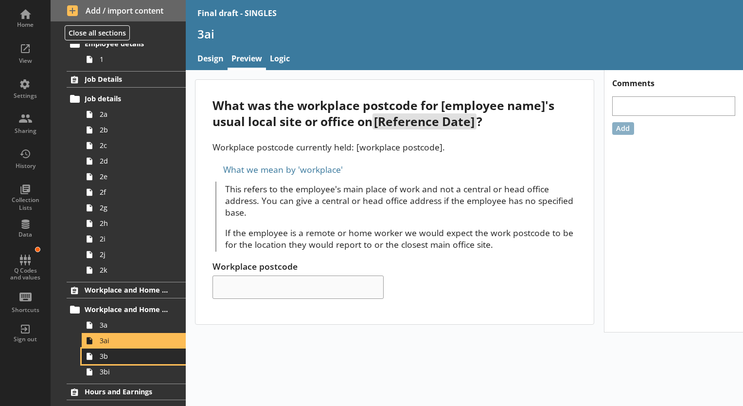
click at [121, 362] on link "3b" at bounding box center [134, 356] width 104 height 16
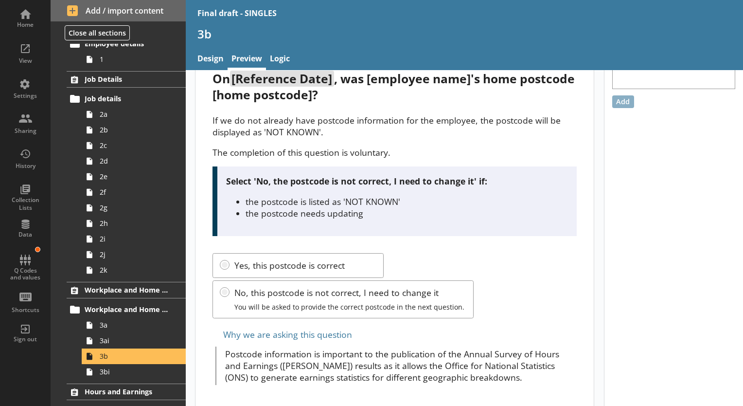
scroll to position [39, 0]
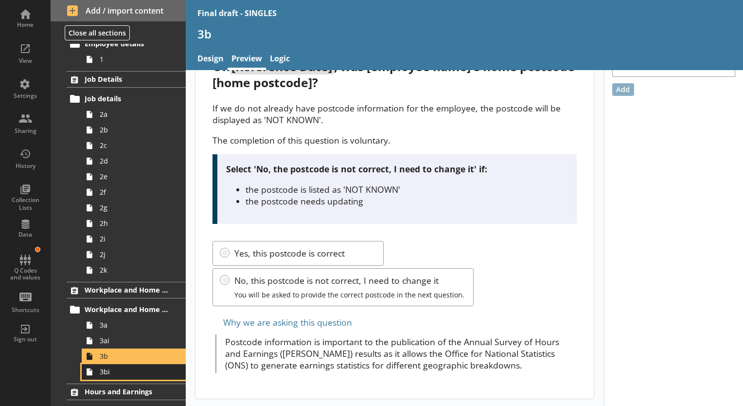
click at [125, 377] on link "3bi" at bounding box center [134, 372] width 104 height 16
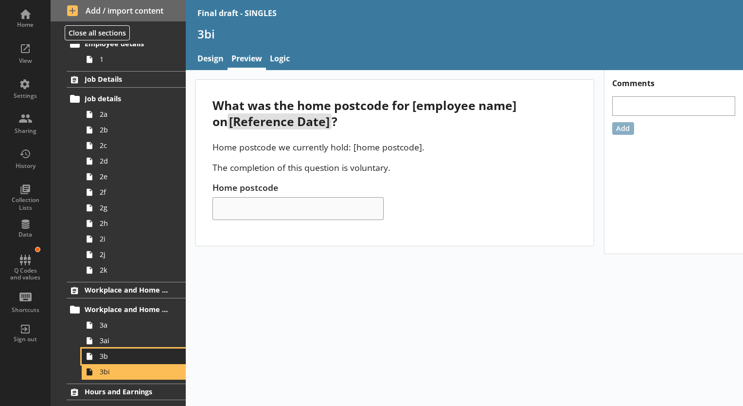
click at [109, 362] on link "3b" at bounding box center [134, 356] width 104 height 16
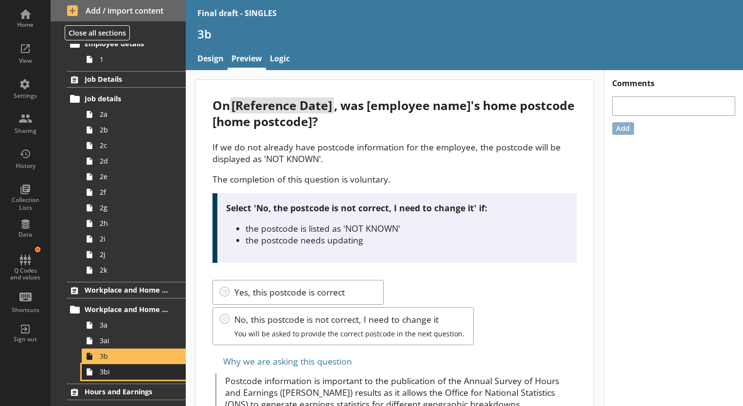
click at [105, 368] on span "3bi" at bounding box center [136, 371] width 73 height 9
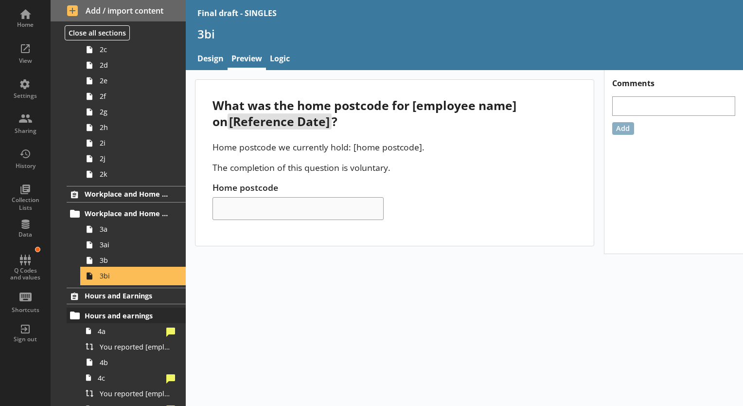
scroll to position [146, 0]
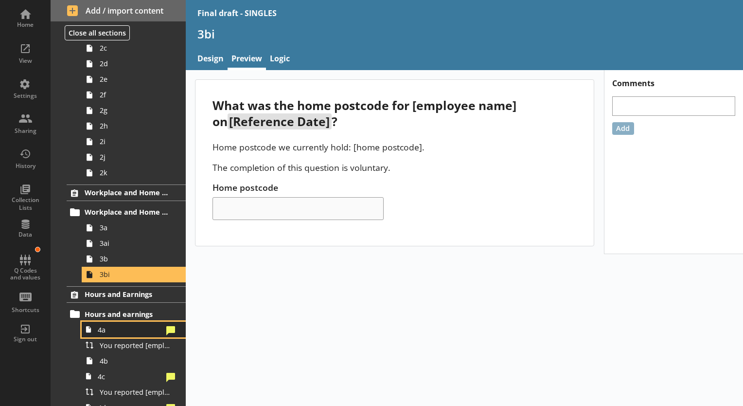
click at [122, 329] on span "4a" at bounding box center [130, 329] width 65 height 9
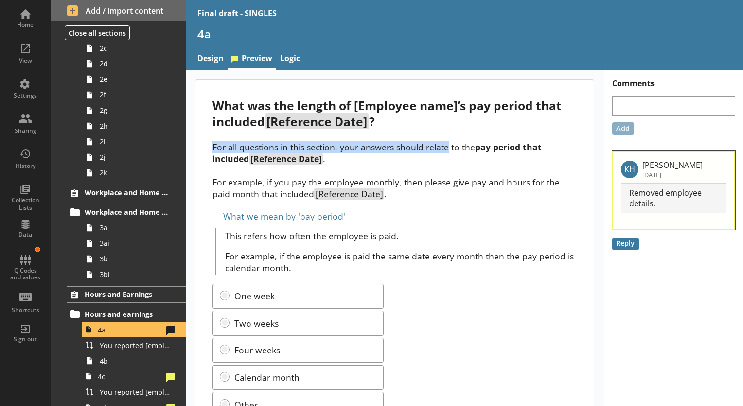
drag, startPoint x: 210, startPoint y: 143, endPoint x: 448, endPoint y: 149, distance: 237.9
click at [448, 149] on div "What was the length of [Employee name]’s pay period that included [Reference Da…" at bounding box center [394, 281] width 398 height 402
copy p "For all questions in this section, your answers should relate"
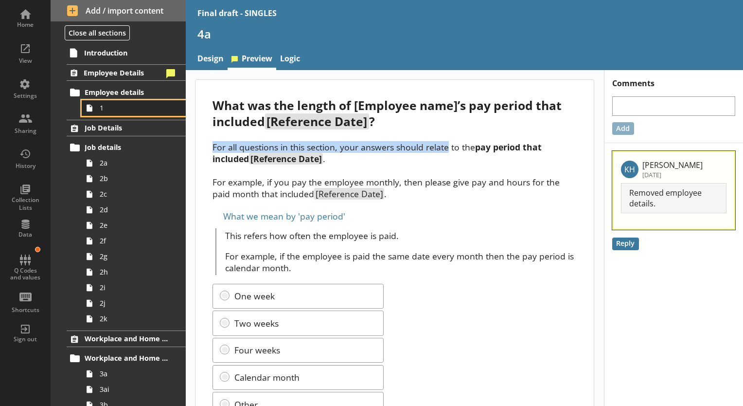
click at [103, 108] on span "1" at bounding box center [136, 107] width 73 height 9
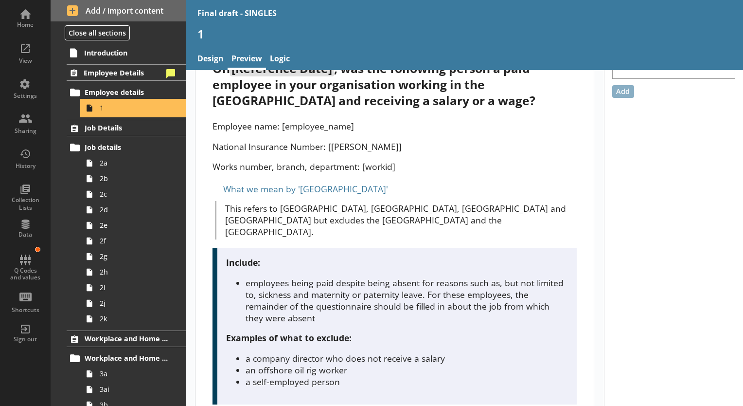
scroll to position [97, 0]
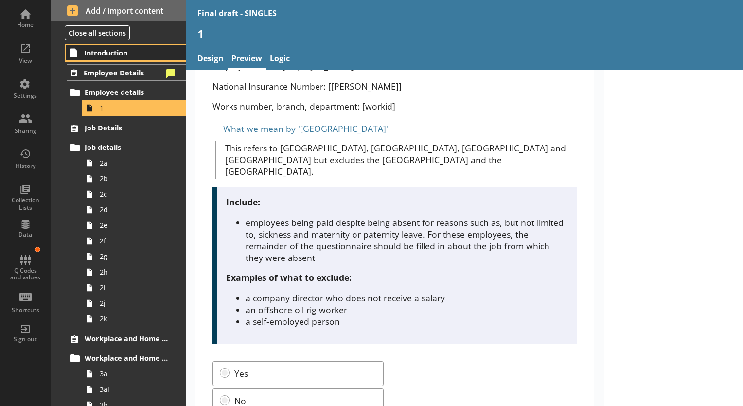
click at [106, 52] on span "Introduction" at bounding box center [126, 52] width 85 height 9
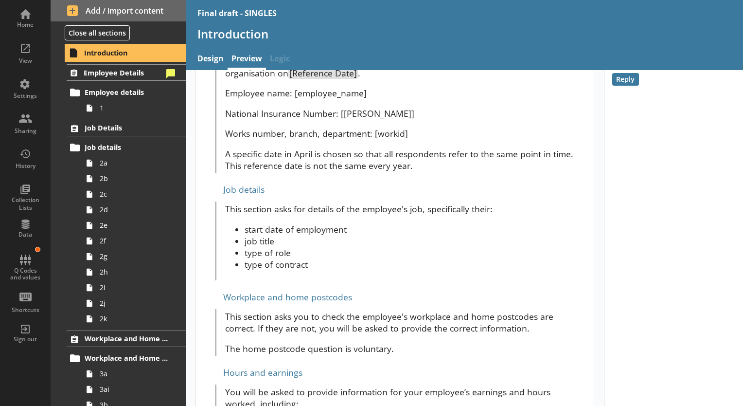
scroll to position [535, 0]
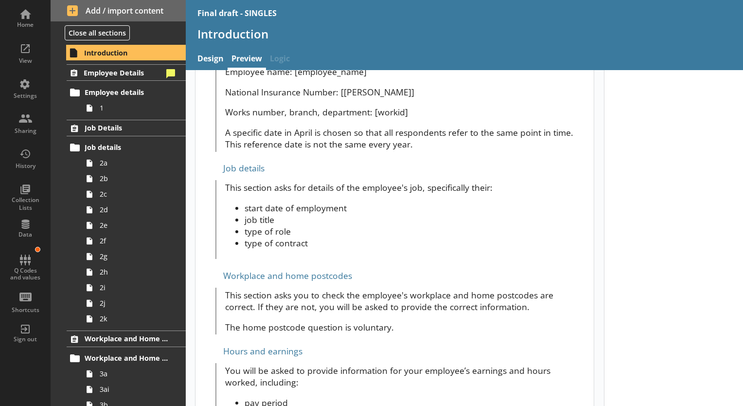
click at [537, 293] on p "This section asks you to check the employee's workplace and home postcodes are …" at bounding box center [401, 300] width 352 height 23
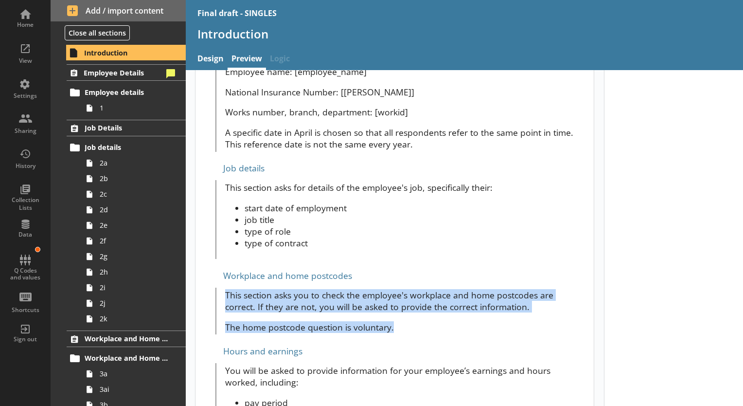
drag, startPoint x: 401, startPoint y: 326, endPoint x: 225, endPoint y: 287, distance: 180.7
click at [225, 287] on div "This section asks you to check the employee's workplace and home postcodes are …" at bounding box center [395, 310] width 361 height 47
copy span "This section asks you to check the employee's workplace and home postcodes are …"
drag, startPoint x: 370, startPoint y: 332, endPoint x: 376, endPoint y: 332, distance: 6.3
click at [370, 332] on div "This section asks you to check the employee's workplace and home postcodes are …" at bounding box center [395, 310] width 361 height 47
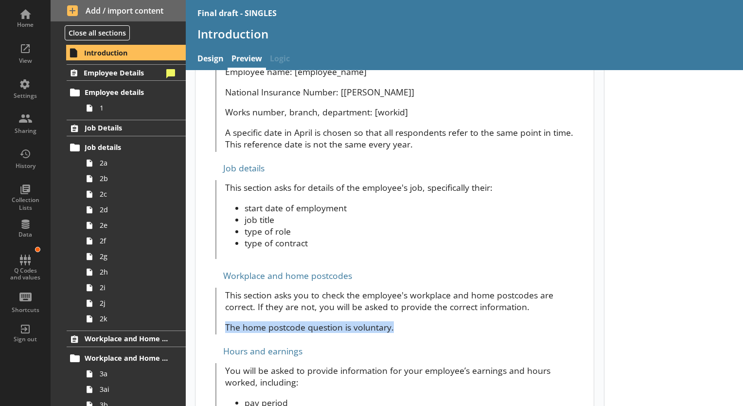
drag, startPoint x: 409, startPoint y: 329, endPoint x: 222, endPoint y: 322, distance: 187.8
click at [222, 322] on div "This section asks you to check the employee's workplace and home postcodes are …" at bounding box center [395, 310] width 361 height 47
copy p "The home postcode question is voluntary."
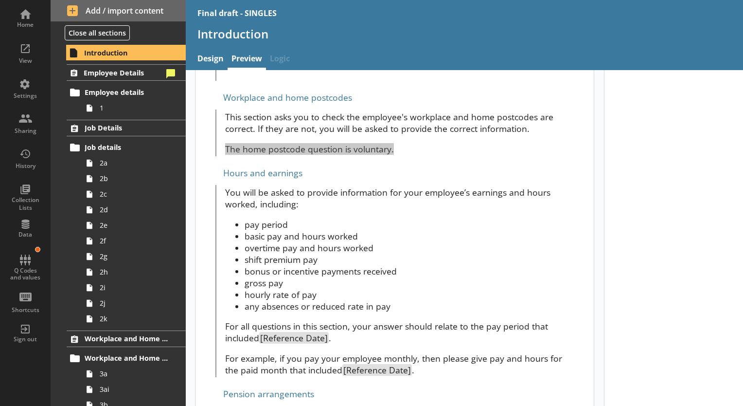
scroll to position [729, 0]
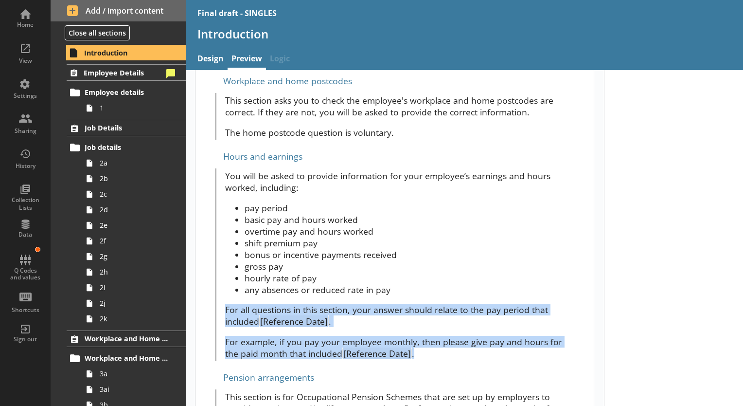
drag, startPoint x: 224, startPoint y: 310, endPoint x: 431, endPoint y: 355, distance: 211.4
click at [431, 355] on div "You will be asked to provide information for your employee’s earnings and hours…" at bounding box center [395, 264] width 361 height 193
copy span "For all questions in this section, your answer should relate to the pay period …"
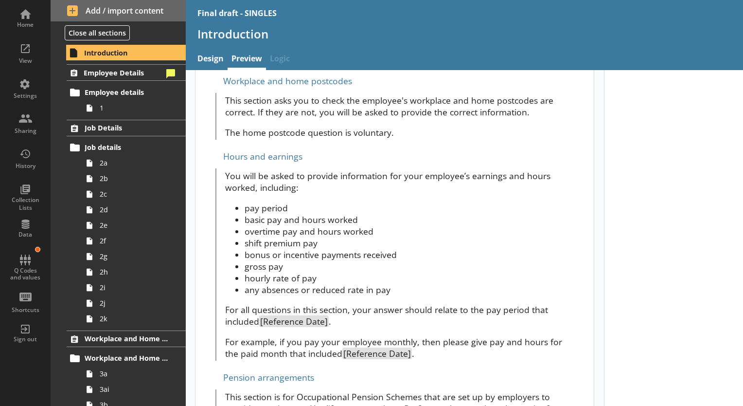
click at [459, 254] on li "bonus or incentive payments received" at bounding box center [411, 254] width 332 height 12
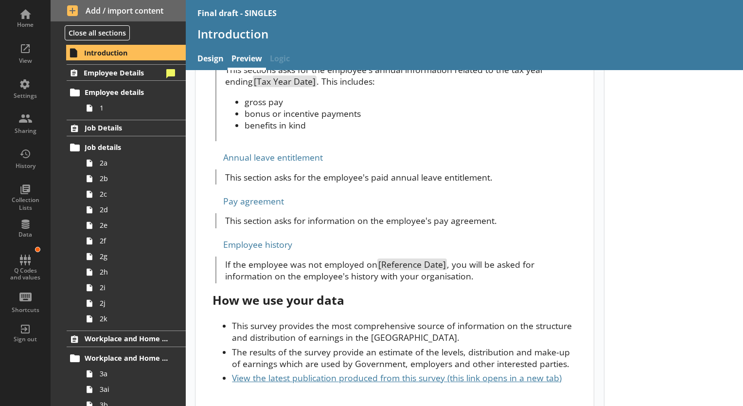
scroll to position [1313, 0]
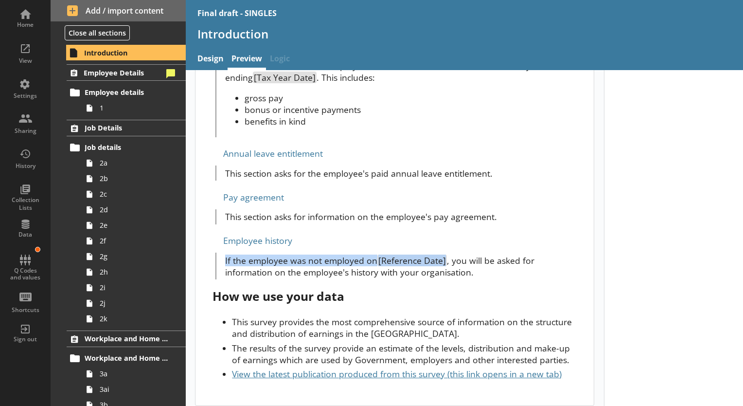
drag, startPoint x: 224, startPoint y: 260, endPoint x: 445, endPoint y: 260, distance: 221.7
click at [445, 260] on div "If the employee was not employed on [Reference Date] , you will be asked for in…" at bounding box center [395, 265] width 361 height 27
copy p "If the employee was not employed on [Reference Date]"
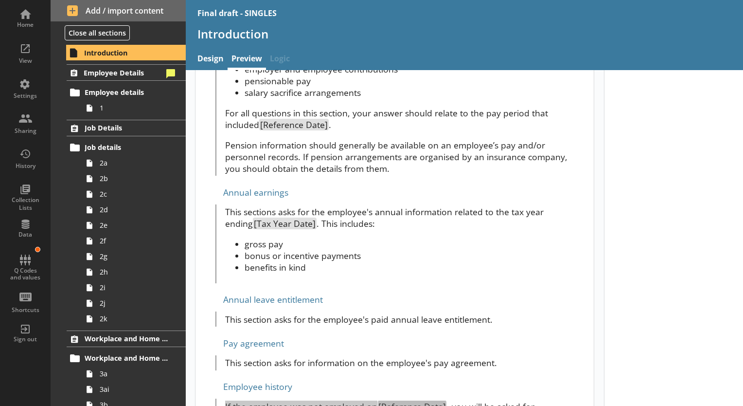
scroll to position [1320, 0]
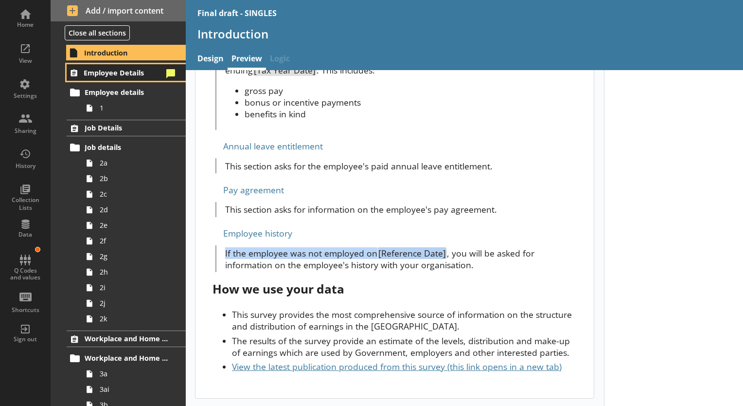
click at [113, 73] on span "Employee Details" at bounding box center [123, 72] width 79 height 9
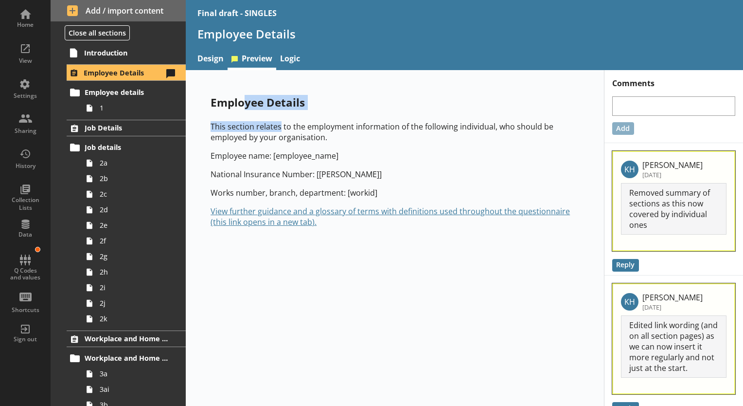
drag, startPoint x: 247, startPoint y: 104, endPoint x: 281, endPoint y: 123, distance: 39.0
click at [281, 123] on div "Employee Details This section relates to the employment information of the foll…" at bounding box center [394, 160] width 399 height 163
drag, startPoint x: 281, startPoint y: 123, endPoint x: 324, endPoint y: 143, distance: 47.6
click at [324, 143] on div "This section relates to the employment information of the following individual,…" at bounding box center [395, 174] width 368 height 106
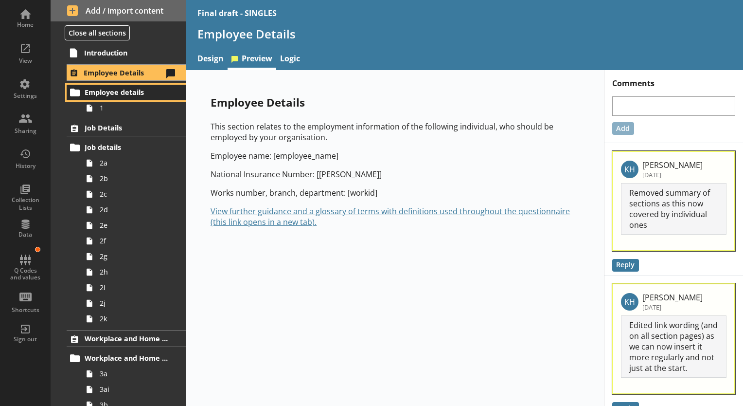
click at [109, 94] on span "Employee details" at bounding box center [127, 92] width 84 height 9
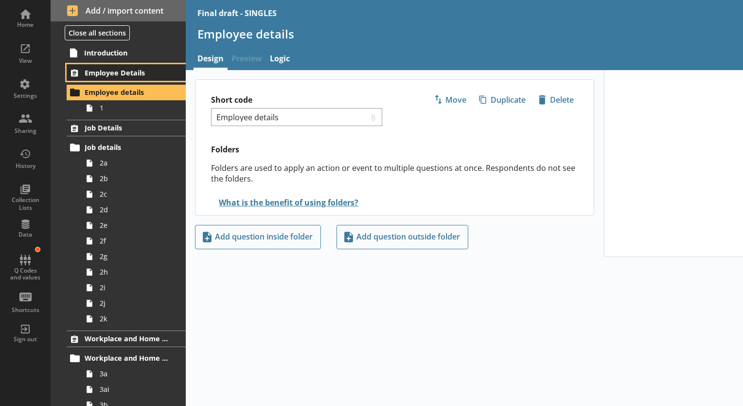
click at [107, 68] on span "Employee Details" at bounding box center [127, 72] width 84 height 9
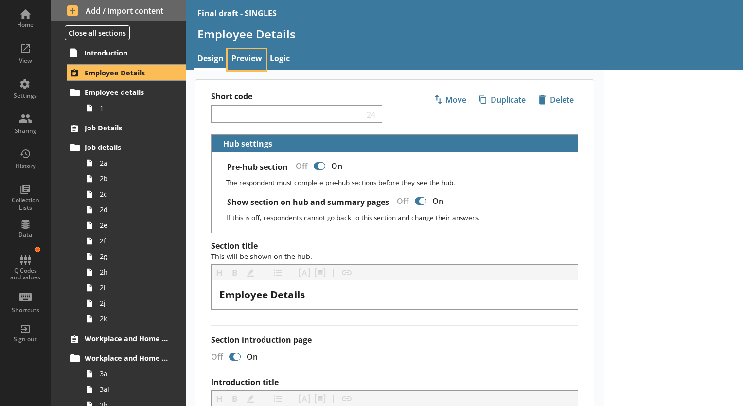
click at [247, 58] on link "Preview" at bounding box center [247, 59] width 38 height 21
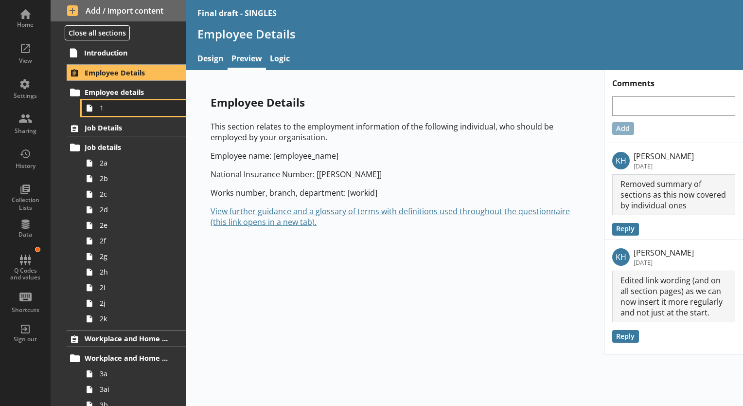
click at [110, 110] on span "1" at bounding box center [136, 107] width 73 height 9
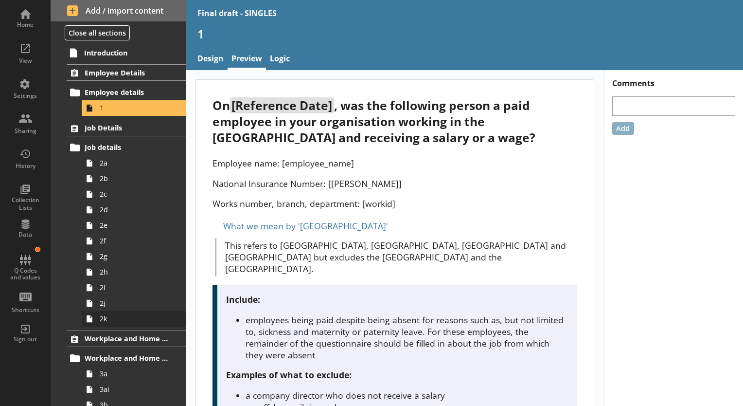
scroll to position [194, 0]
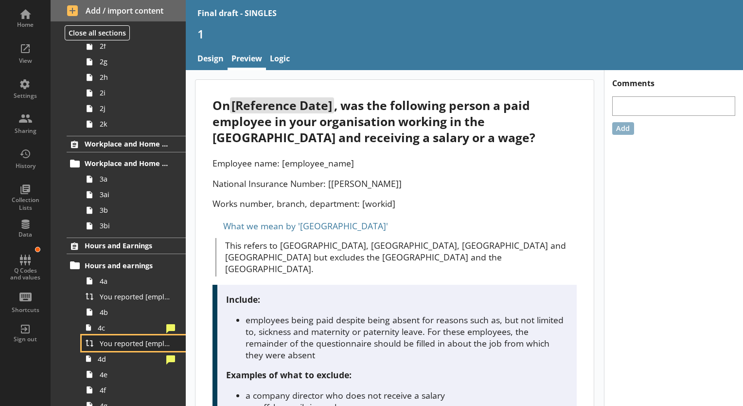
click at [134, 341] on span "You reported [employee name]'s basic pay earned for work carried out in the pay…" at bounding box center [136, 342] width 73 height 9
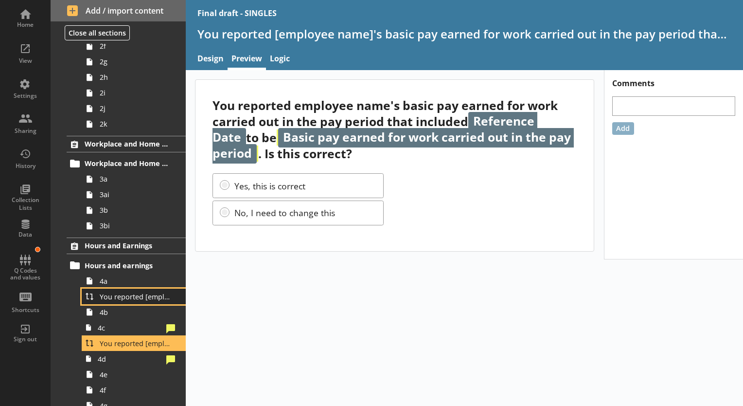
click at [119, 295] on span "You reported [employee name]'s pay period that included [Reference Date] to be …" at bounding box center [136, 296] width 73 height 9
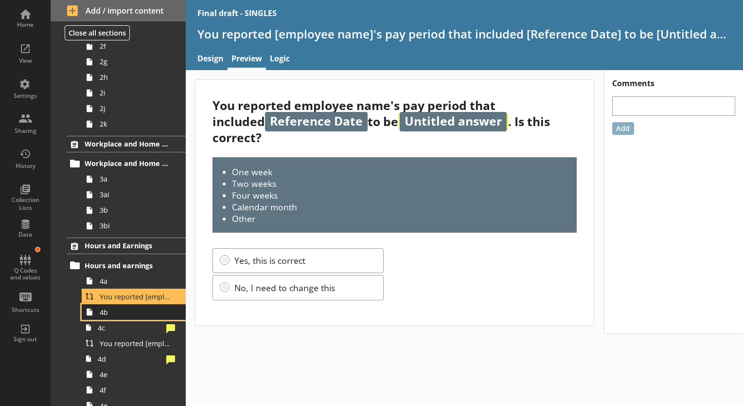
click at [103, 316] on link "4b" at bounding box center [134, 312] width 104 height 16
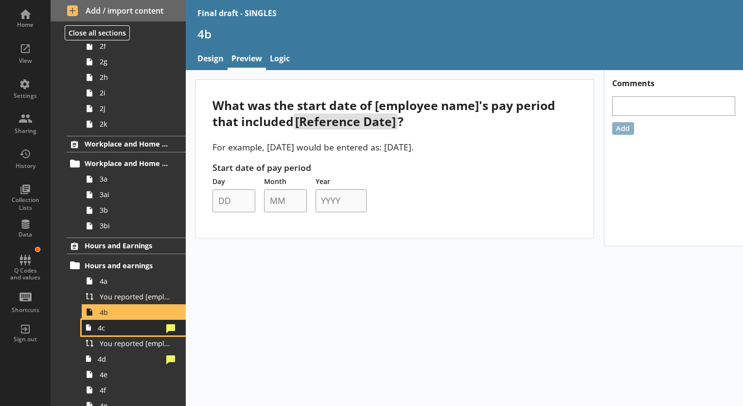
click at [111, 329] on span "4c" at bounding box center [130, 327] width 65 height 9
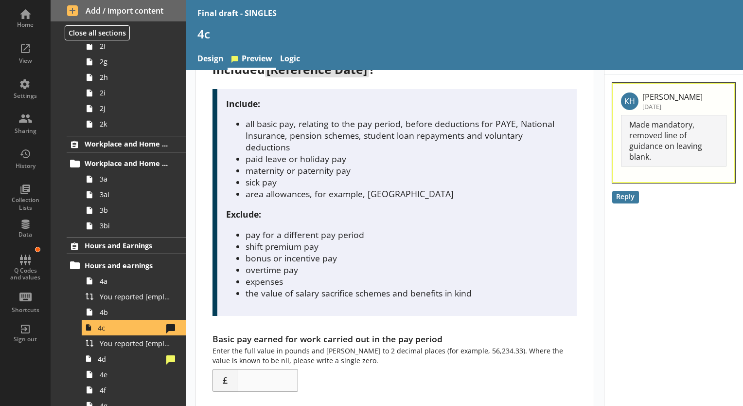
scroll to position [88, 0]
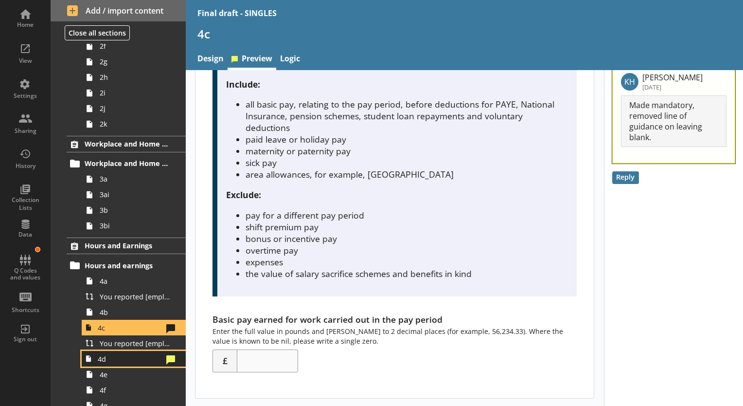
click at [122, 351] on link "4d" at bounding box center [134, 359] width 104 height 16
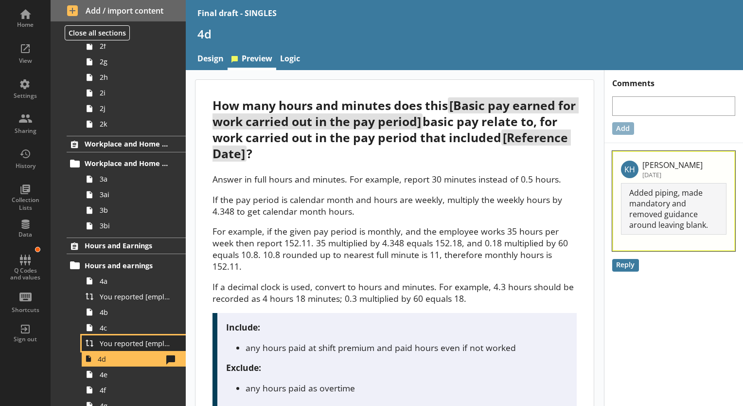
click at [110, 338] on span "You reported [employee name]'s basic pay earned for work carried out in the pay…" at bounding box center [136, 342] width 73 height 9
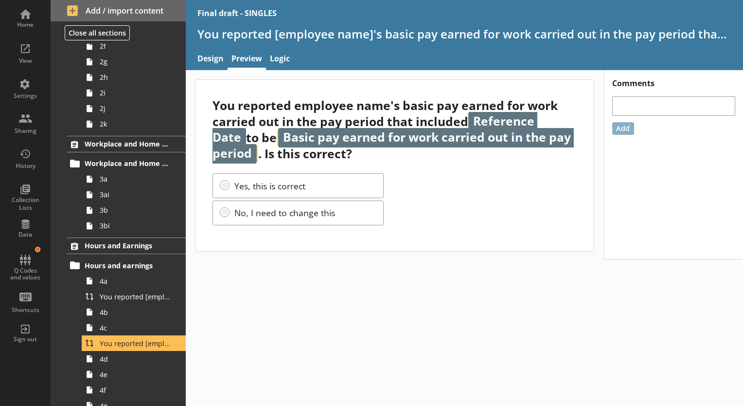
click at [329, 332] on div "You reported employee name's basic pay earned for work carried out in the pay p…" at bounding box center [464, 238] width 557 height 336
click at [116, 355] on span "4d" at bounding box center [136, 358] width 73 height 9
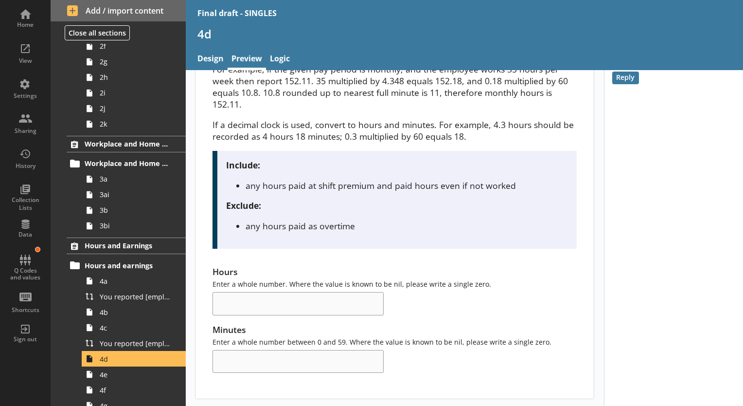
scroll to position [163, 0]
click at [122, 377] on span "4e" at bounding box center [136, 374] width 73 height 9
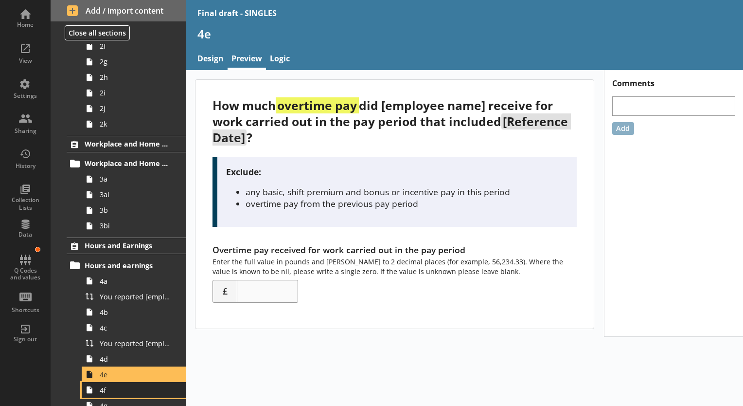
click at [129, 389] on span "4f" at bounding box center [136, 389] width 73 height 9
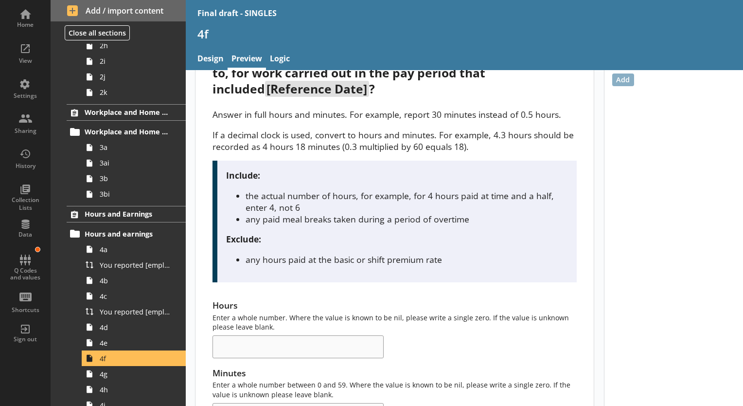
scroll to position [243, 0]
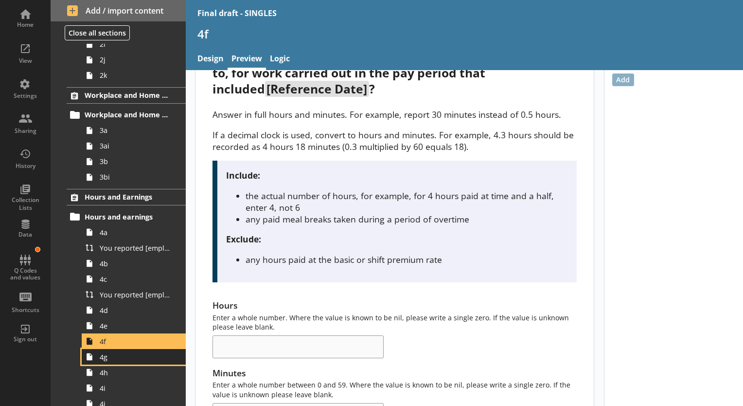
click at [125, 360] on link "4g" at bounding box center [134, 357] width 104 height 16
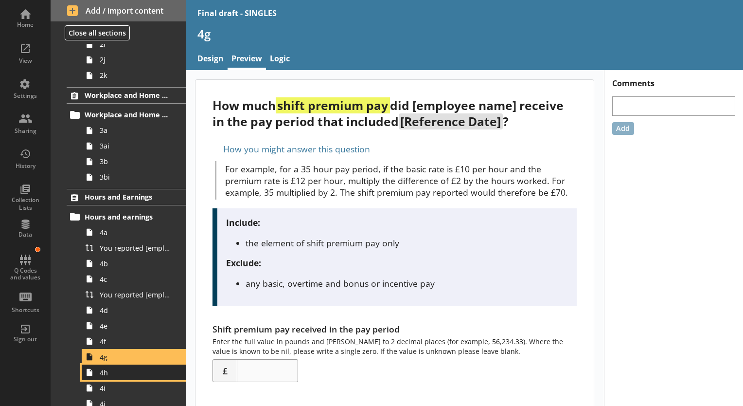
click at [146, 373] on span "4h" at bounding box center [136, 372] width 73 height 9
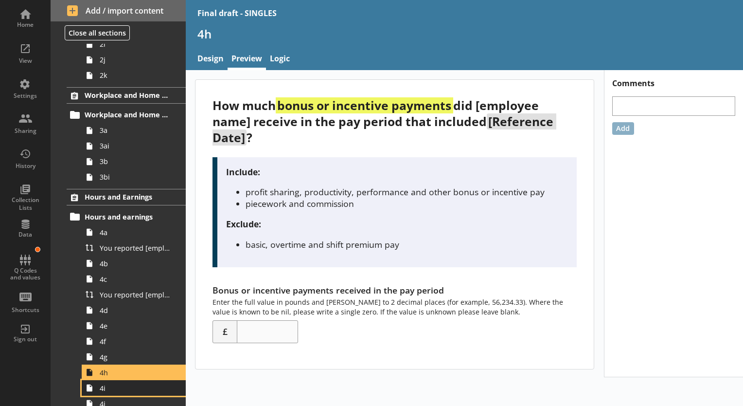
click at [117, 388] on span "4i" at bounding box center [136, 387] width 73 height 9
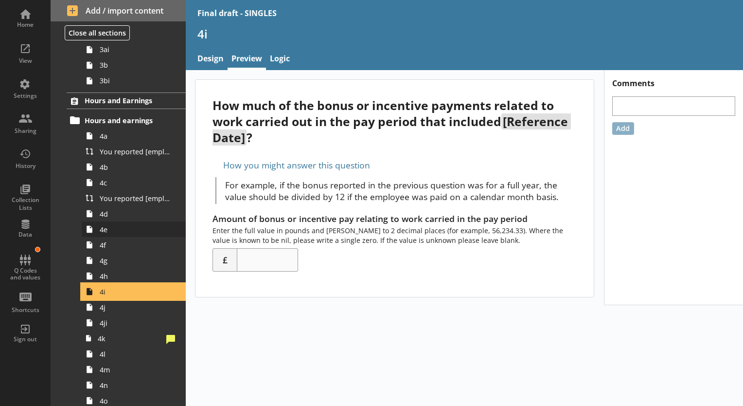
scroll to position [340, 0]
click at [116, 312] on link "4j" at bounding box center [134, 306] width 104 height 16
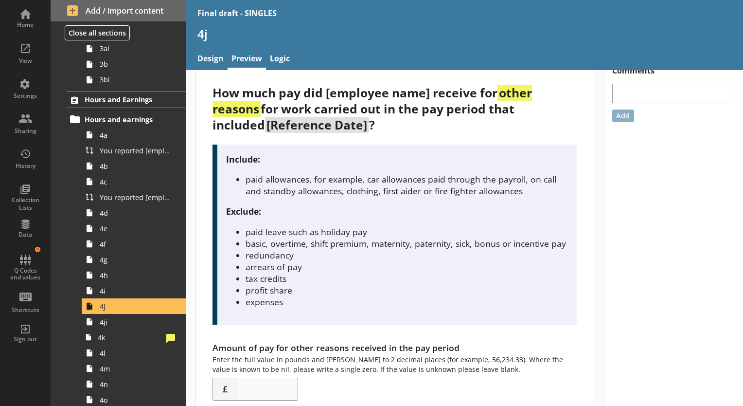
scroll to position [49, 0]
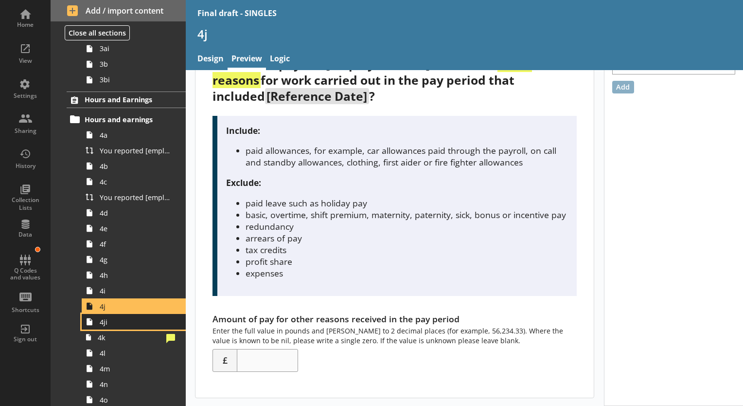
click at [126, 318] on span "4ji" at bounding box center [136, 321] width 73 height 9
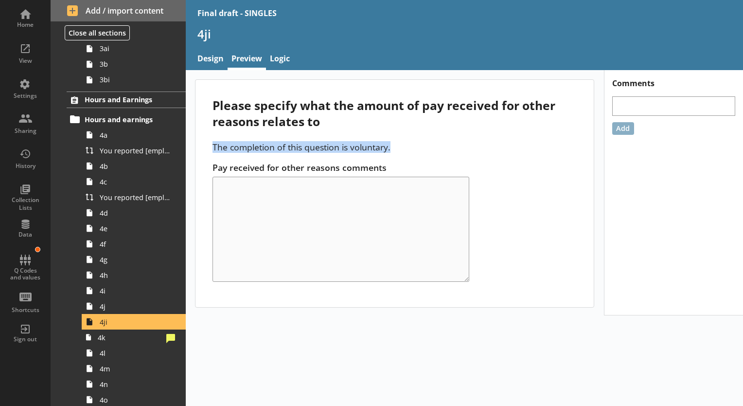
drag, startPoint x: 211, startPoint y: 153, endPoint x: 389, endPoint y: 144, distance: 178.7
click at [389, 144] on div "Please specify what the amount of pay received for other reasons relates to The…" at bounding box center [394, 193] width 398 height 227
copy p "The completion of this question is voluntary."
click at [216, 62] on link "Design" at bounding box center [211, 59] width 34 height 21
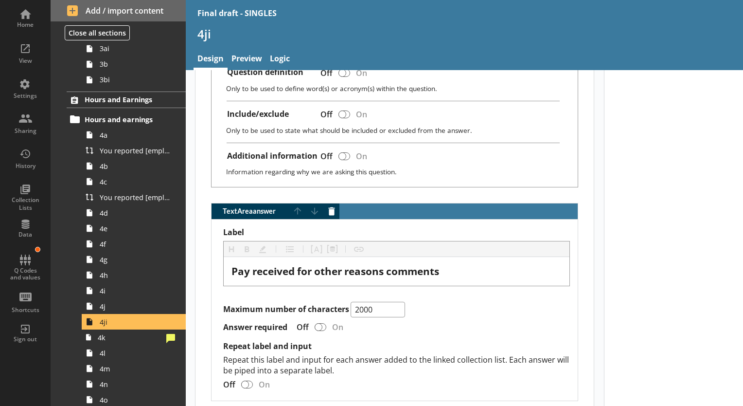
scroll to position [387, 0]
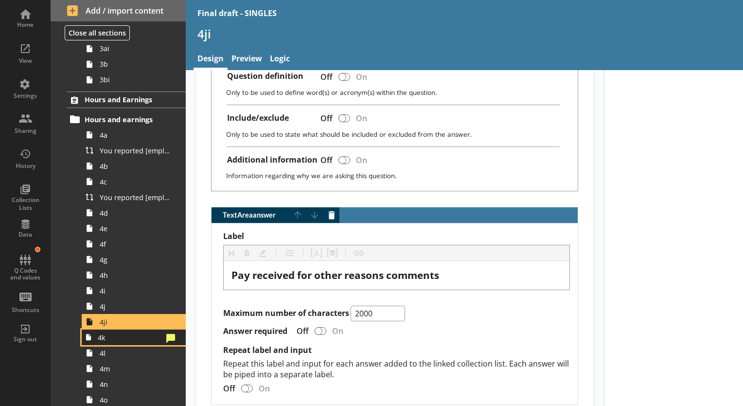
click at [123, 340] on span "4k" at bounding box center [130, 337] width 65 height 9
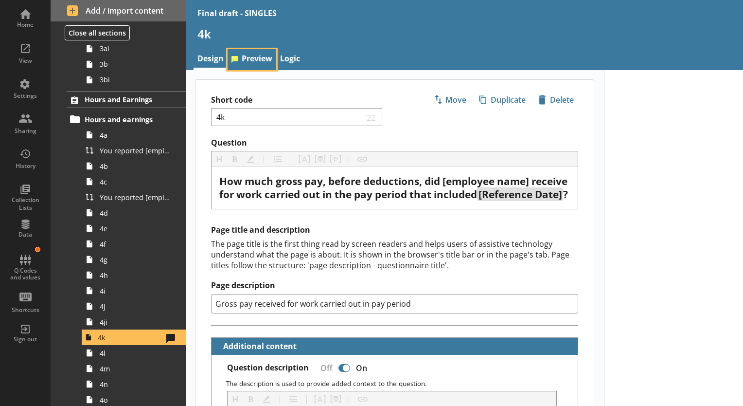
click at [251, 63] on link "Preview" at bounding box center [252, 59] width 49 height 21
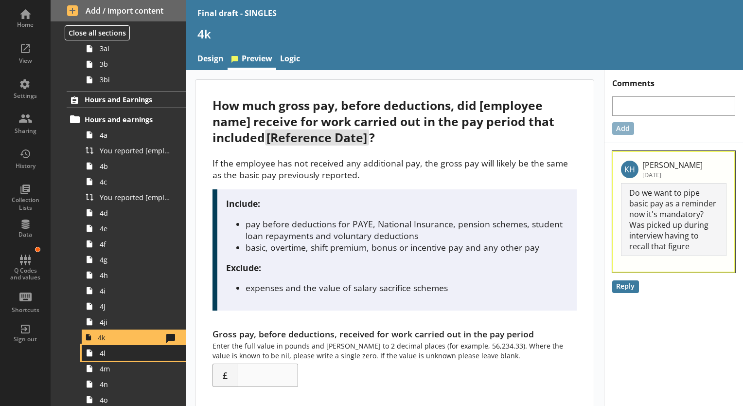
click at [126, 357] on link "4l" at bounding box center [134, 353] width 104 height 16
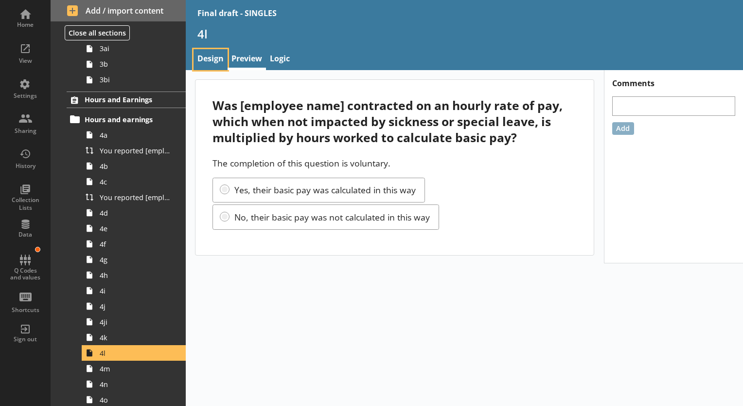
click at [218, 57] on link "Design" at bounding box center [211, 59] width 34 height 21
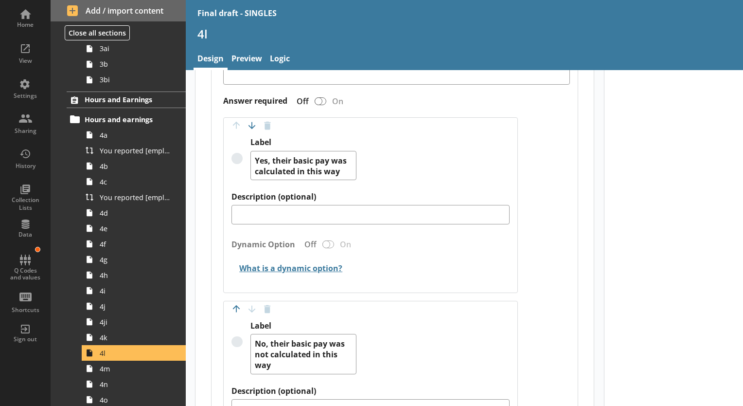
scroll to position [583, 0]
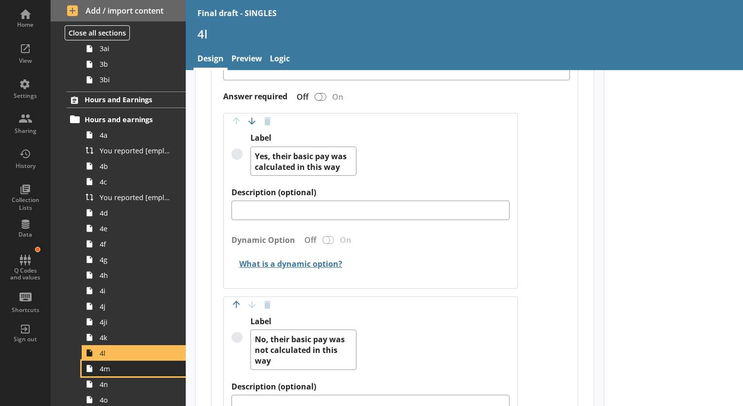
click at [113, 371] on span "4m" at bounding box center [136, 368] width 73 height 9
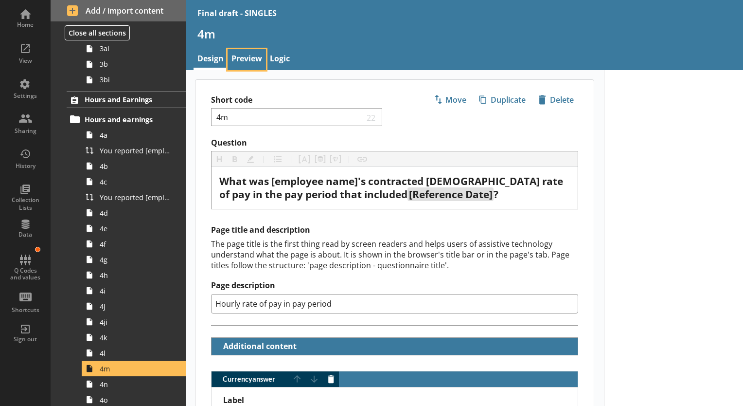
click at [246, 60] on link "Preview" at bounding box center [247, 59] width 38 height 21
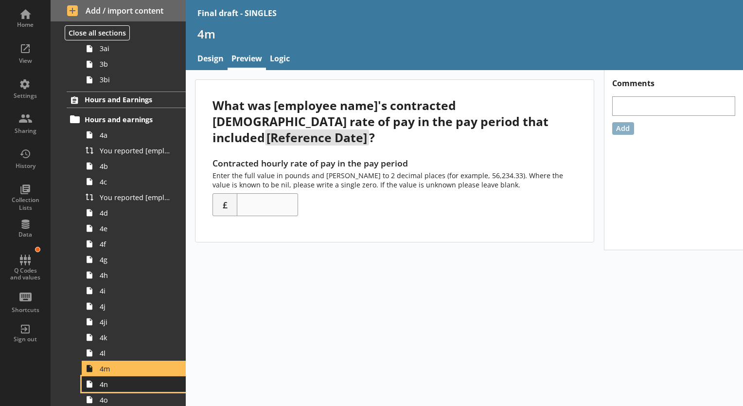
click at [141, 384] on span "4n" at bounding box center [136, 383] width 73 height 9
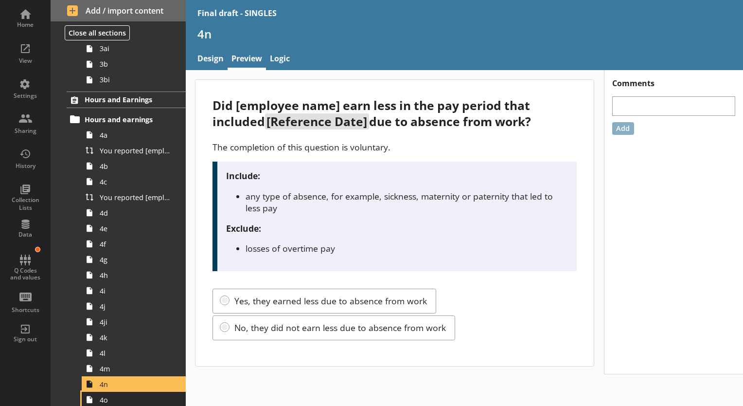
click at [111, 403] on link "4o" at bounding box center [134, 399] width 104 height 16
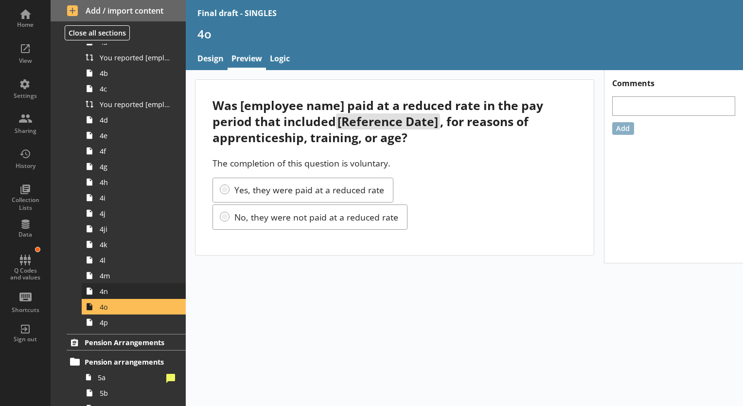
scroll to position [438, 0]
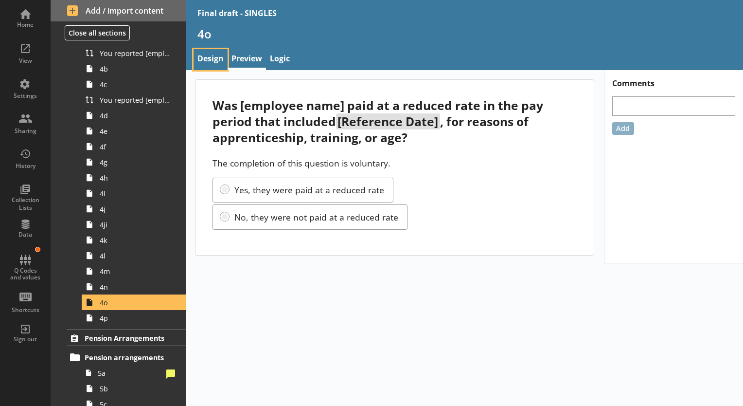
click at [220, 59] on link "Design" at bounding box center [211, 59] width 34 height 21
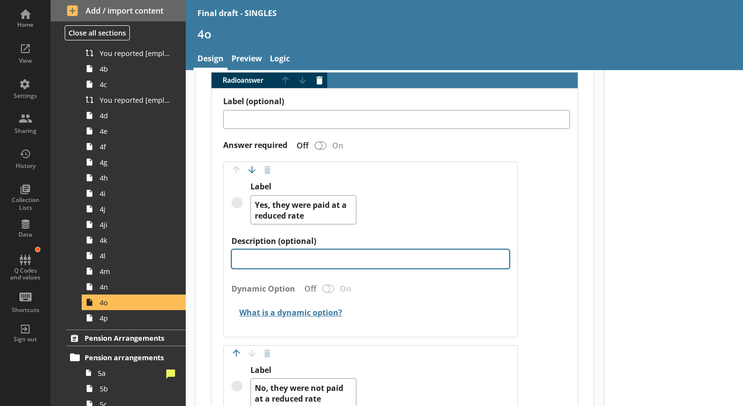
scroll to position [194, 0]
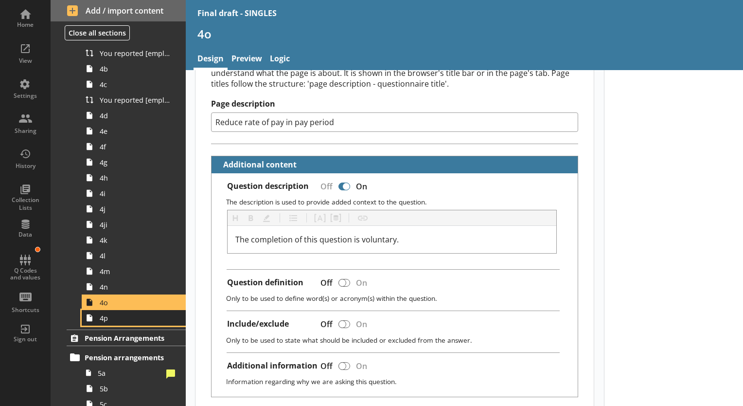
click at [124, 318] on span "4p" at bounding box center [136, 317] width 73 height 9
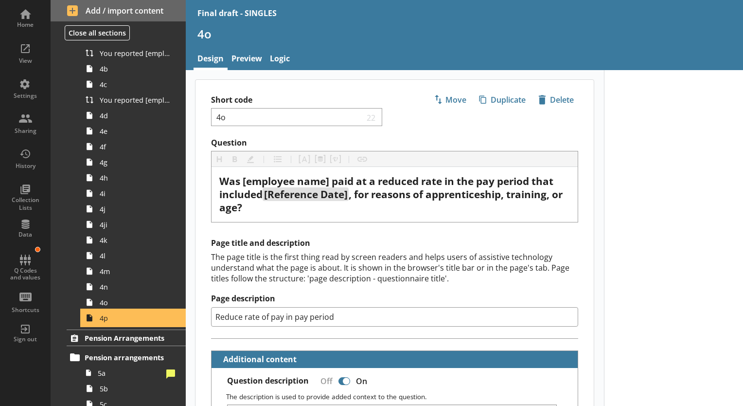
type textarea "x"
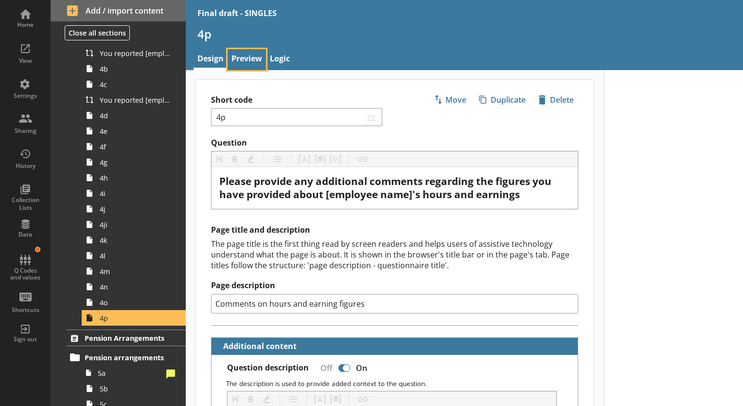
click at [250, 63] on link "Preview" at bounding box center [247, 59] width 38 height 21
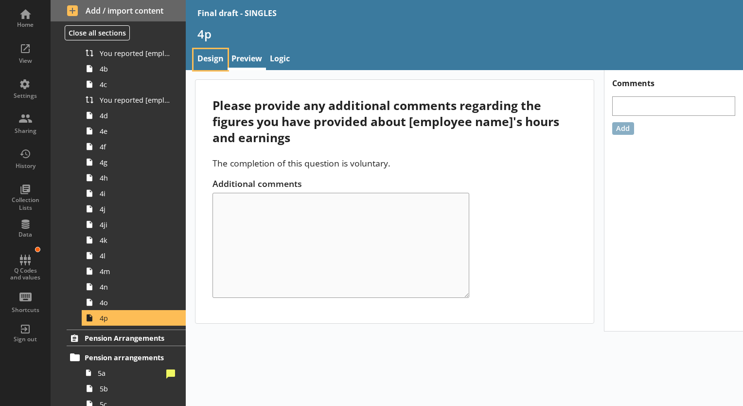
click at [212, 57] on link "Design" at bounding box center [211, 59] width 34 height 21
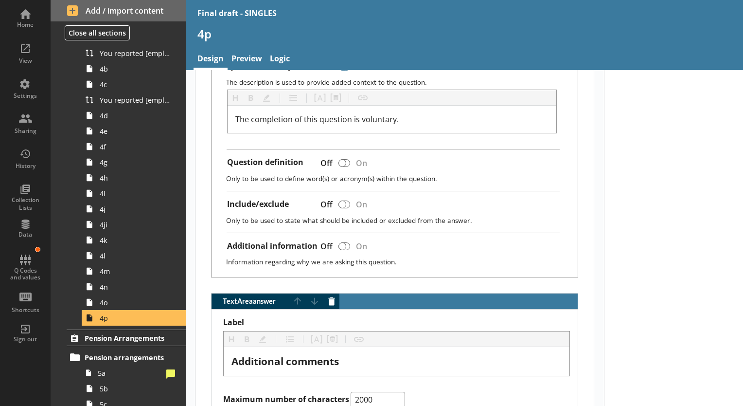
scroll to position [241, 0]
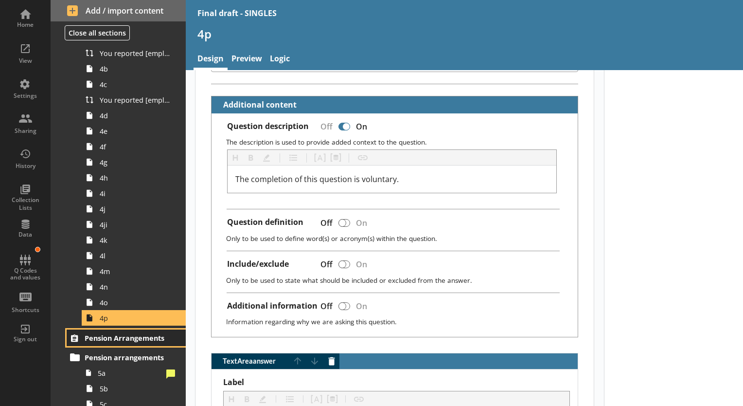
click at [92, 336] on span "Pension Arrangements" at bounding box center [127, 337] width 84 height 9
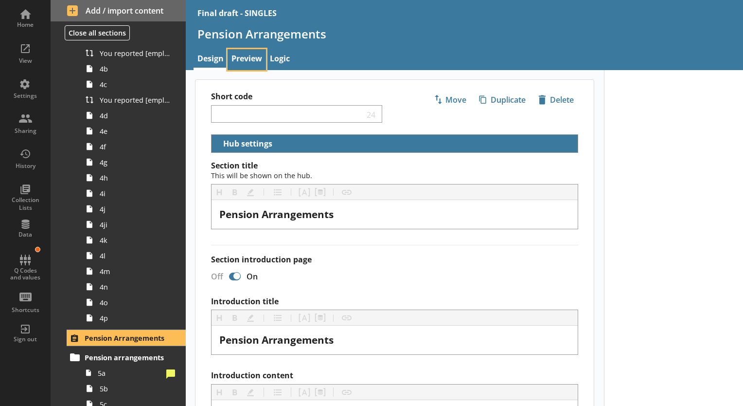
click at [257, 54] on link "Preview" at bounding box center [247, 59] width 38 height 21
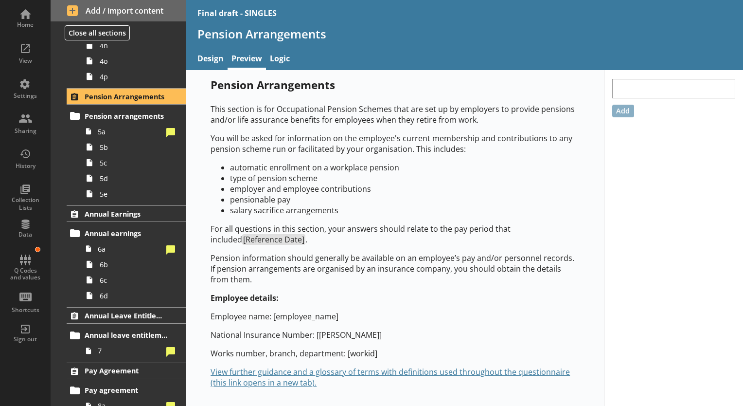
scroll to position [681, 0]
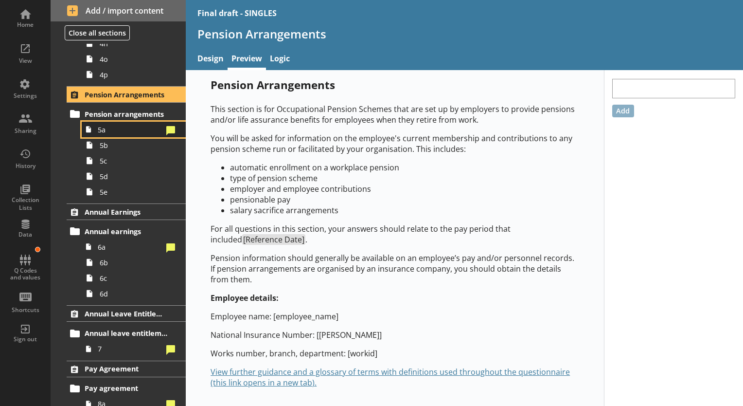
click at [106, 133] on link "5a" at bounding box center [134, 130] width 104 height 16
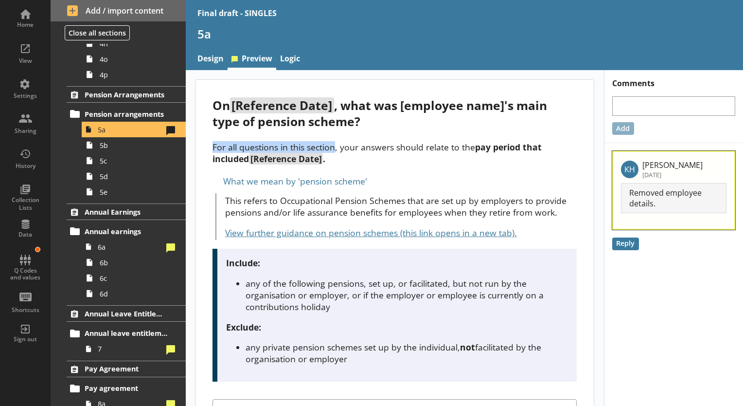
drag, startPoint x: 210, startPoint y: 147, endPoint x: 335, endPoint y: 148, distance: 124.5
click at [335, 148] on div "On [Reference Date] , what was [employee name]'s main type of pension scheme? F…" at bounding box center [394, 408] width 398 height 657
copy p "For all questions in this section"
click at [116, 144] on span "5b" at bounding box center [136, 145] width 73 height 9
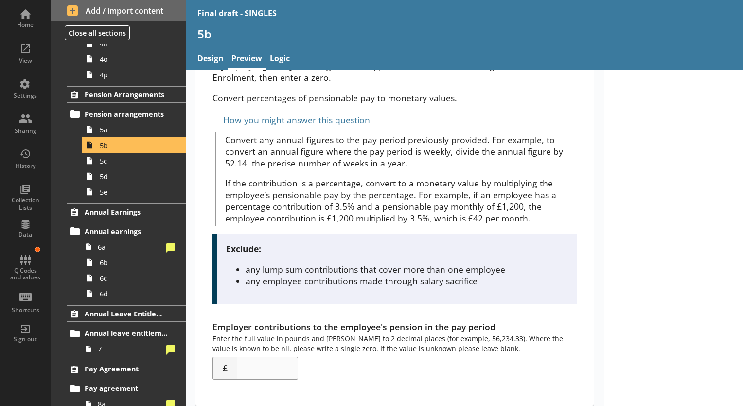
scroll to position [105, 0]
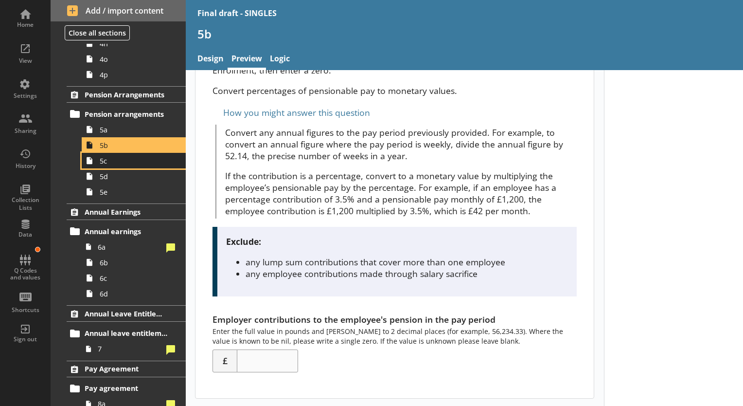
click at [123, 156] on span "5c" at bounding box center [136, 160] width 73 height 9
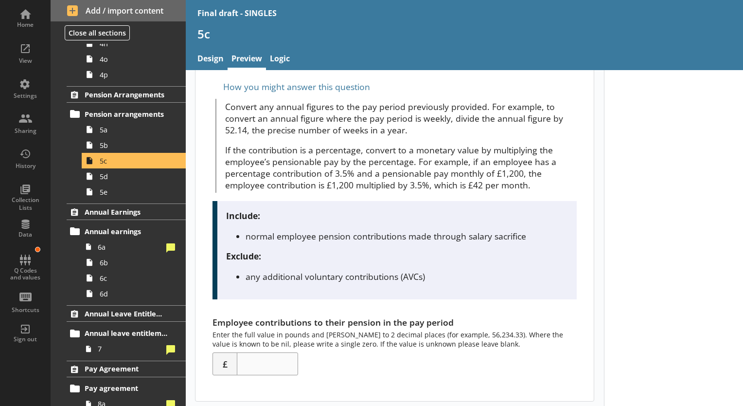
scroll to position [133, 0]
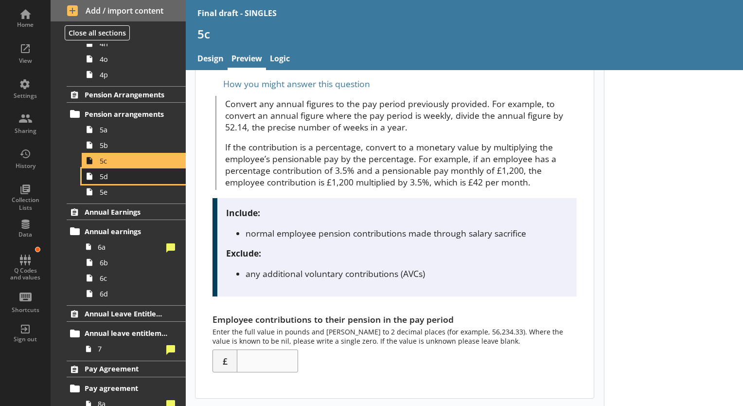
click at [119, 181] on link "5d" at bounding box center [134, 176] width 104 height 16
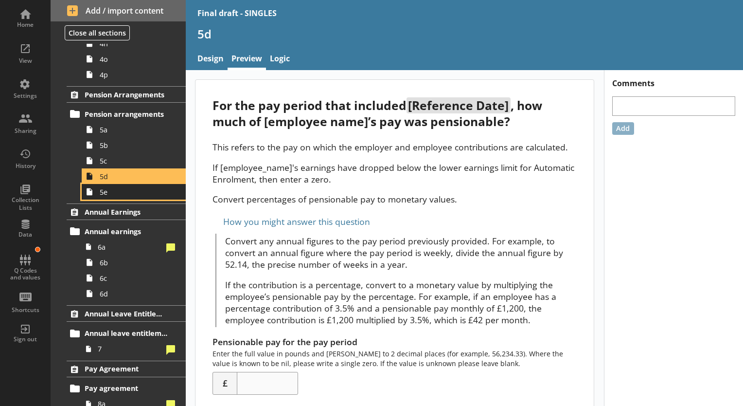
click at [120, 192] on span "5e" at bounding box center [136, 191] width 73 height 9
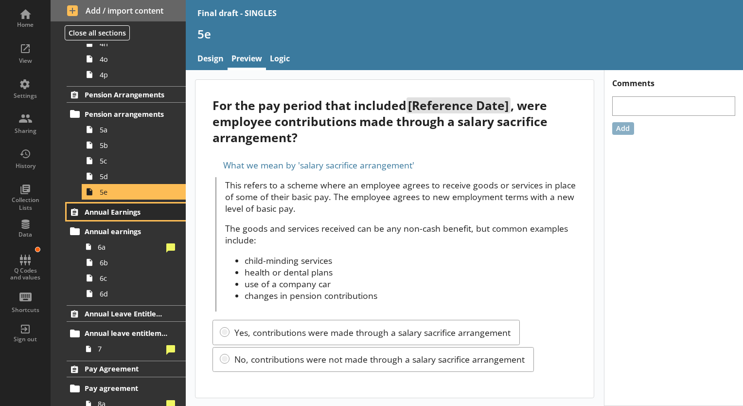
click at [112, 214] on span "Annual Earnings" at bounding box center [127, 211] width 84 height 9
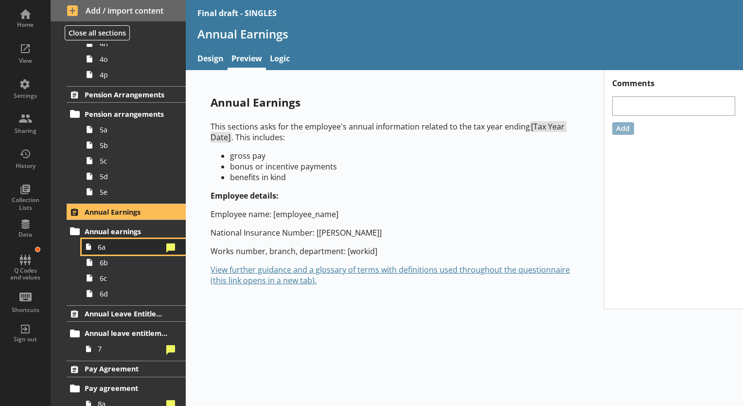
click at [123, 248] on span "6a" at bounding box center [130, 246] width 65 height 9
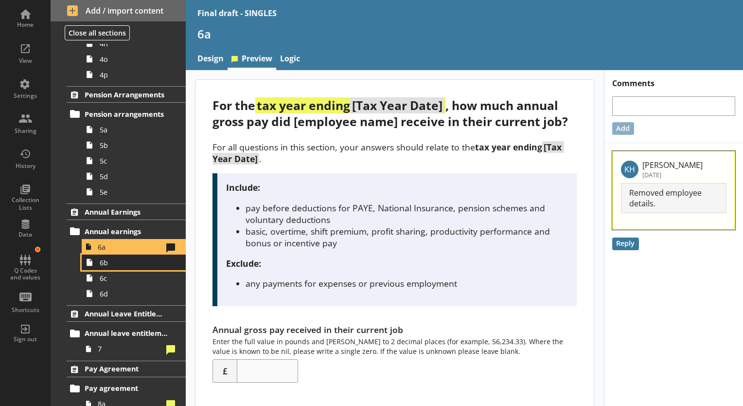
click at [120, 262] on span "6b" at bounding box center [136, 262] width 73 height 9
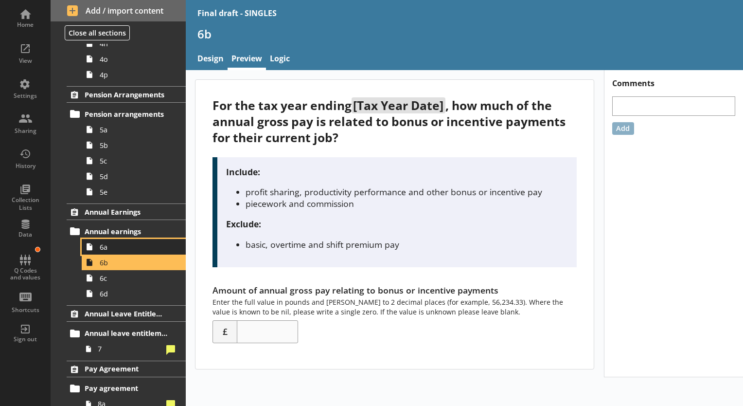
click at [124, 252] on link "6a" at bounding box center [134, 247] width 104 height 16
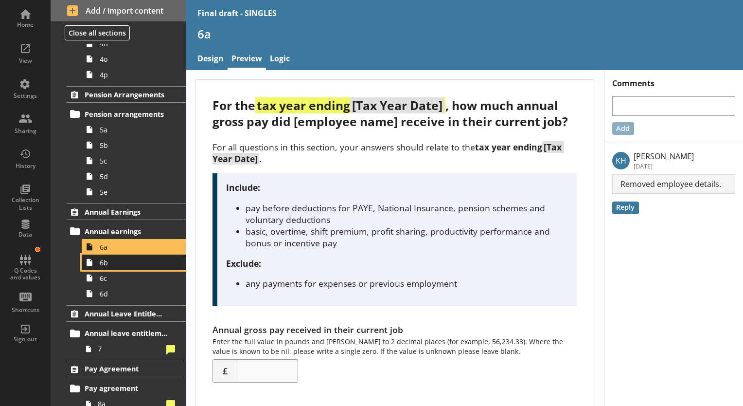
click at [121, 265] on span "6b" at bounding box center [136, 262] width 73 height 9
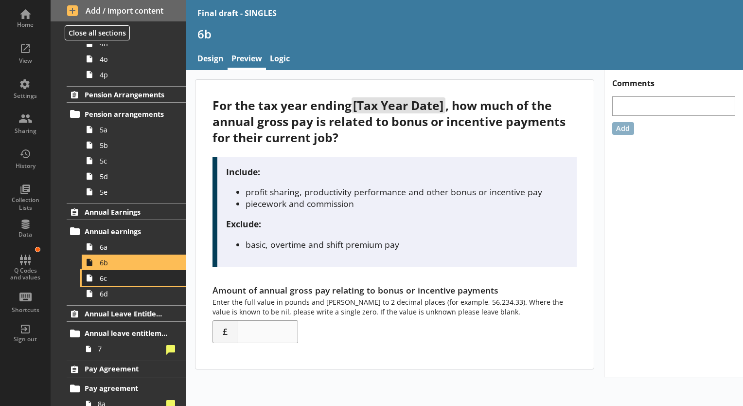
click at [105, 273] on span "6c" at bounding box center [136, 277] width 73 height 9
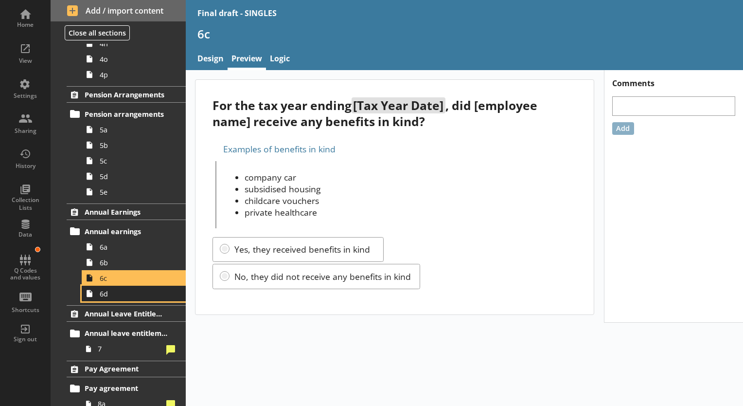
click at [107, 296] on span "6d" at bounding box center [136, 293] width 73 height 9
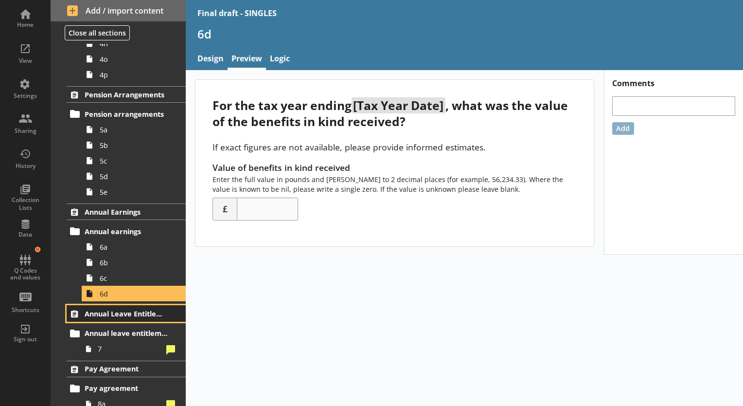
click at [103, 312] on span "Annual Leave Entitlement" at bounding box center [127, 313] width 84 height 9
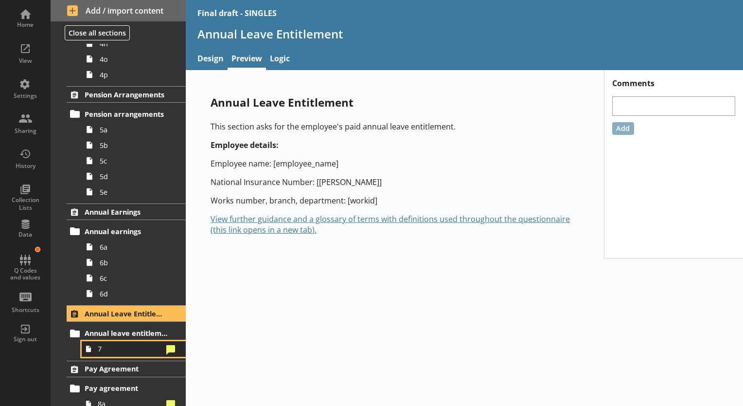
click at [101, 350] on span "7" at bounding box center [130, 348] width 65 height 9
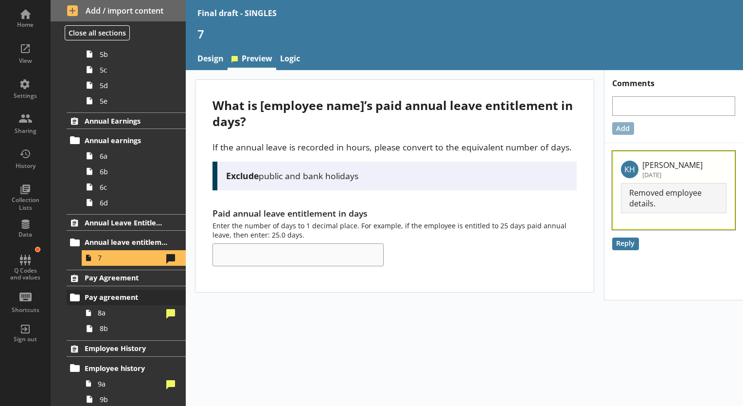
scroll to position [778, 0]
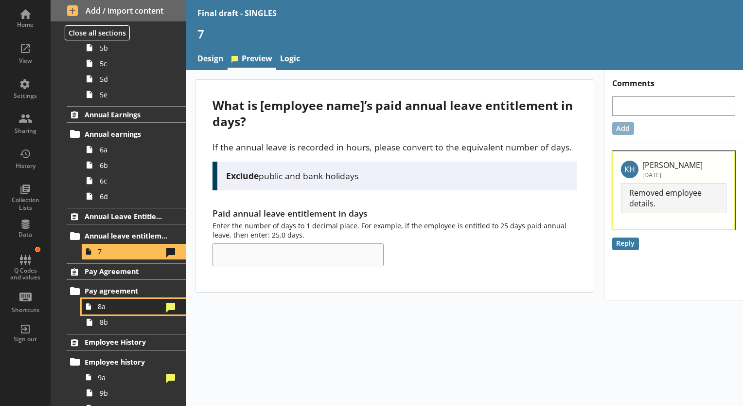
click at [108, 309] on span "8a" at bounding box center [130, 305] width 65 height 9
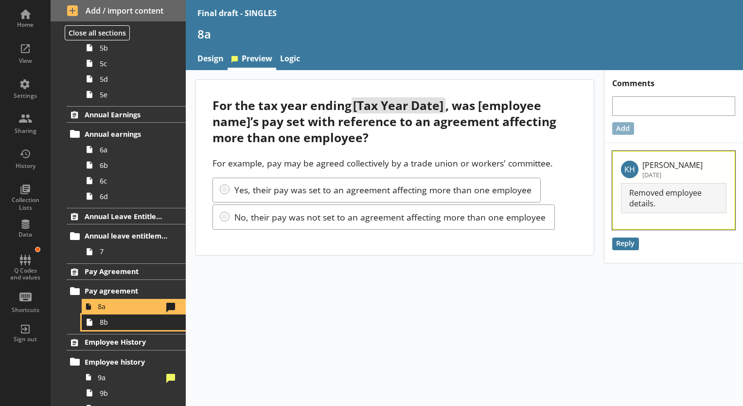
click at [100, 317] on span "8b" at bounding box center [136, 321] width 73 height 9
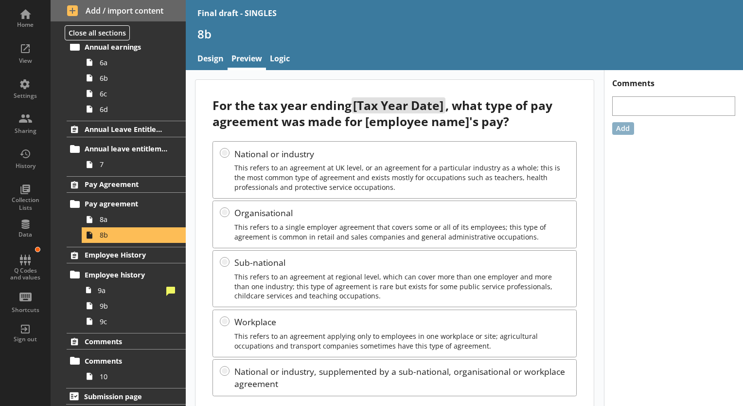
scroll to position [23, 0]
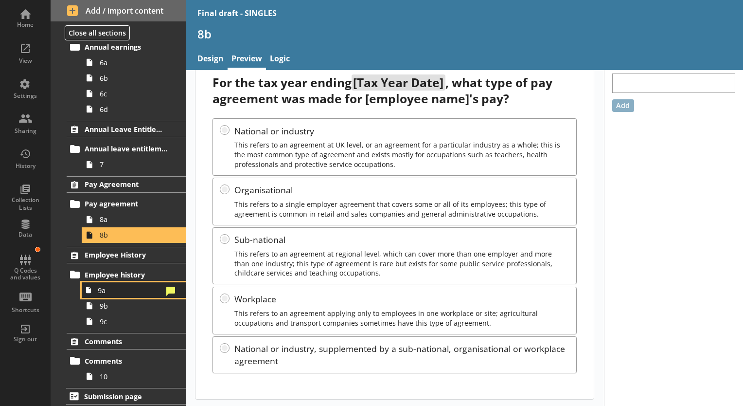
click at [110, 287] on span "9a" at bounding box center [130, 289] width 65 height 9
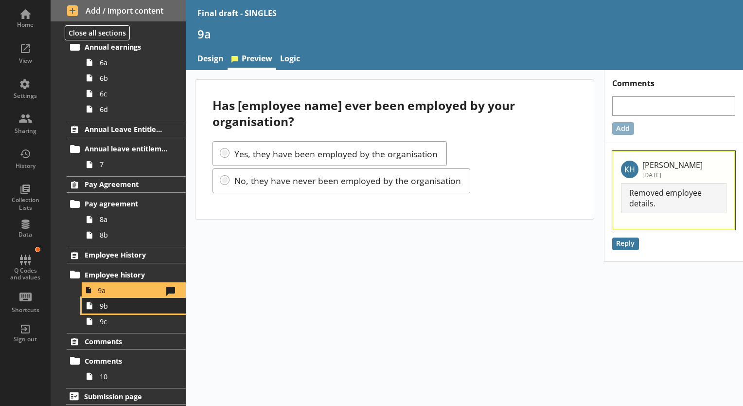
click at [116, 304] on span "9b" at bounding box center [136, 305] width 73 height 9
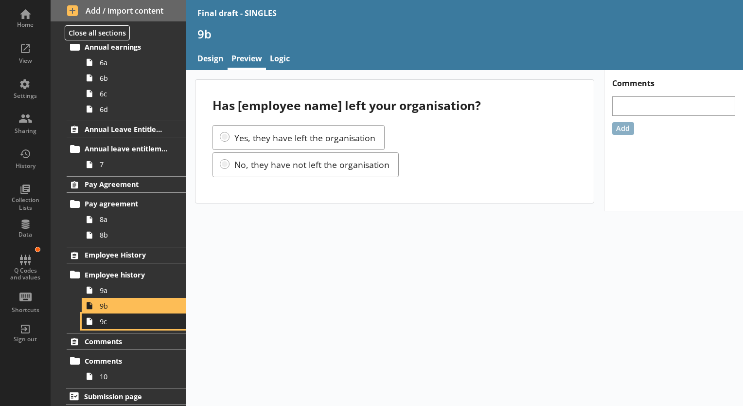
click at [134, 321] on span "9c" at bounding box center [136, 321] width 73 height 9
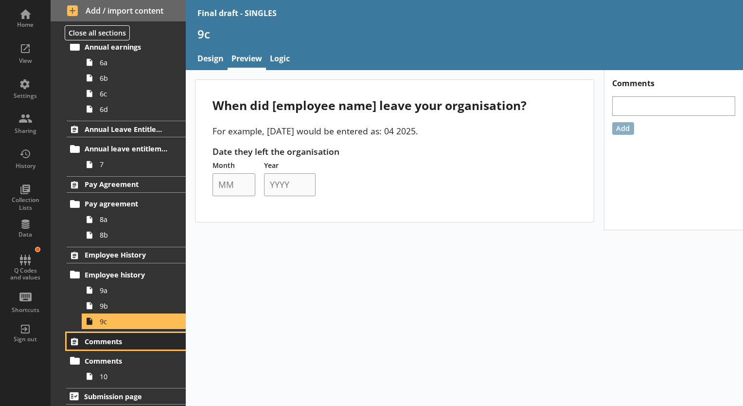
click at [99, 340] on span "Comments" at bounding box center [127, 340] width 84 height 9
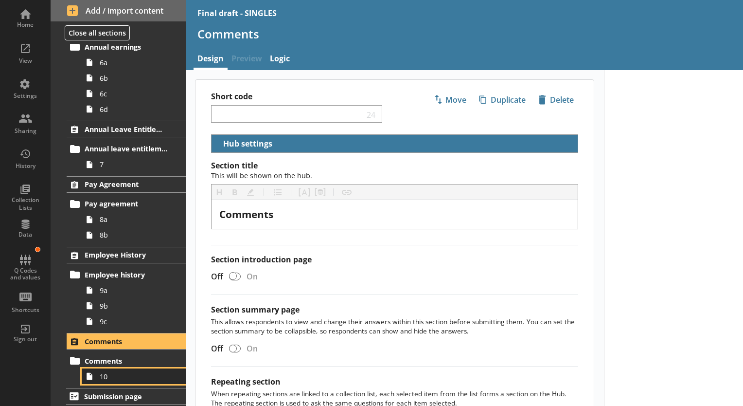
click at [111, 375] on span "10" at bounding box center [136, 375] width 73 height 9
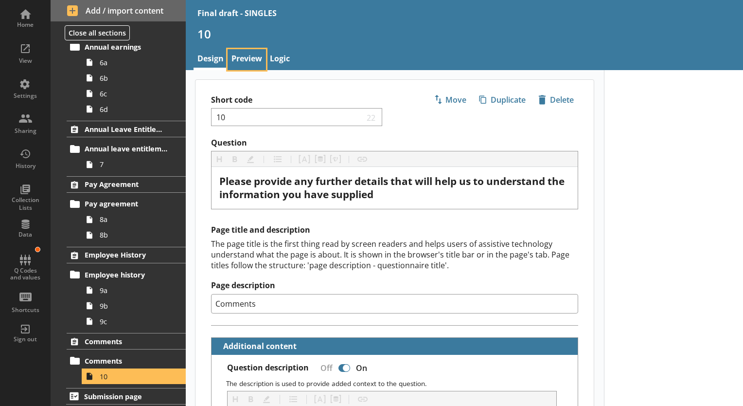
click at [247, 56] on link "Preview" at bounding box center [247, 59] width 38 height 21
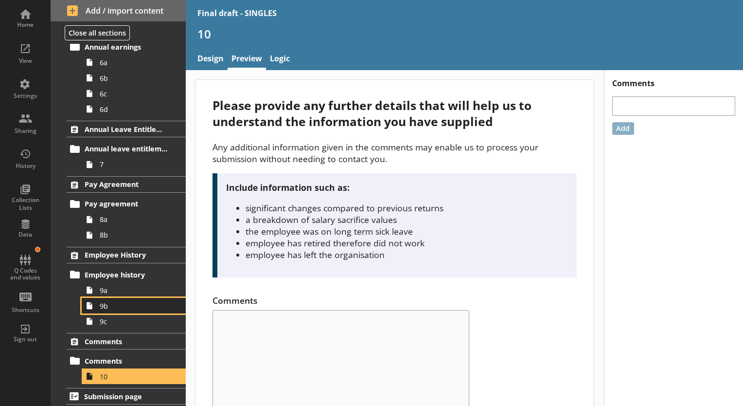
drag, startPoint x: 127, startPoint y: 307, endPoint x: 127, endPoint y: 302, distance: 4.9
click at [127, 307] on span "9b" at bounding box center [136, 305] width 73 height 9
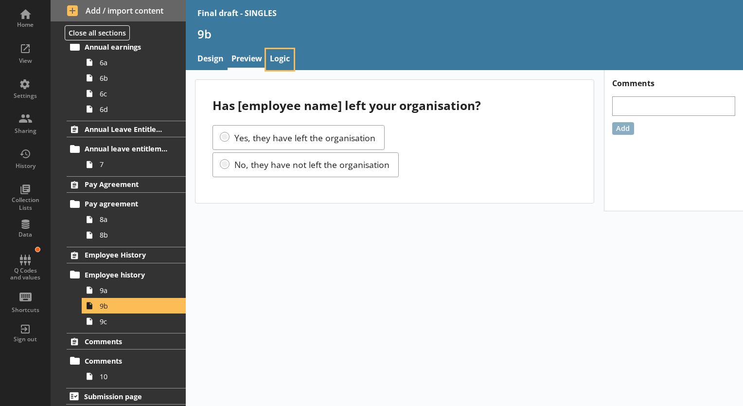
click at [289, 55] on link "Logic" at bounding box center [280, 59] width 28 height 21
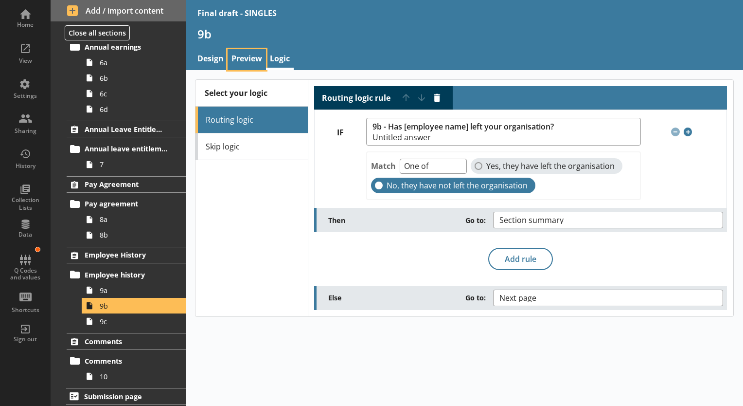
click at [235, 58] on link "Preview" at bounding box center [247, 59] width 38 height 21
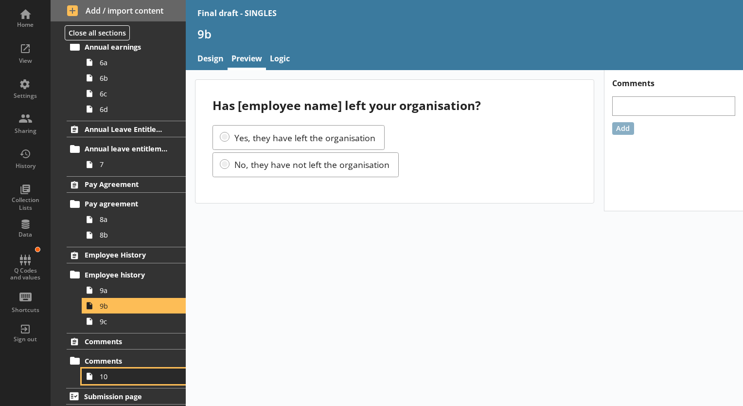
click at [127, 372] on span "10" at bounding box center [136, 375] width 73 height 9
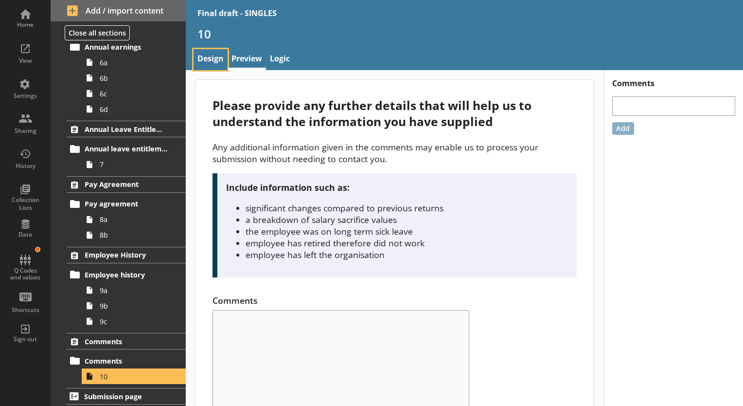
click at [216, 53] on link "Design" at bounding box center [211, 59] width 34 height 21
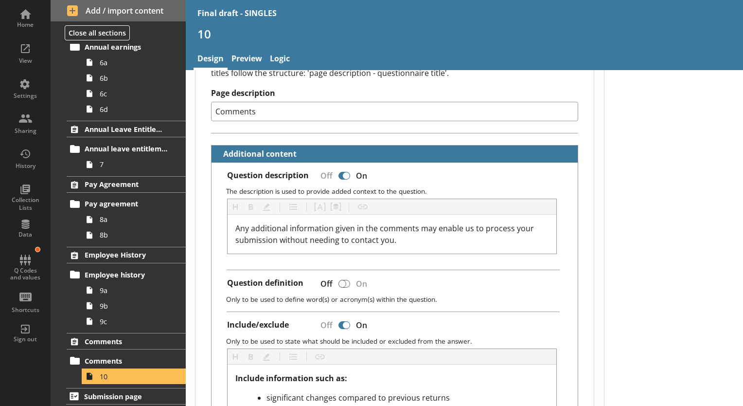
scroll to position [146, 0]
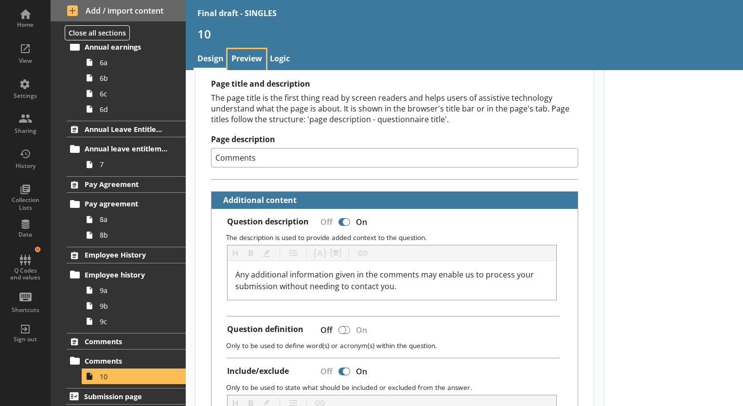
click at [229, 52] on link "Preview" at bounding box center [247, 59] width 38 height 21
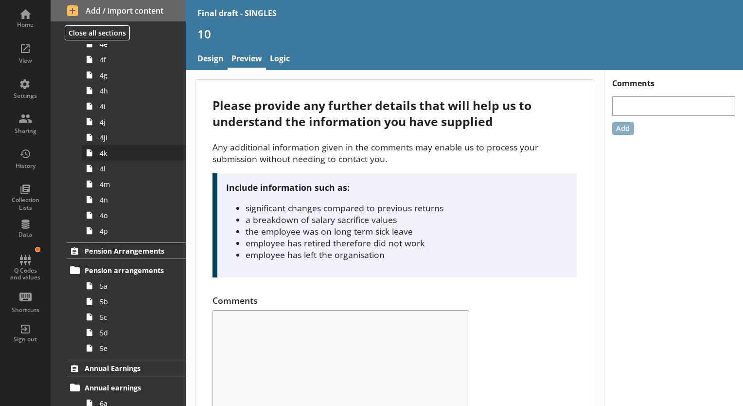
scroll to position [476, 0]
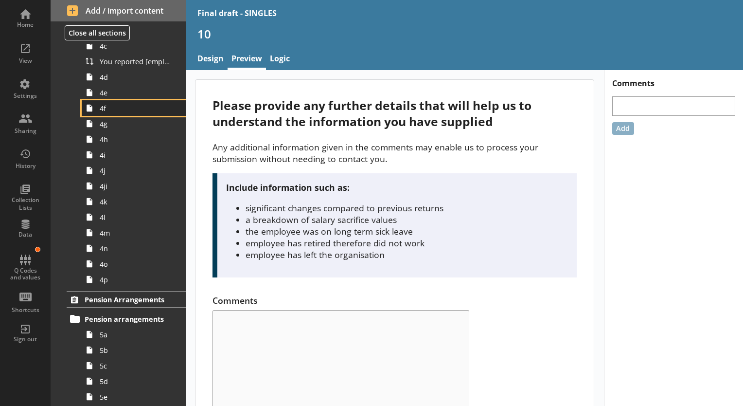
click at [105, 106] on span "4f" at bounding box center [136, 108] width 73 height 9
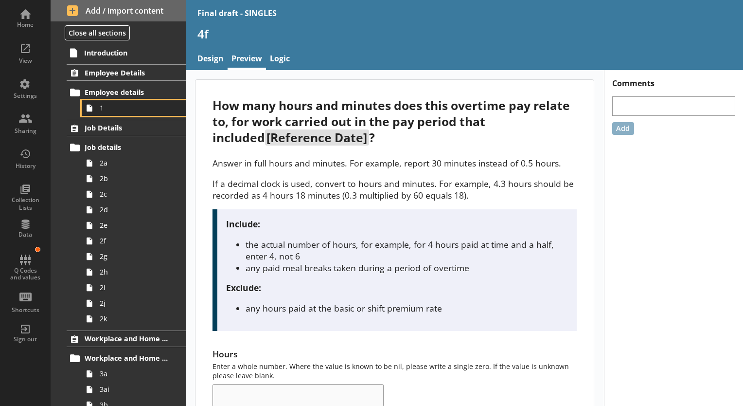
click at [109, 108] on span "1" at bounding box center [136, 107] width 73 height 9
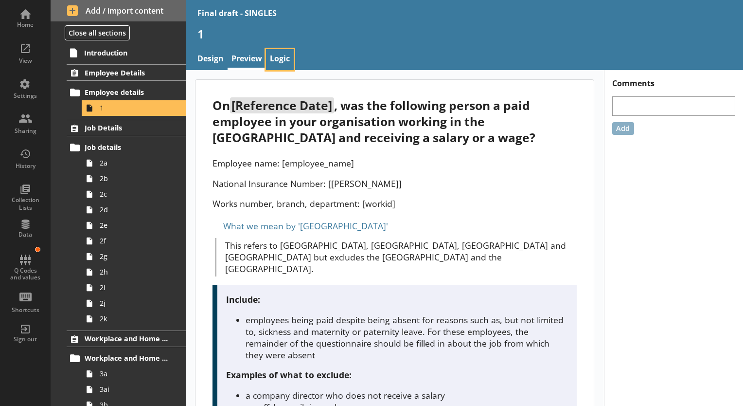
click at [277, 66] on link "Logic" at bounding box center [280, 59] width 28 height 21
